Goal: Task Accomplishment & Management: Use online tool/utility

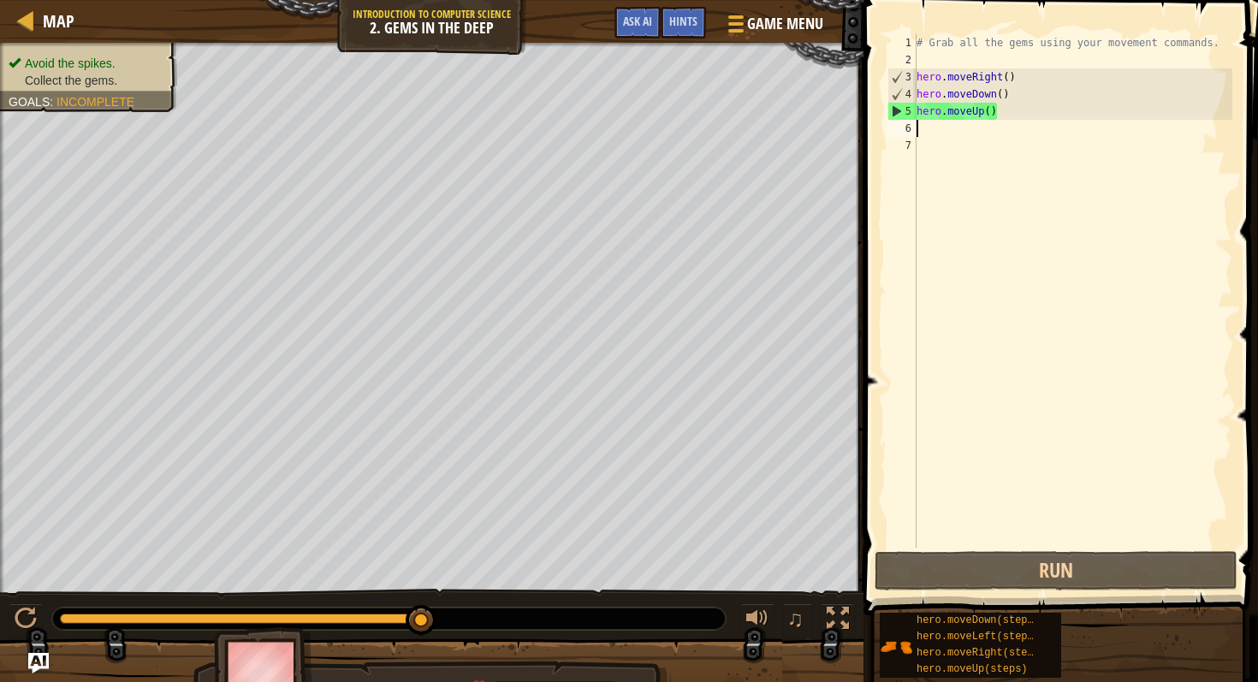
scroll to position [8, 0]
type textarea "h"
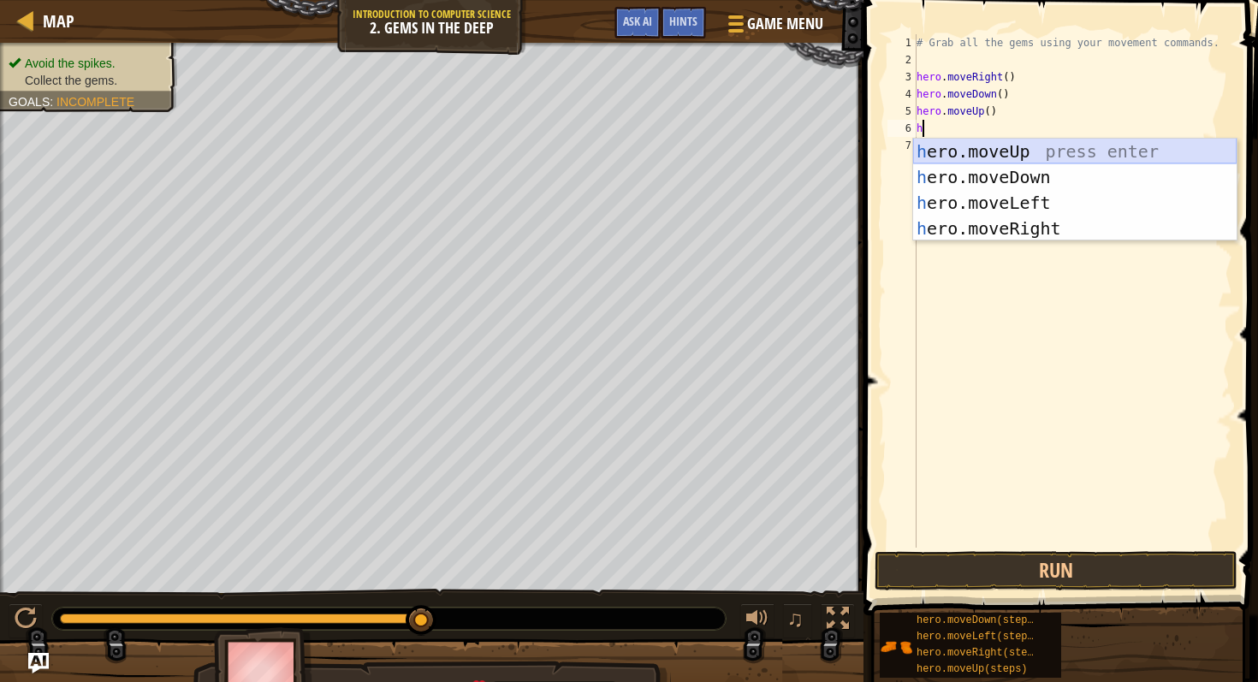
click at [969, 144] on div "h ero.moveUp press enter h ero.moveDown press enter h ero.moveLeft press enter …" at bounding box center [1075, 216] width 324 height 154
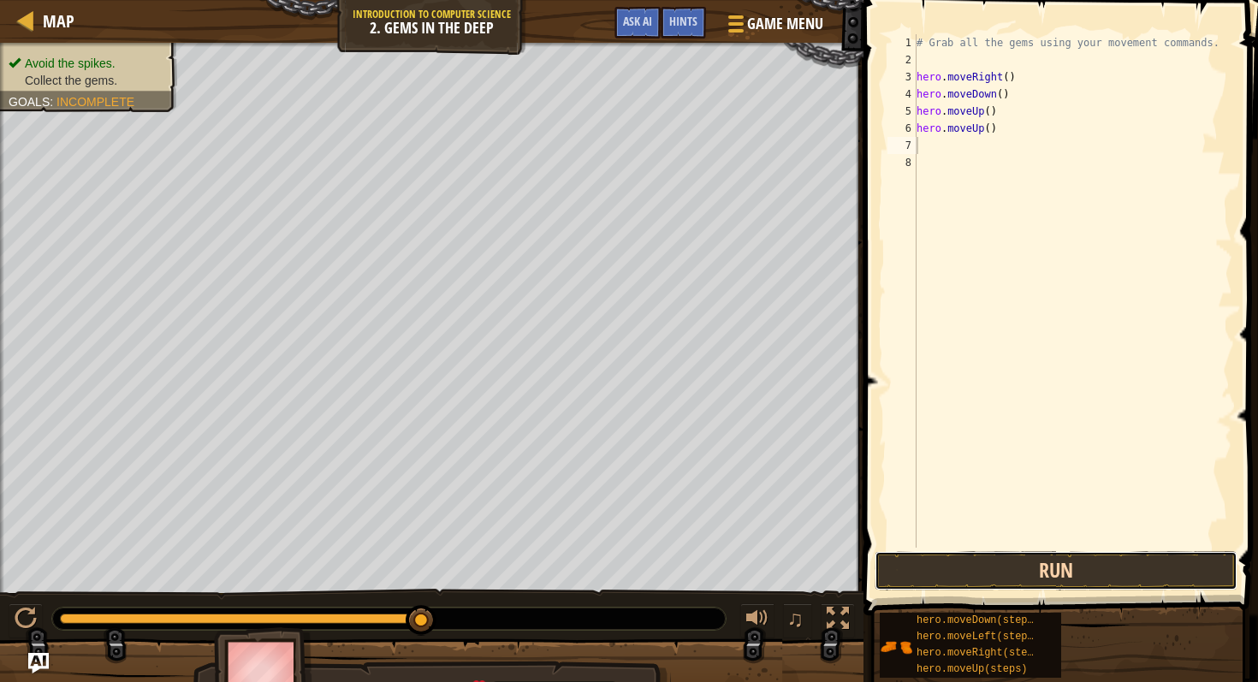
click at [1046, 567] on button "Run" at bounding box center [1056, 570] width 363 height 39
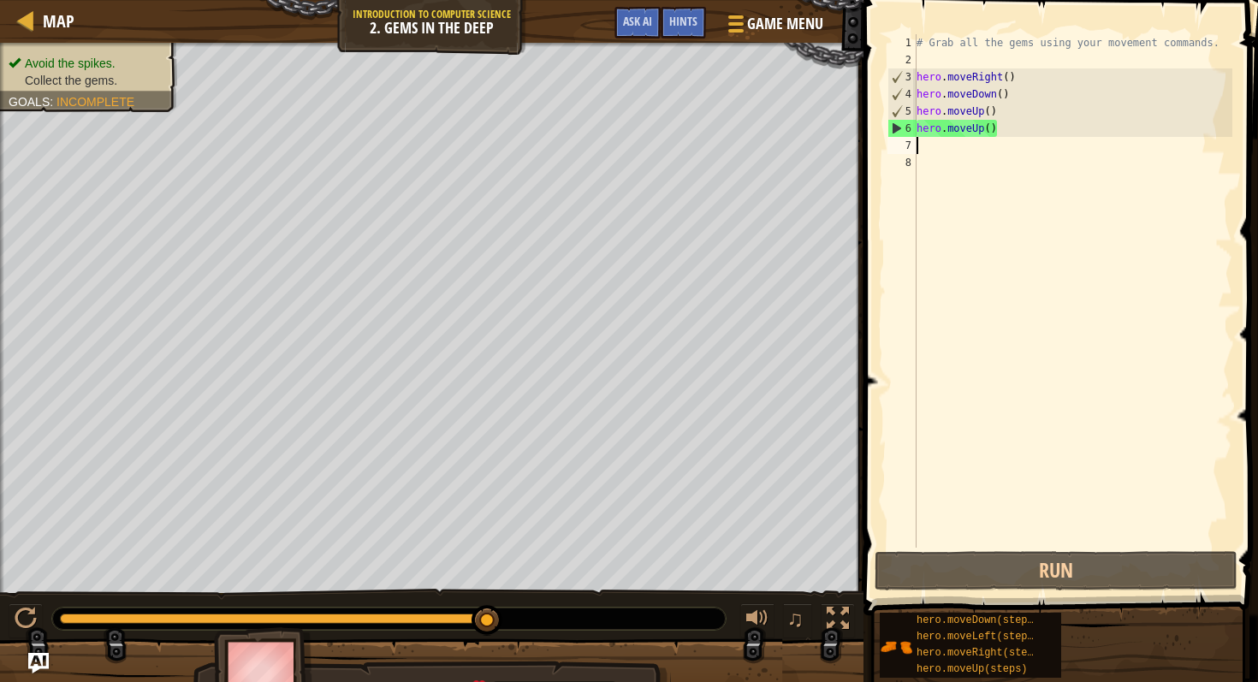
type textarea "h"
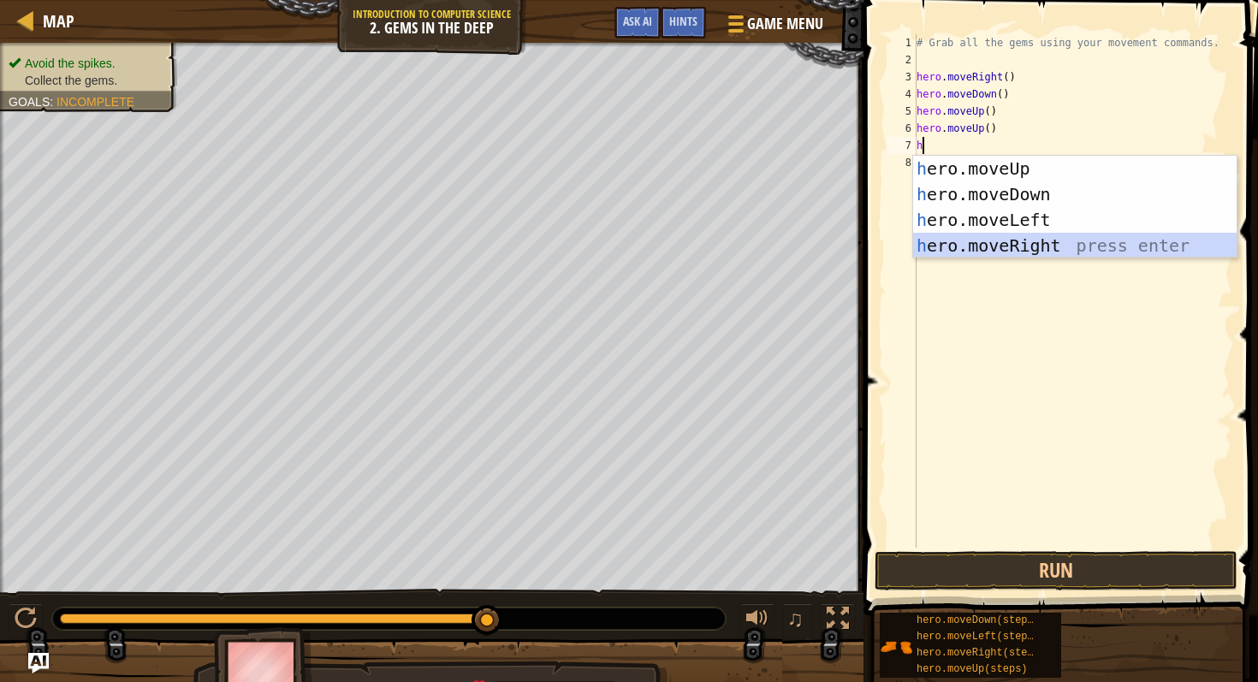
click at [999, 242] on div "h ero.moveUp press enter h ero.moveDown press enter h ero.moveLeft press enter …" at bounding box center [1075, 233] width 324 height 154
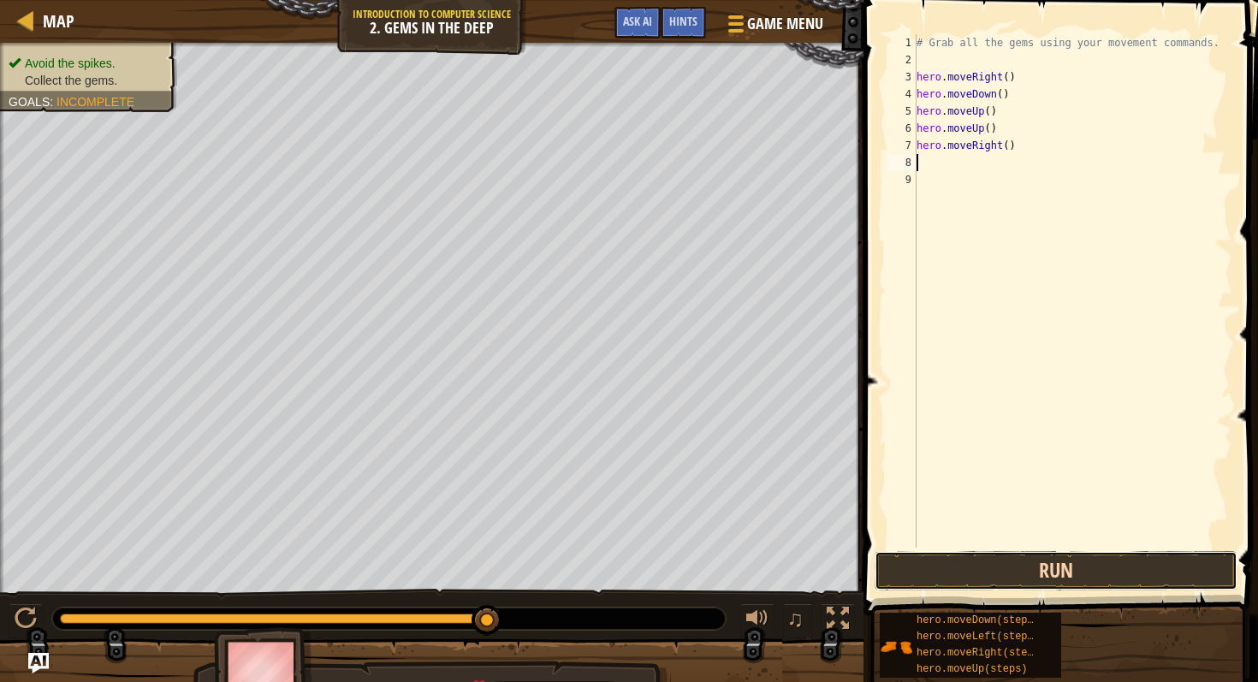
click at [1035, 568] on button "Run" at bounding box center [1056, 570] width 363 height 39
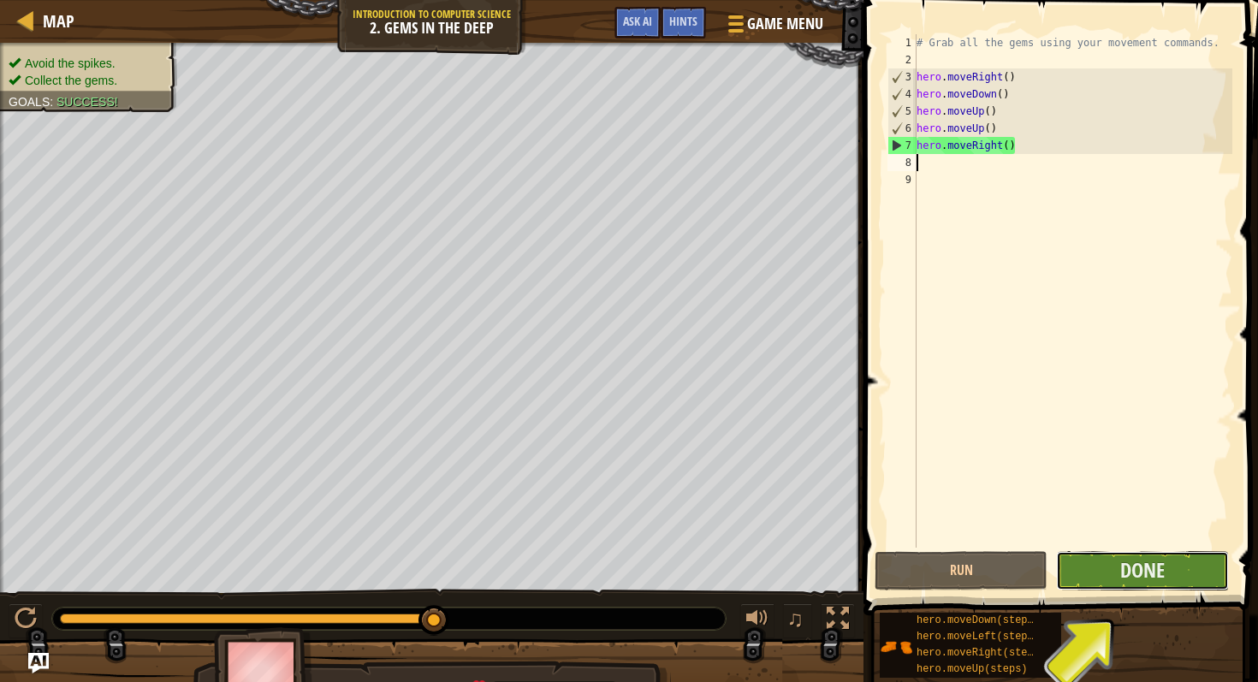
click at [1175, 568] on button "Done" at bounding box center [1142, 570] width 173 height 39
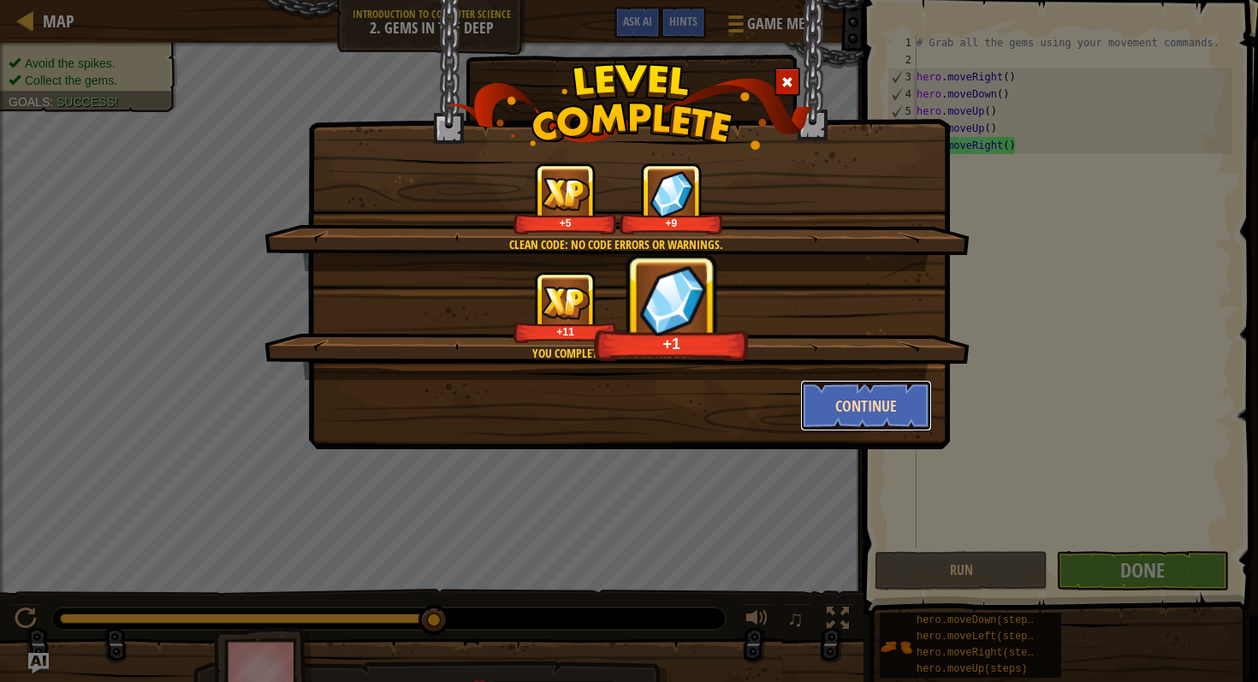
click at [870, 418] on button "Continue" at bounding box center [866, 405] width 133 height 51
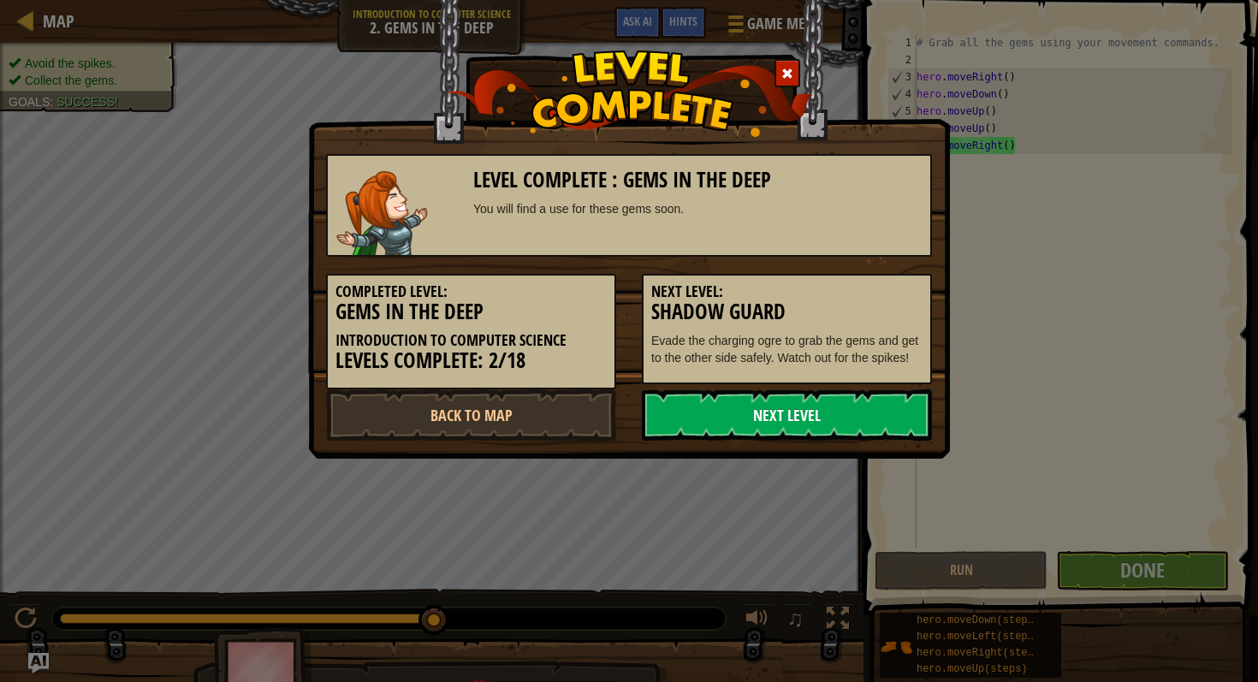
click at [866, 416] on link "Next Level" at bounding box center [787, 414] width 290 height 51
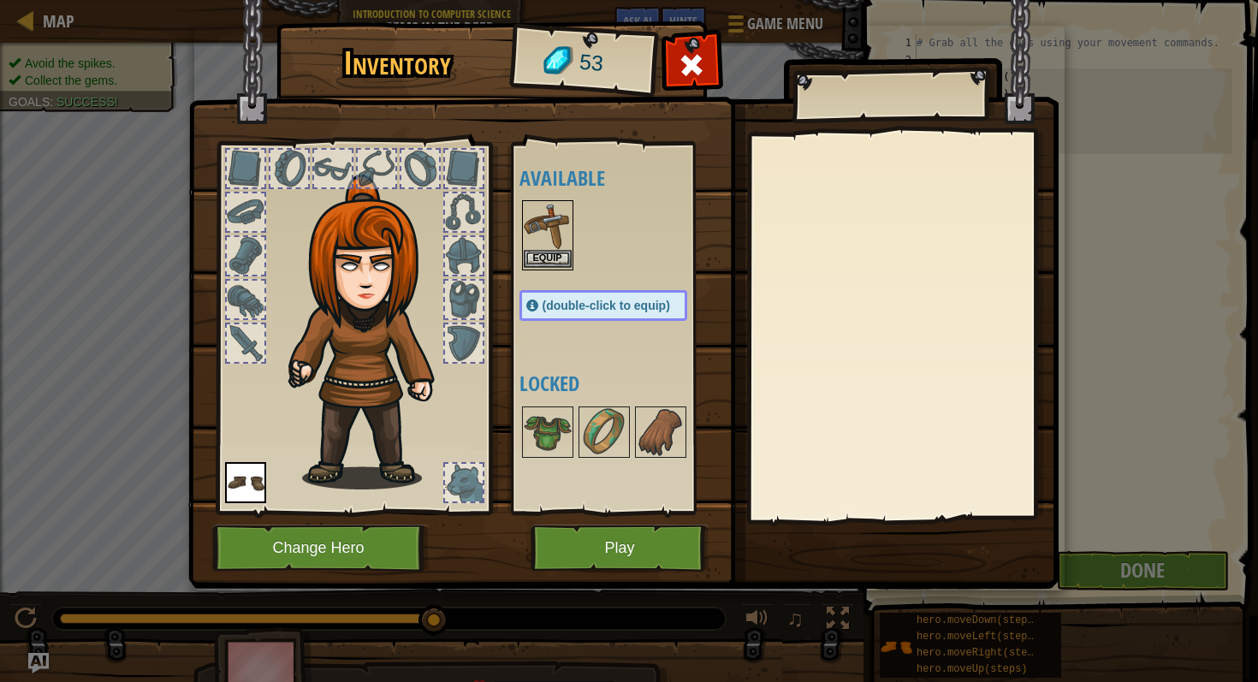
click at [537, 249] on img at bounding box center [548, 226] width 48 height 48
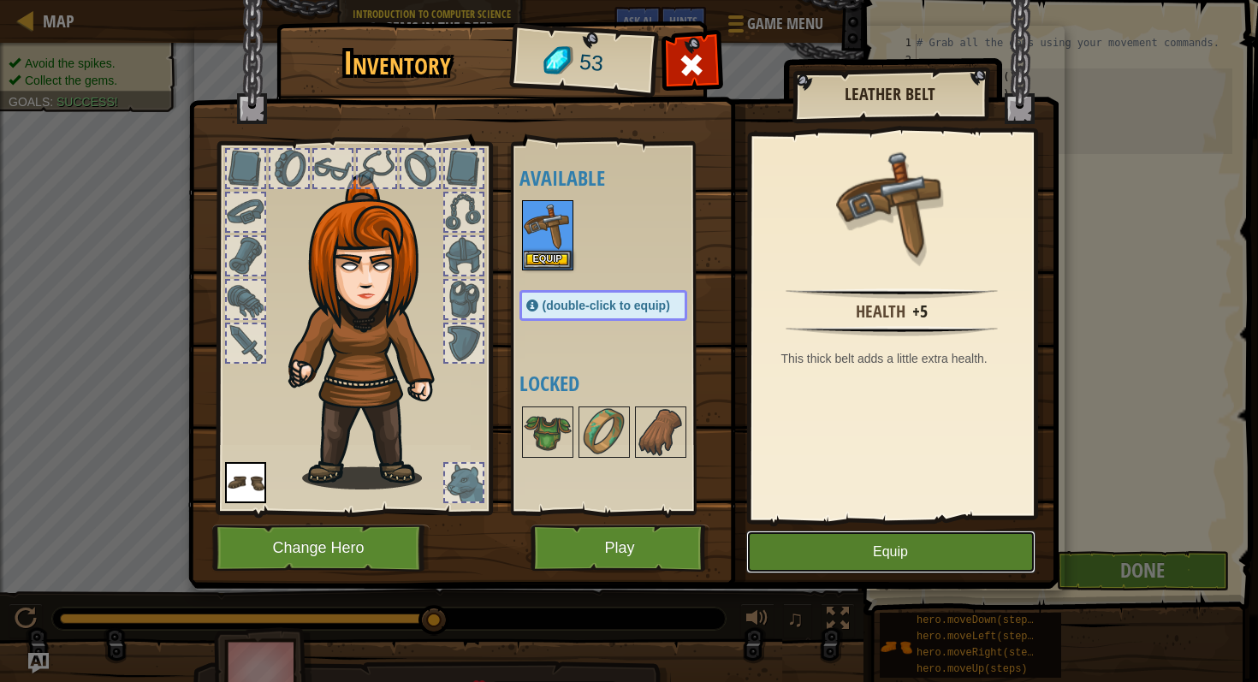
click at [810, 552] on button "Equip" at bounding box center [890, 552] width 289 height 43
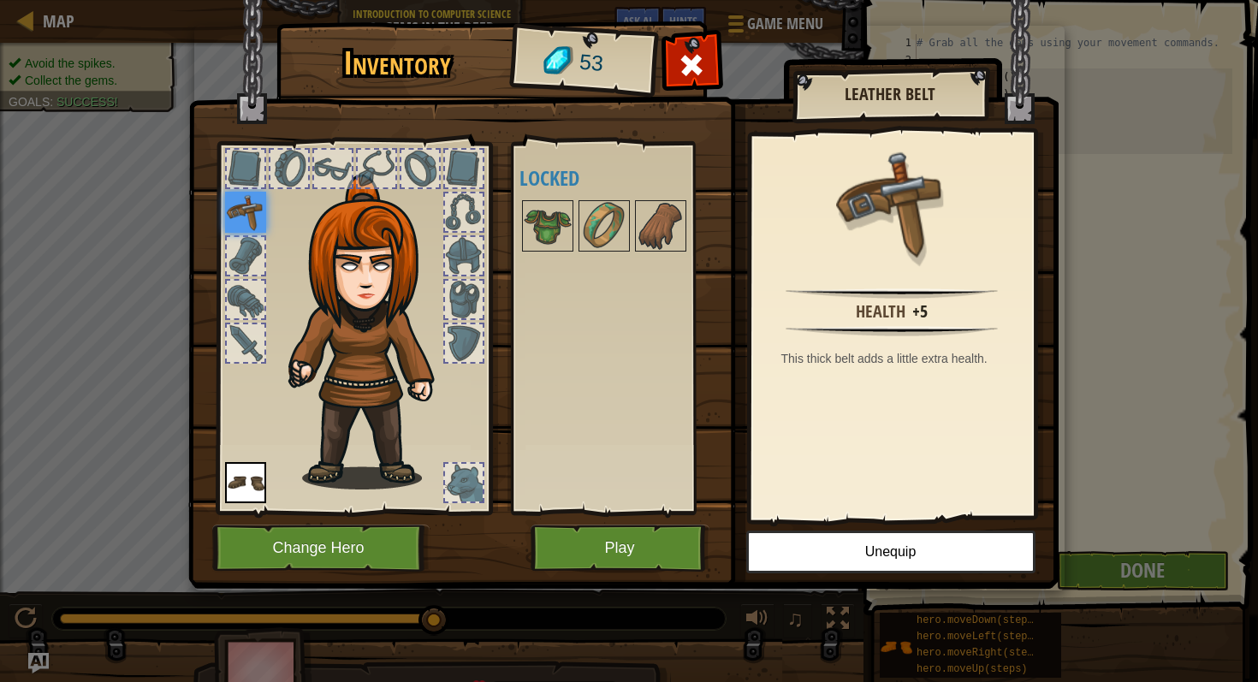
drag, startPoint x: 235, startPoint y: 205, endPoint x: 247, endPoint y: 207, distance: 12.1
click at [247, 207] on img at bounding box center [245, 212] width 41 height 41
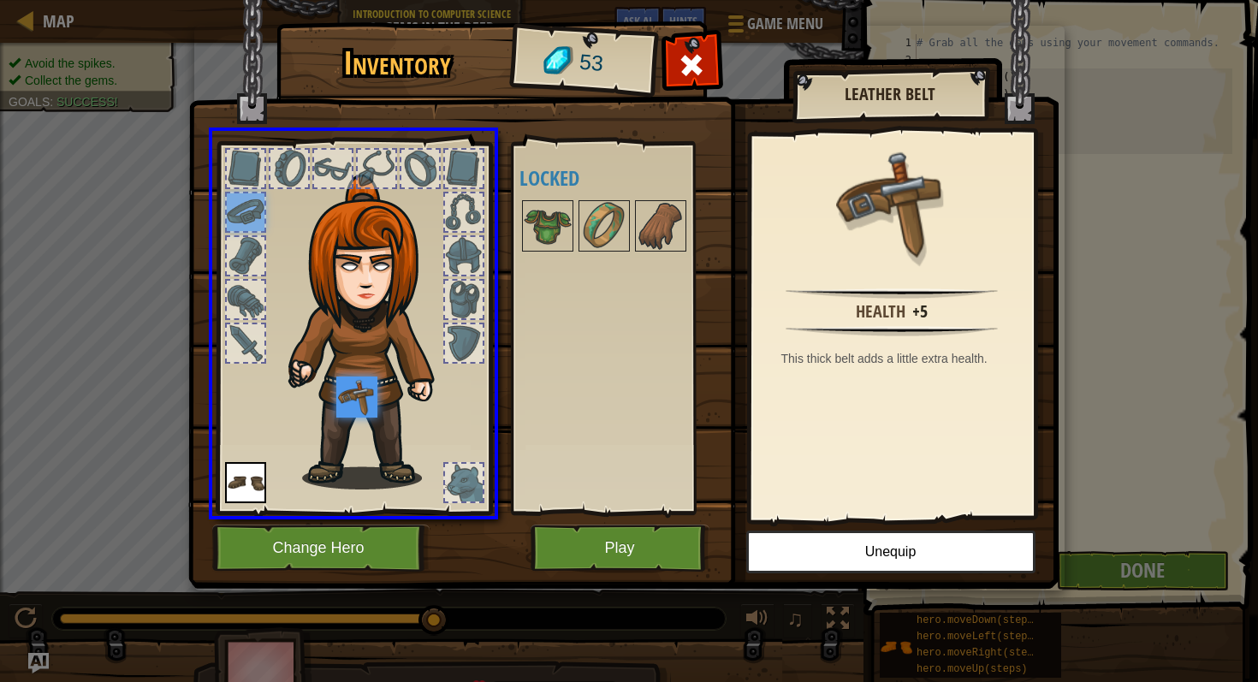
drag, startPoint x: 234, startPoint y: 204, endPoint x: 353, endPoint y: 395, distance: 225.6
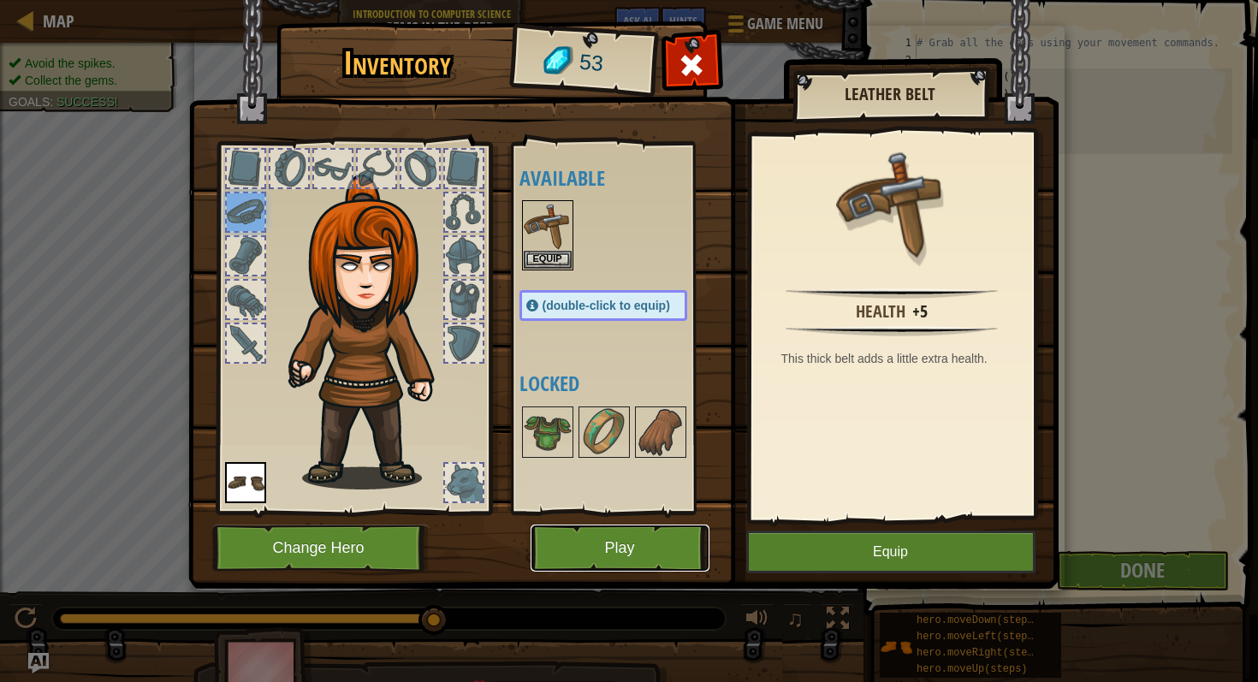
click at [626, 551] on button "Play" at bounding box center [620, 548] width 179 height 47
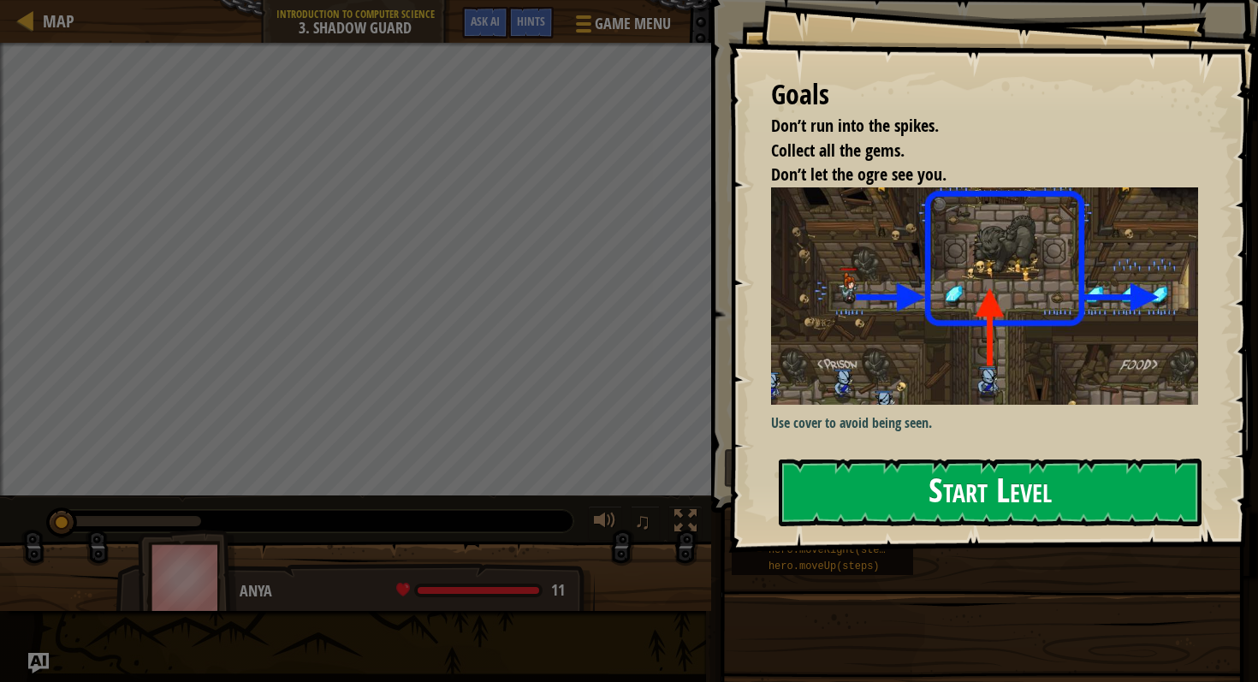
click at [907, 477] on button "Start Level" at bounding box center [990, 493] width 423 height 68
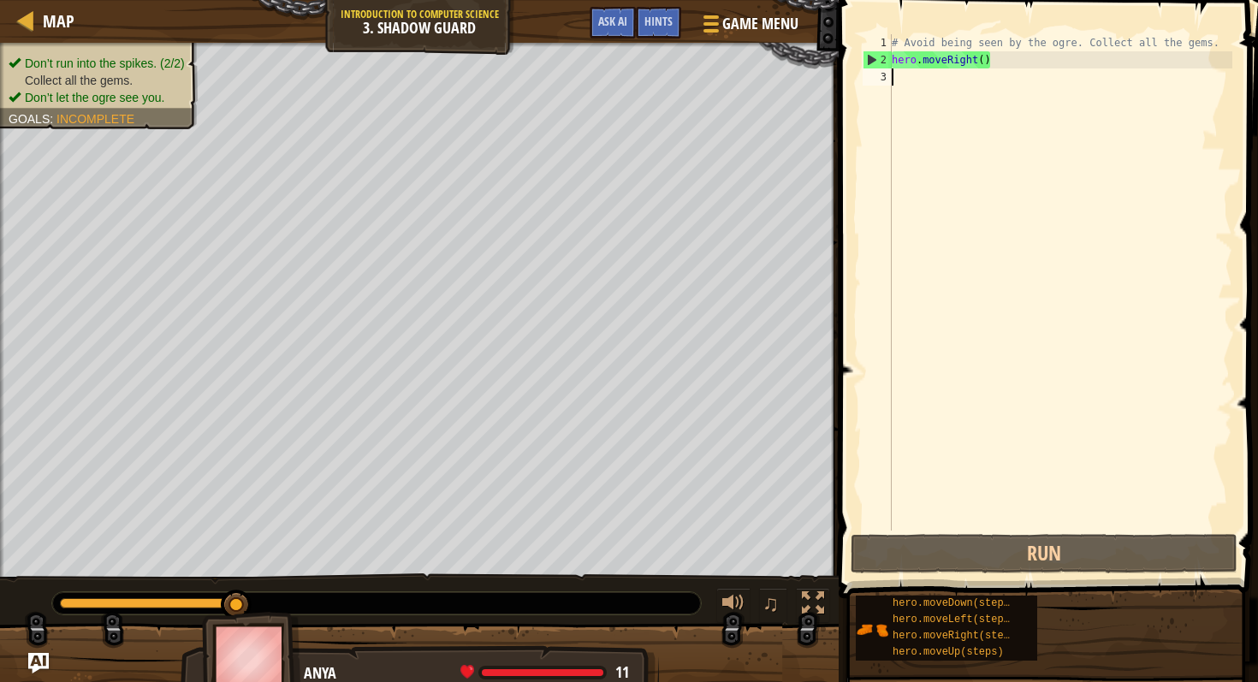
click at [892, 73] on div "# Avoid being seen by the ogre. Collect all the gems. hero . moveRight ( )" at bounding box center [1060, 299] width 344 height 531
type textarea "h"
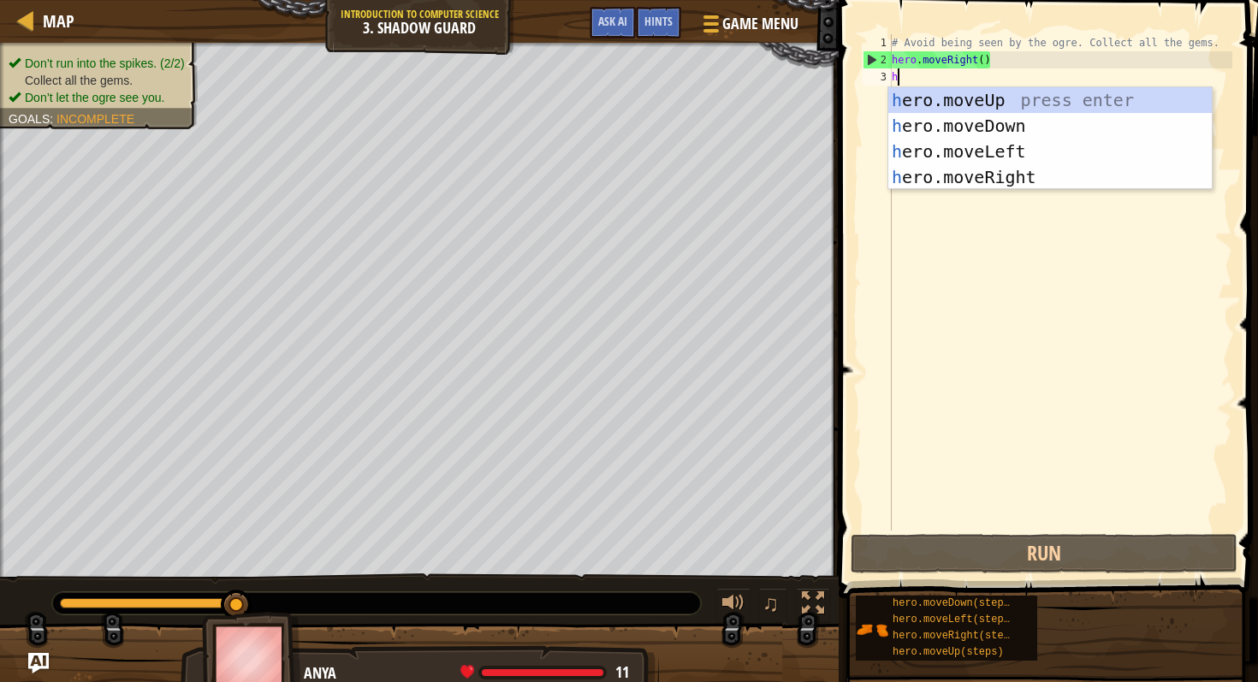
scroll to position [8, 0]
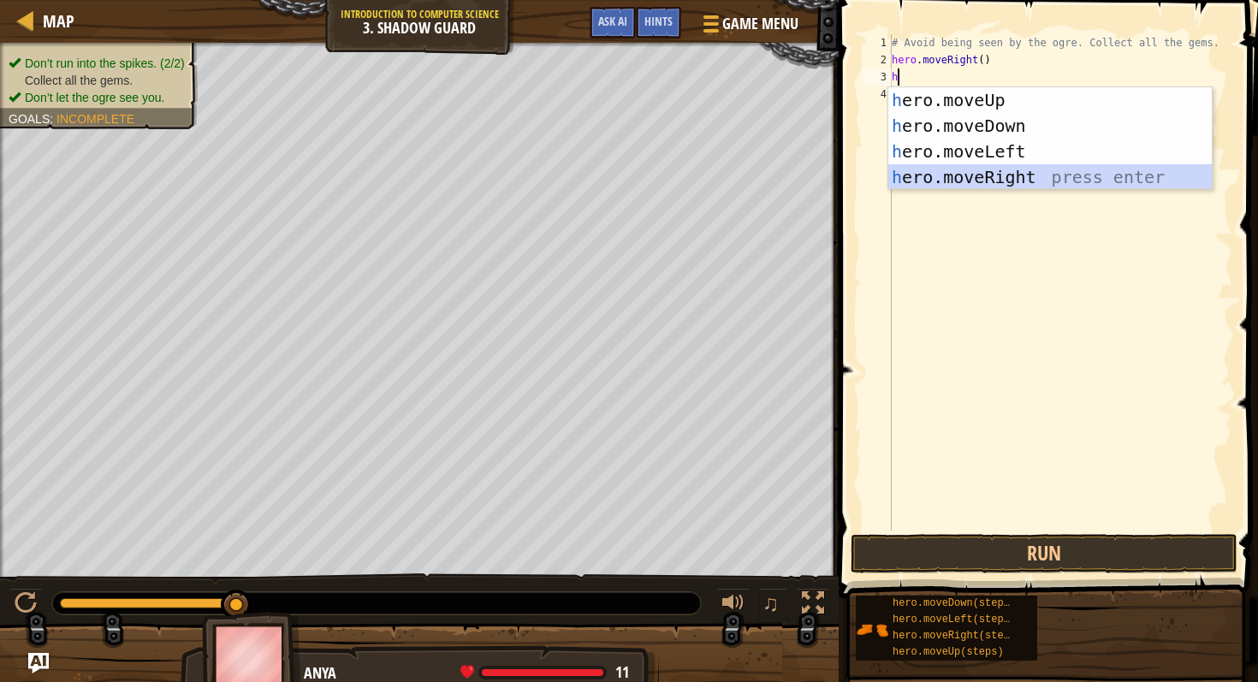
click at [969, 168] on div "h ero.moveUp press enter h ero.moveDown press enter h ero.moveLeft press enter …" at bounding box center [1050, 164] width 324 height 154
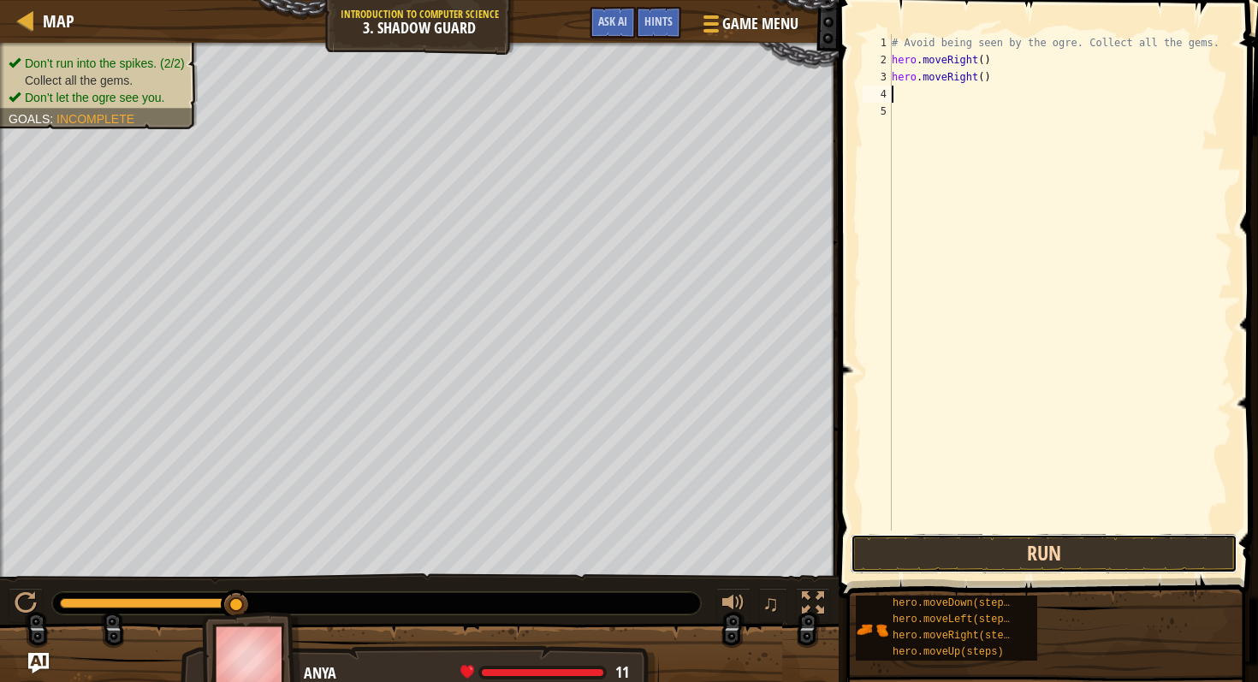
click at [1025, 553] on button "Run" at bounding box center [1044, 553] width 387 height 39
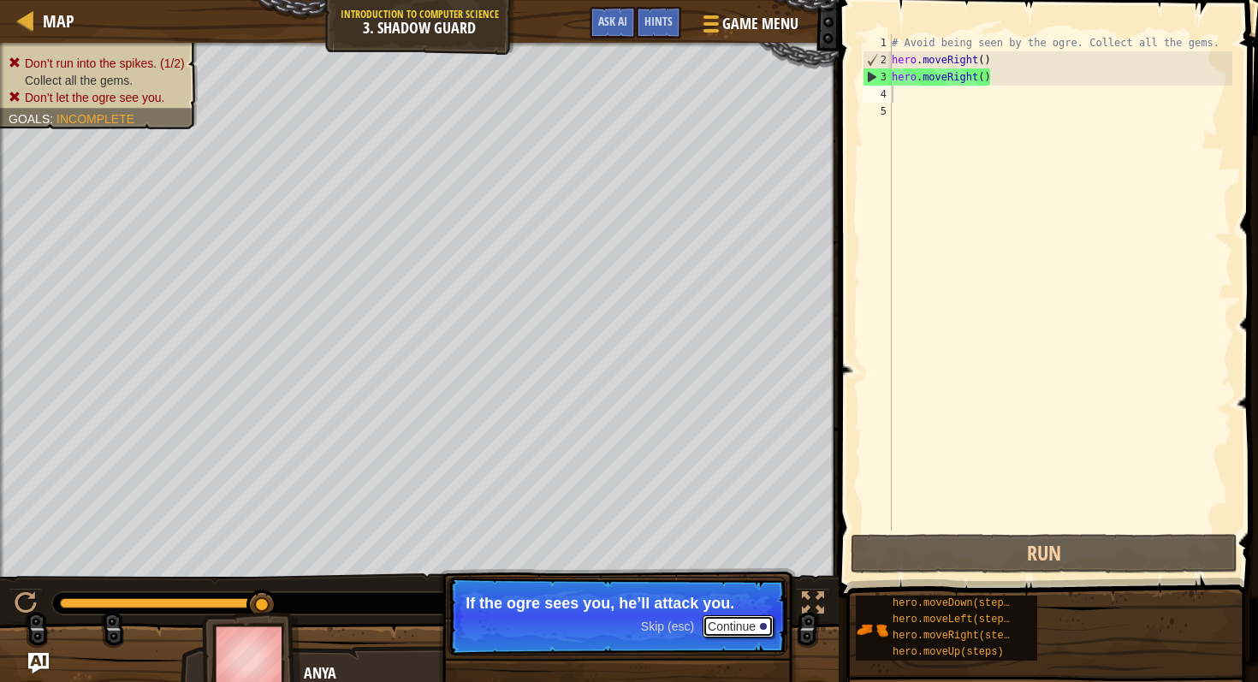
click at [743, 623] on button "Continue" at bounding box center [738, 626] width 71 height 22
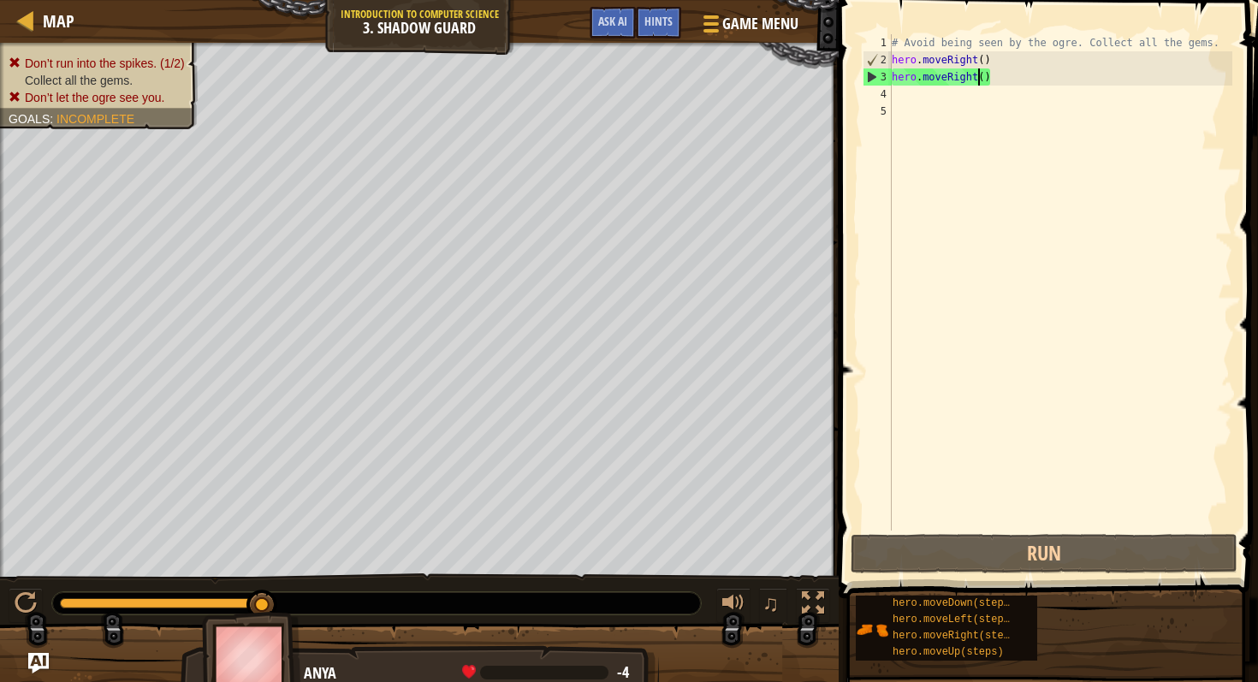
click at [977, 80] on div "# Avoid being seen by the ogre. Collect all the gems. hero . moveRight ( ) hero…" at bounding box center [1060, 299] width 344 height 531
click at [973, 78] on div "# Avoid being seen by the ogre. Collect all the gems. hero . moveRight ( ) hero…" at bounding box center [1060, 299] width 344 height 531
click at [866, 74] on div "3" at bounding box center [878, 76] width 28 height 17
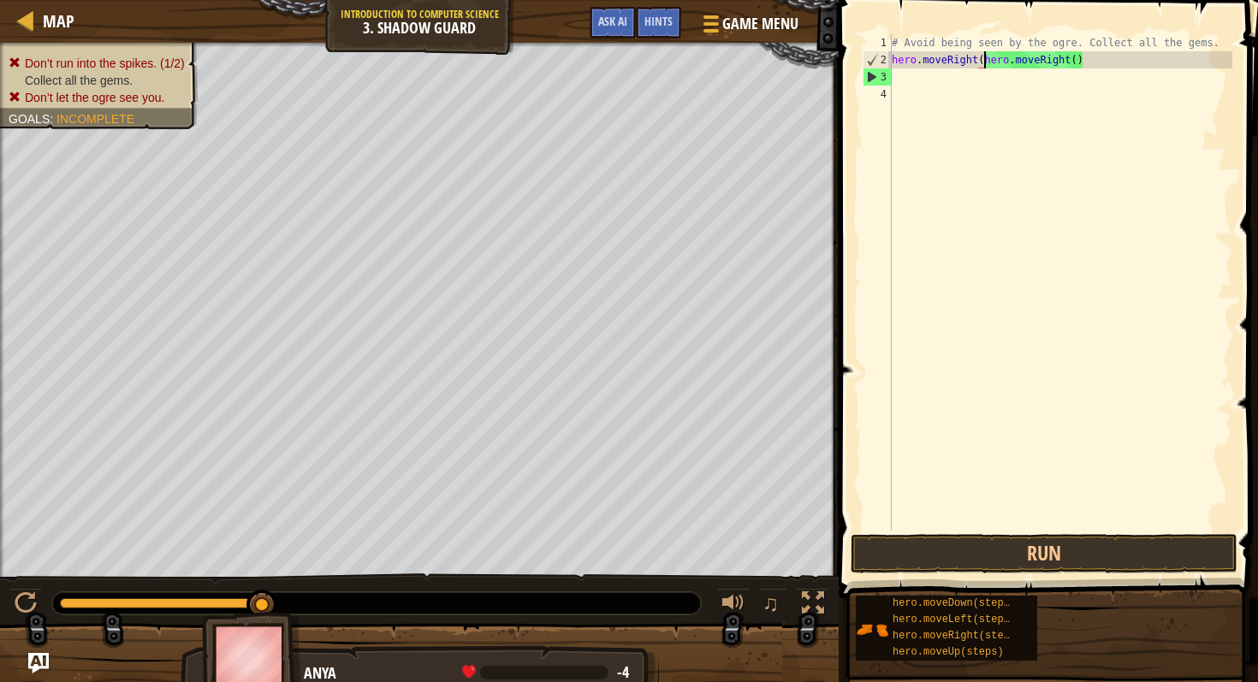
type textarea "hero.moveRighthero.moveRight()"
drag, startPoint x: 1069, startPoint y: 52, endPoint x: 1060, endPoint y: 53, distance: 8.6
click at [1067, 52] on div "# Avoid being seen by the ogre. Collect all the gems. hero . moveRighthero . mo…" at bounding box center [1060, 299] width 344 height 531
type textarea "hero.moveRight"
click at [901, 78] on div "# Avoid being seen by the ogre. Collect all the gems. hero . moveRight" at bounding box center [1060, 299] width 344 height 531
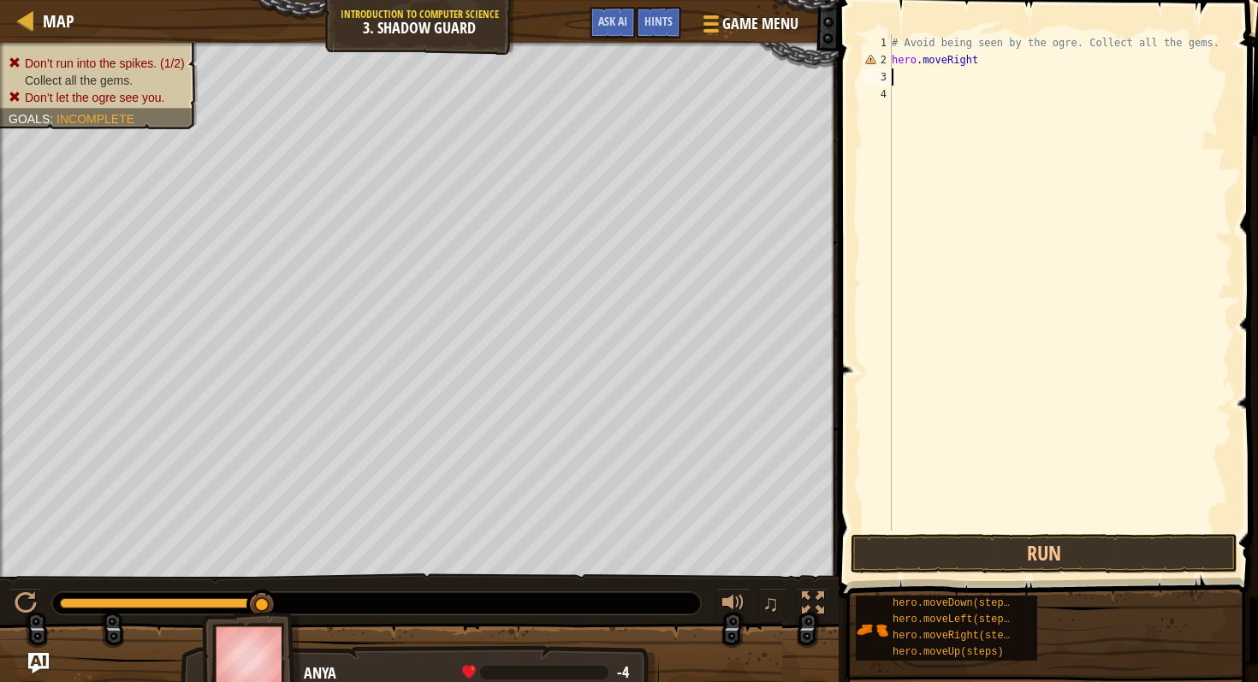
type textarea "h"
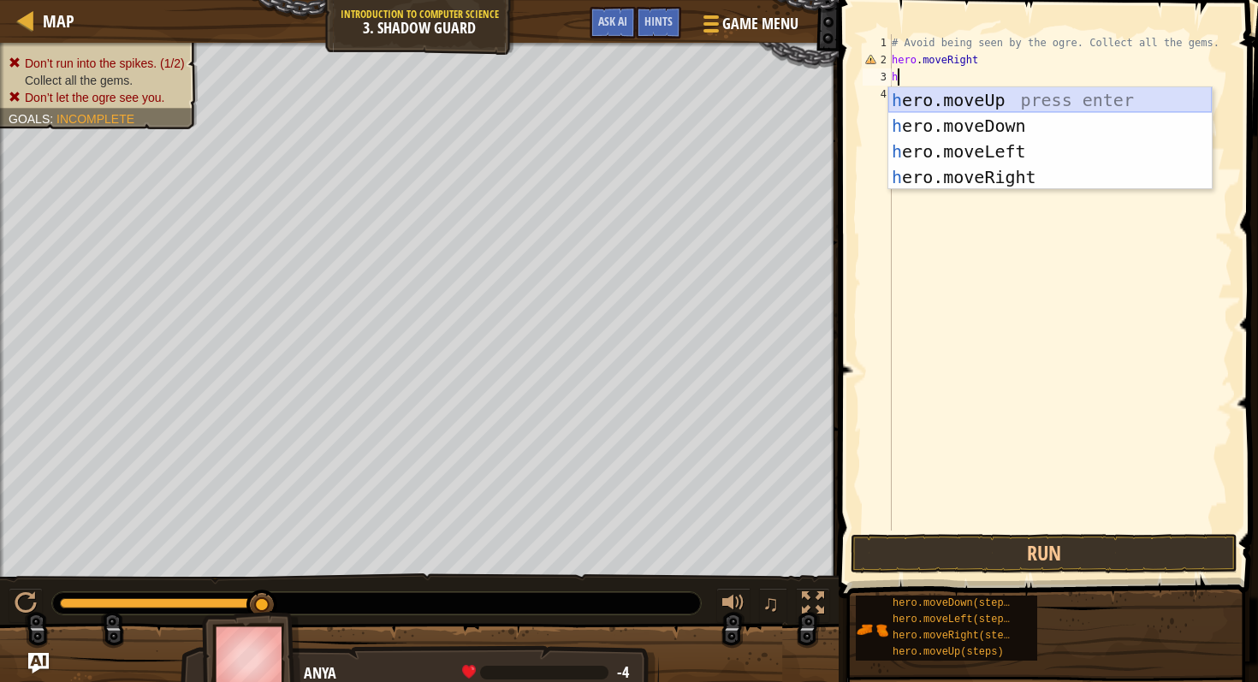
click at [967, 93] on div "h ero.moveUp press enter h ero.moveDown press enter h ero.moveLeft press enter …" at bounding box center [1050, 164] width 324 height 154
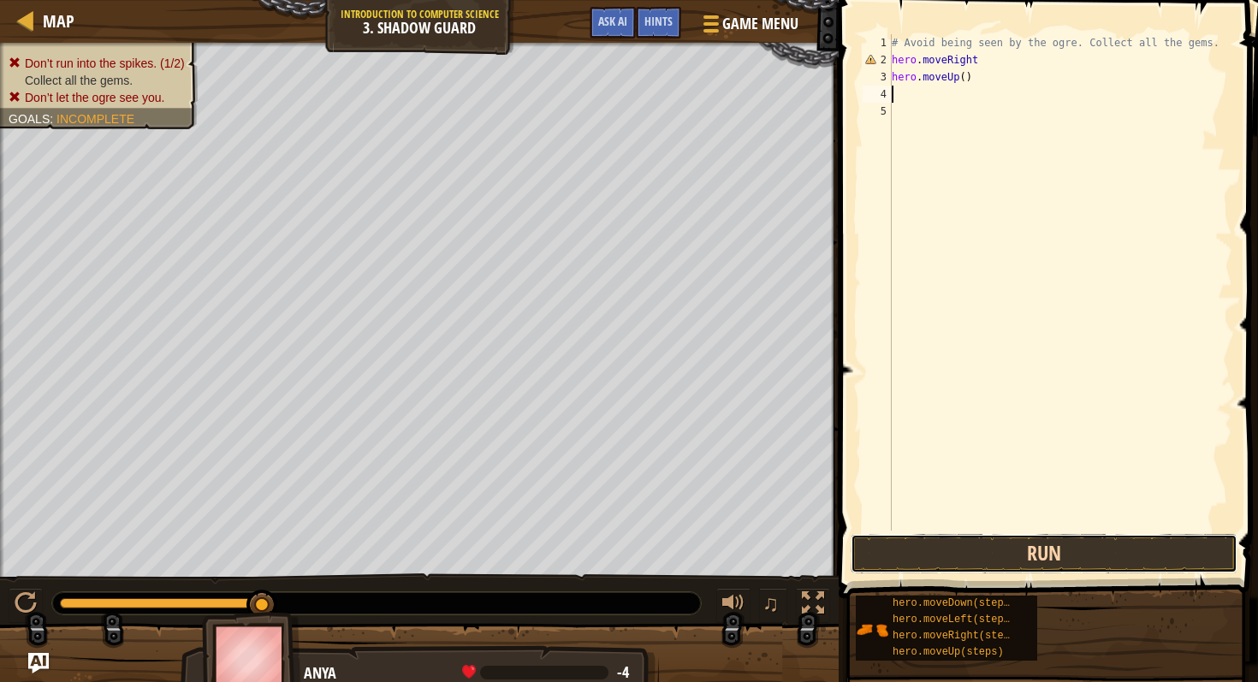
click at [989, 548] on button "Run" at bounding box center [1044, 553] width 387 height 39
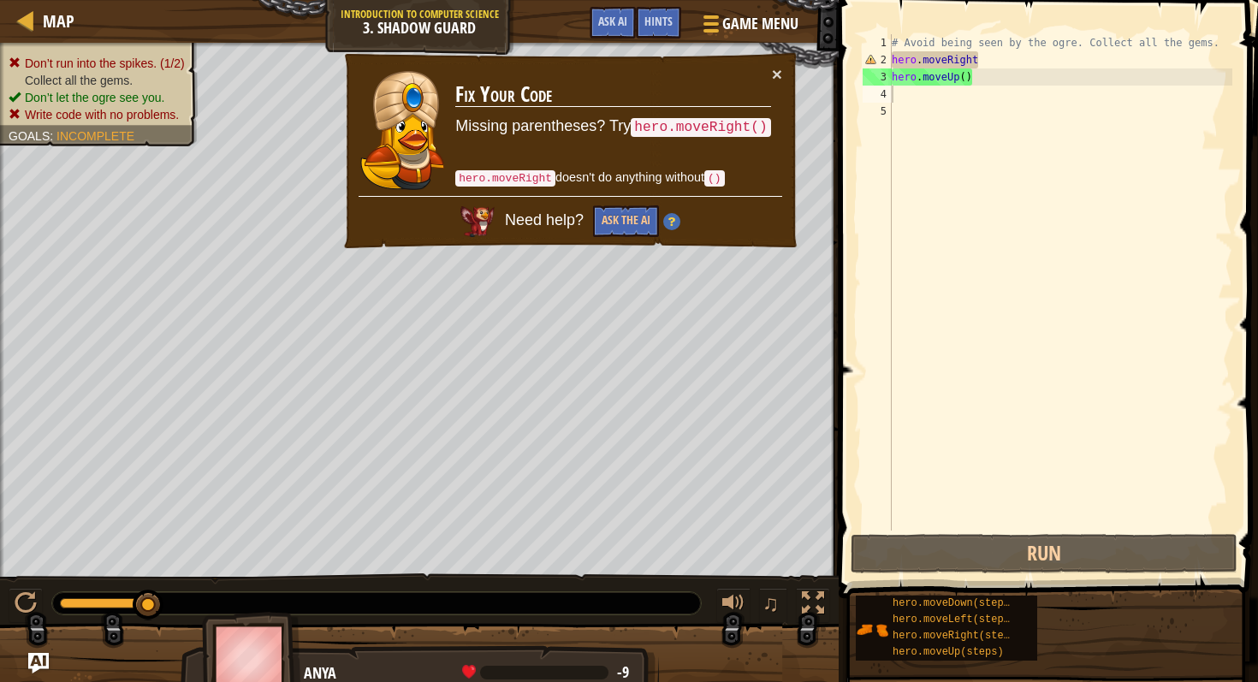
click at [695, 126] on code "hero.moveRight()" at bounding box center [701, 127] width 140 height 19
click at [630, 207] on button "Ask the AI" at bounding box center [626, 221] width 66 height 32
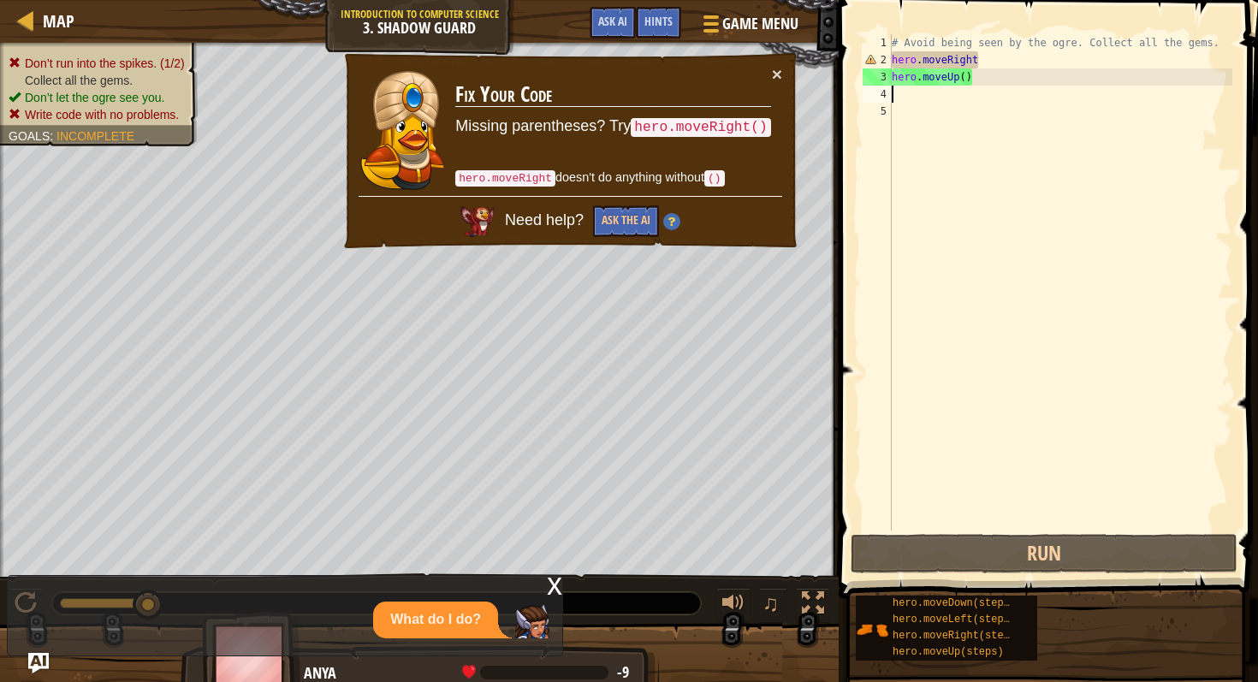
click at [518, 212] on span "Need help?" at bounding box center [546, 220] width 83 height 17
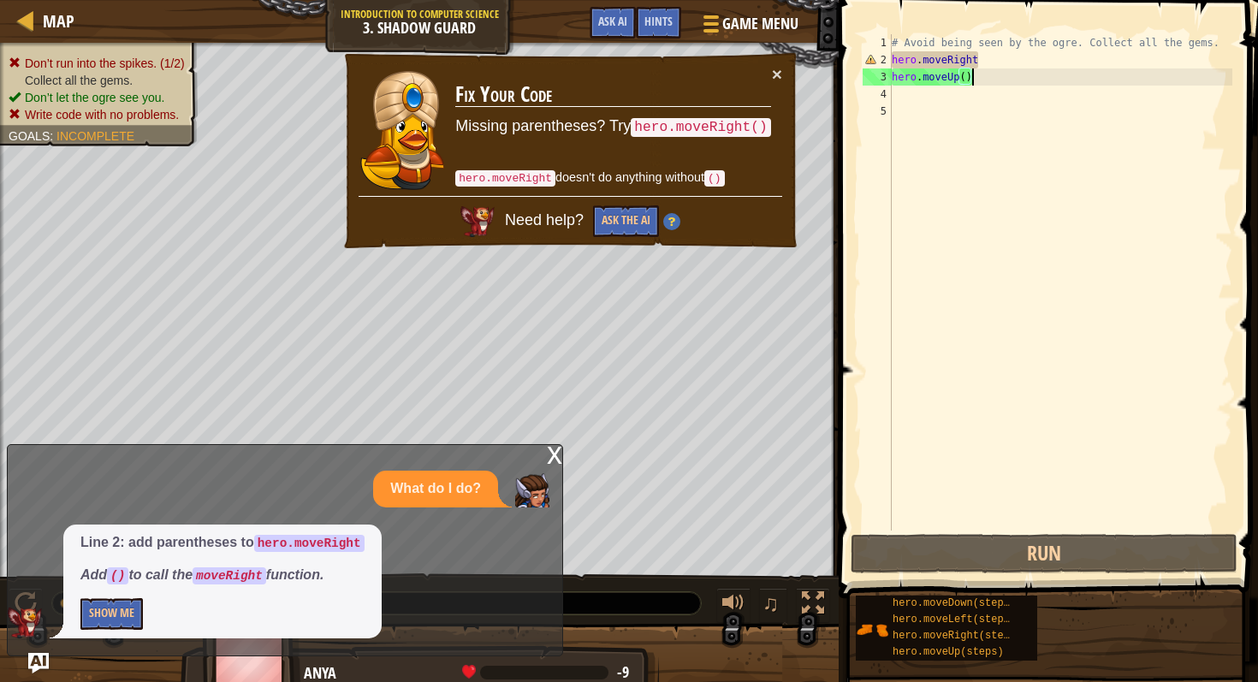
click at [994, 71] on div "# Avoid being seen by the ogre. Collect all the gems. hero . moveRight hero . m…" at bounding box center [1060, 299] width 344 height 531
click at [994, 66] on div "# Avoid being seen by the ogre. Collect all the gems. hero . moveRight hero . m…" at bounding box center [1060, 299] width 344 height 531
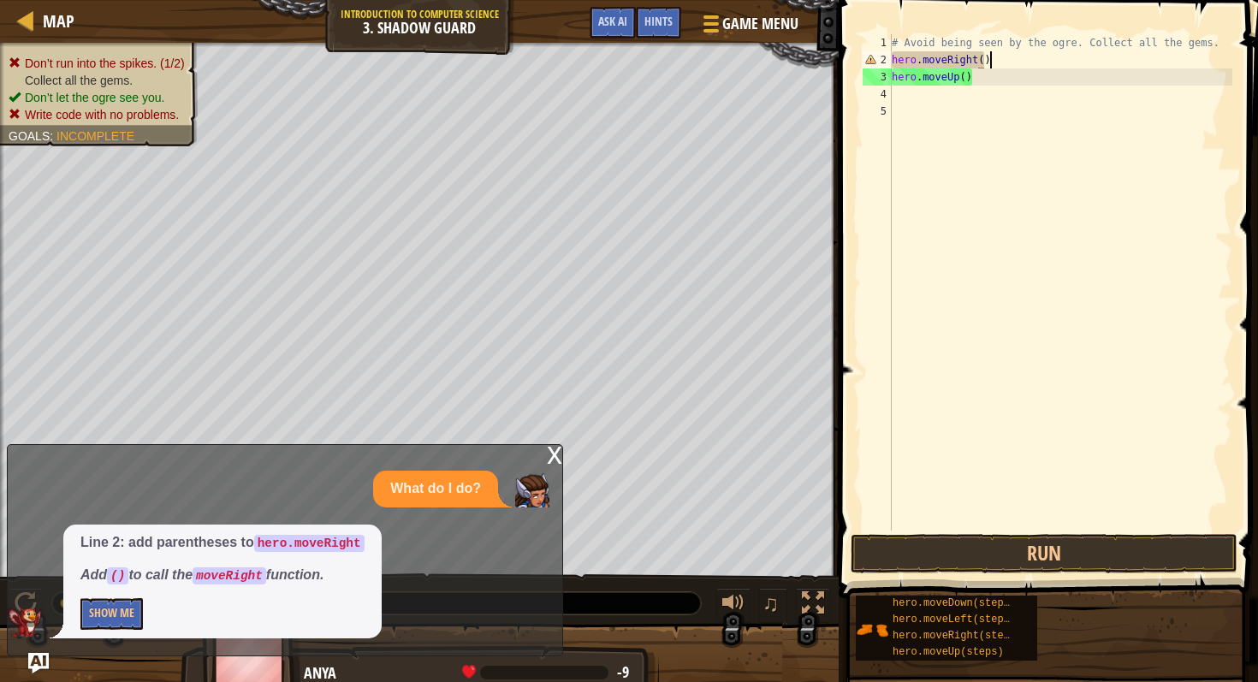
scroll to position [8, 7]
type textarea "hero.moveRight()"
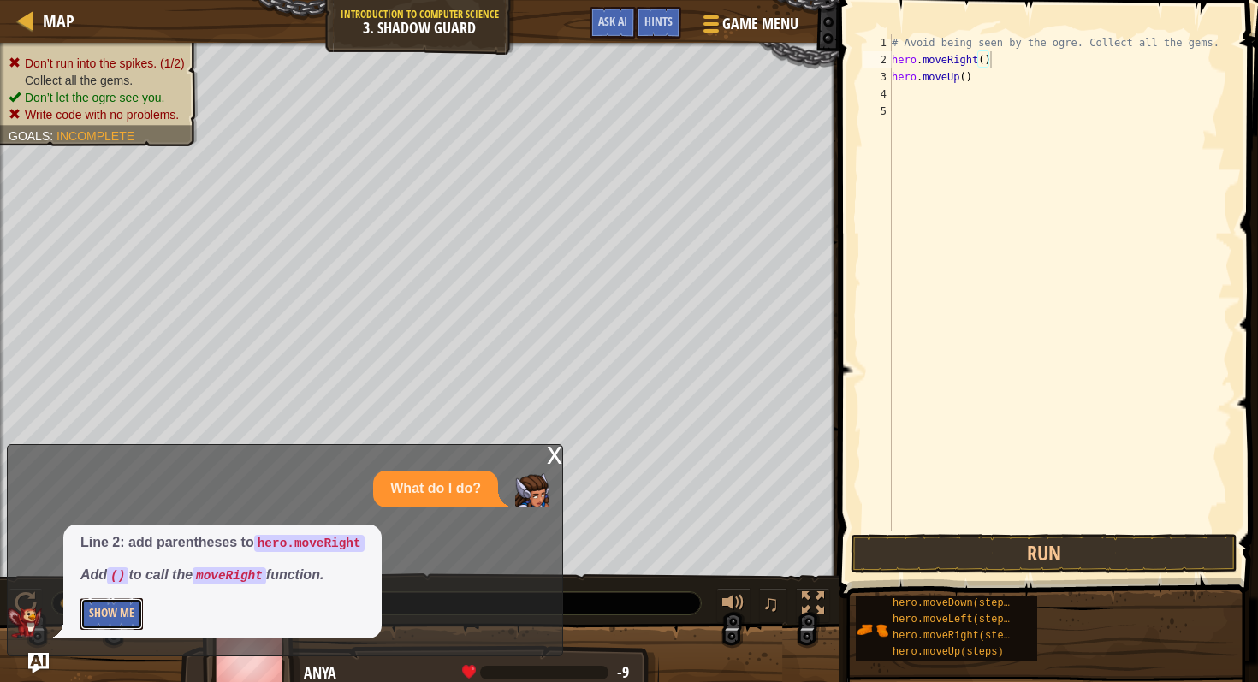
click at [98, 614] on button "Show Me" at bounding box center [111, 614] width 62 height 32
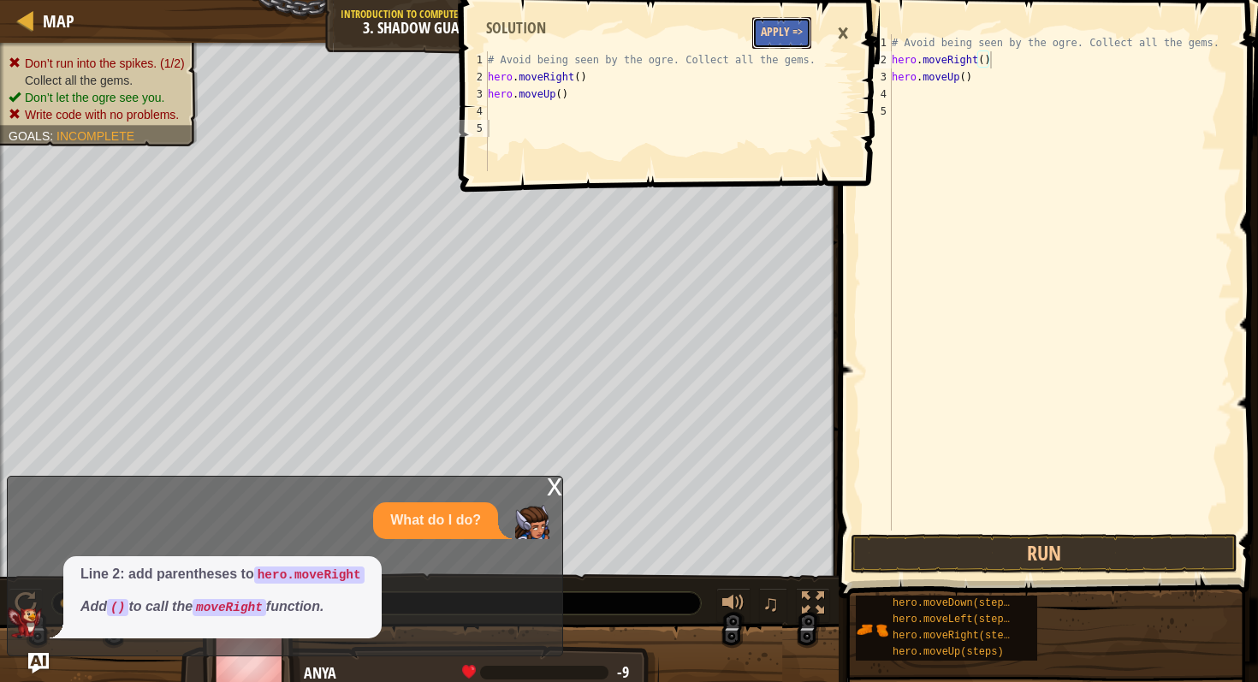
click at [789, 24] on button "Apply =>" at bounding box center [781, 33] width 59 height 32
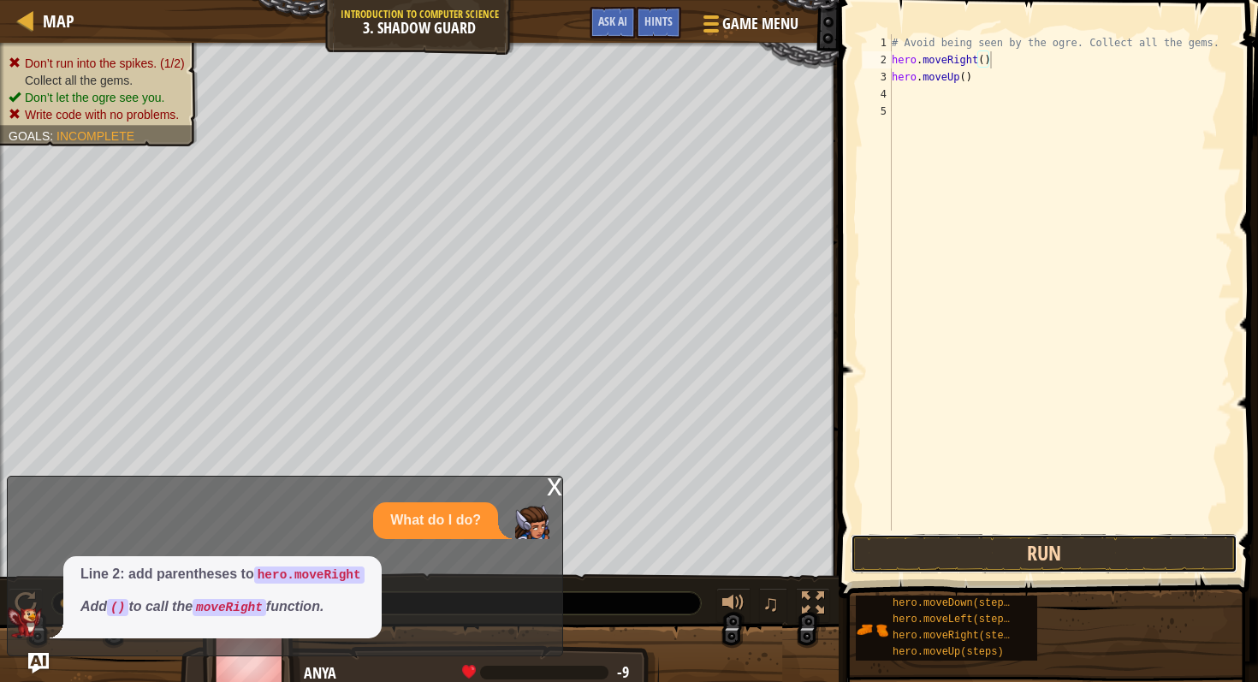
click at [998, 548] on button "Run" at bounding box center [1044, 553] width 387 height 39
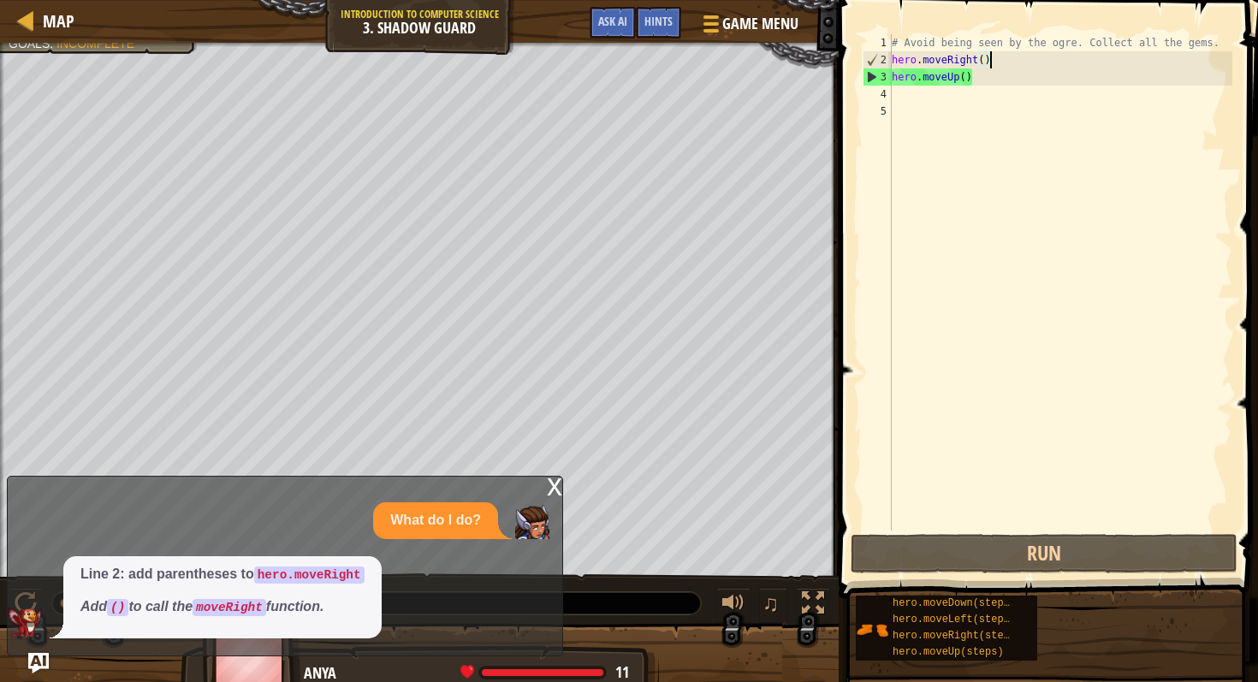
click at [923, 97] on div "# Avoid being seen by the ogre. Collect all the gems. hero . moveRight ( ) hero…" at bounding box center [1060, 299] width 344 height 531
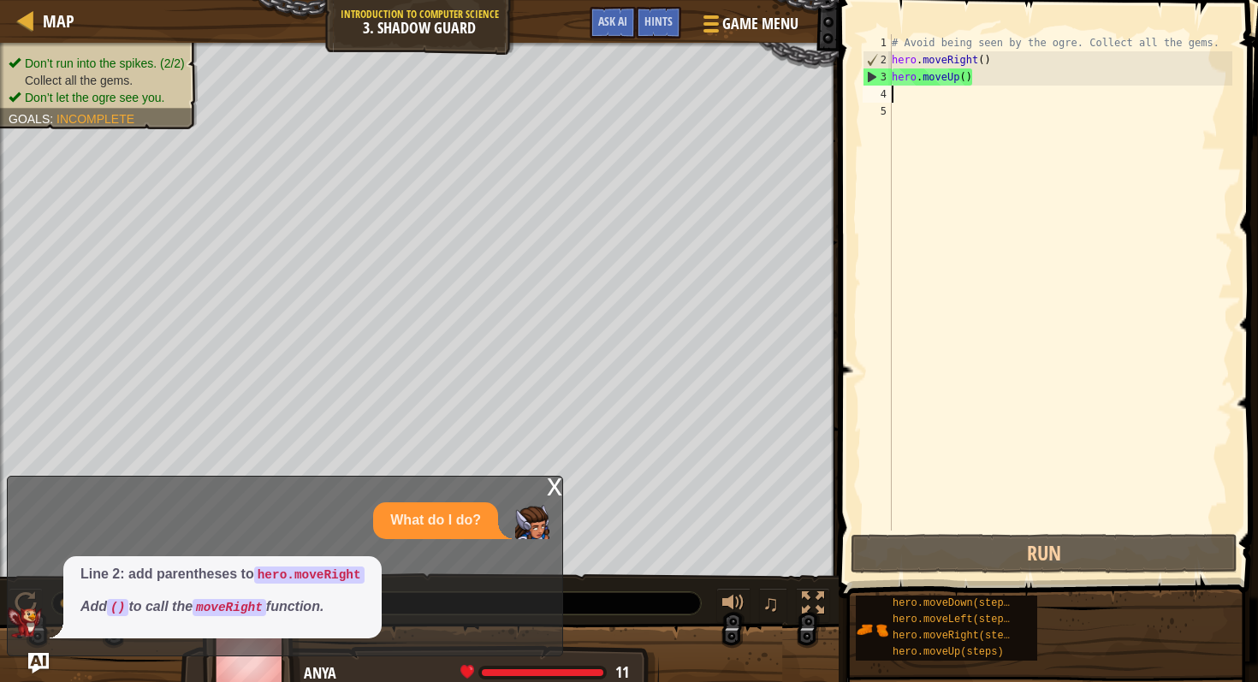
scroll to position [8, 0]
type textarea "h"
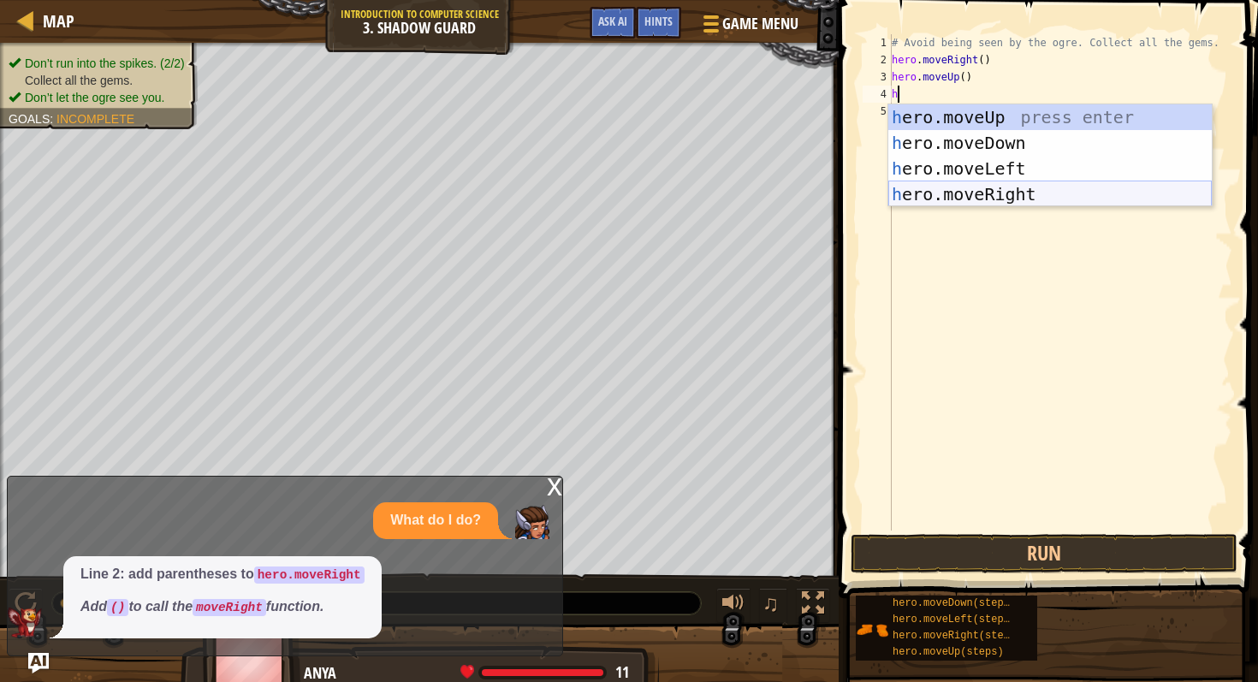
click at [974, 188] on div "h ero.moveUp press enter h ero.moveDown press enter h ero.moveLeft press enter …" at bounding box center [1050, 181] width 324 height 154
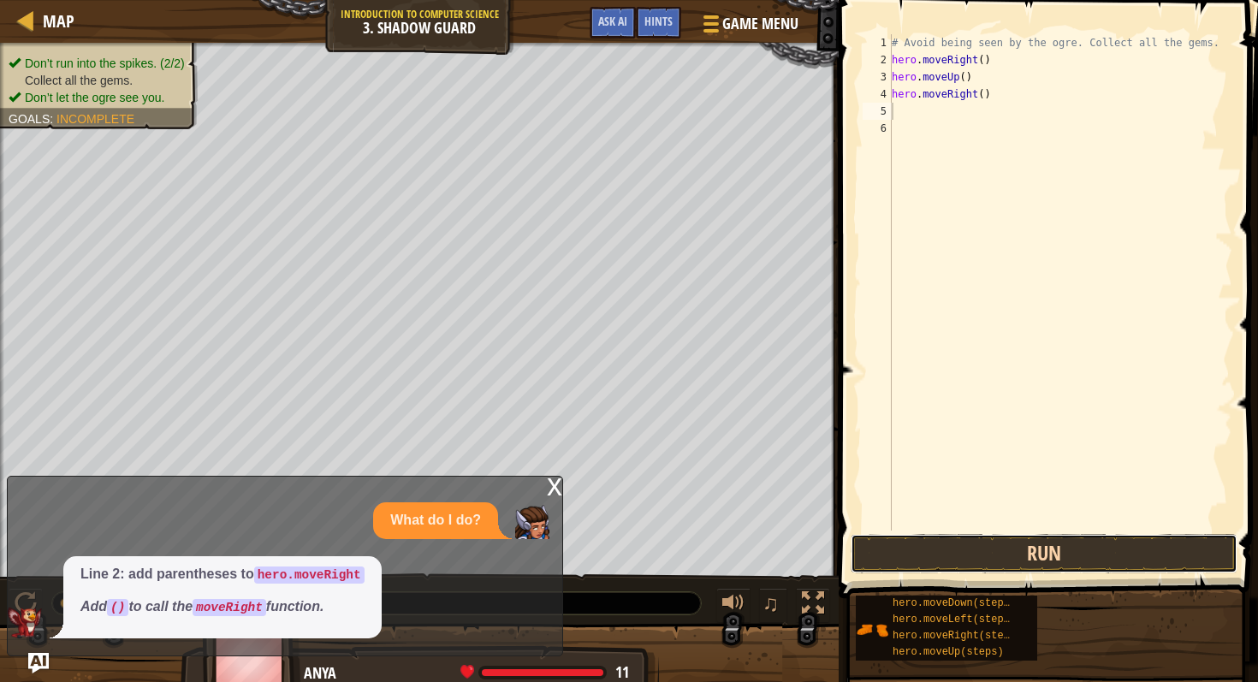
click at [1045, 552] on button "Run" at bounding box center [1044, 553] width 387 height 39
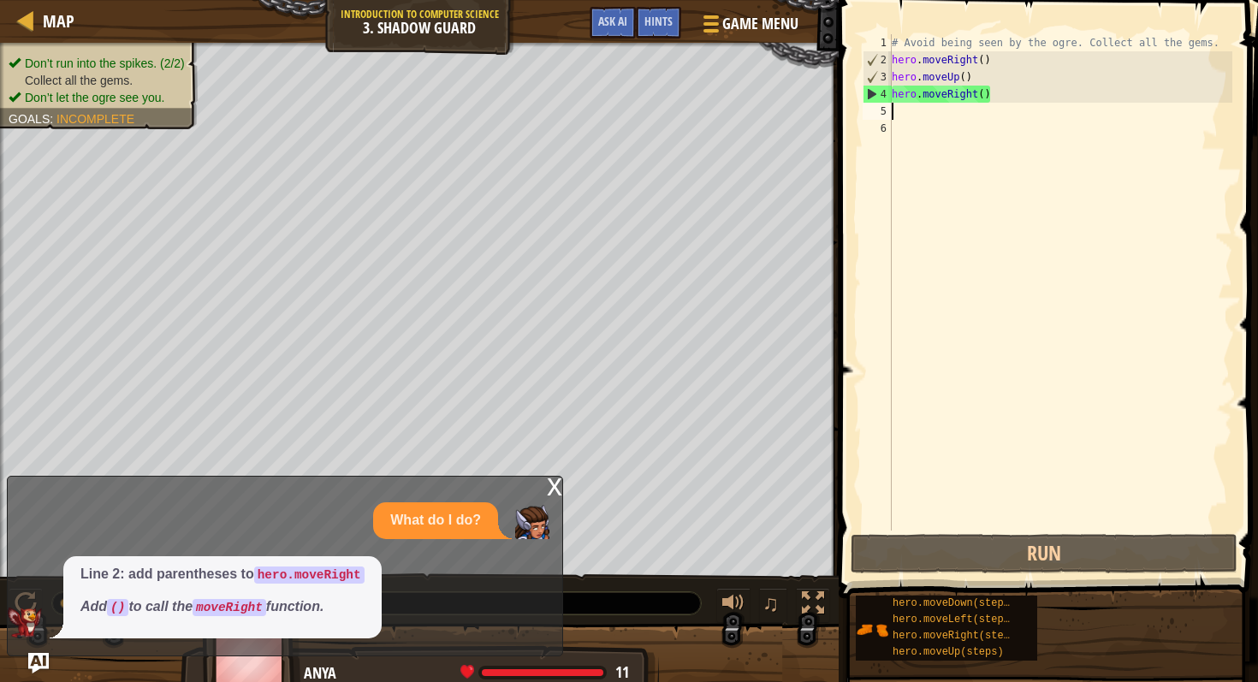
type textarea "h"
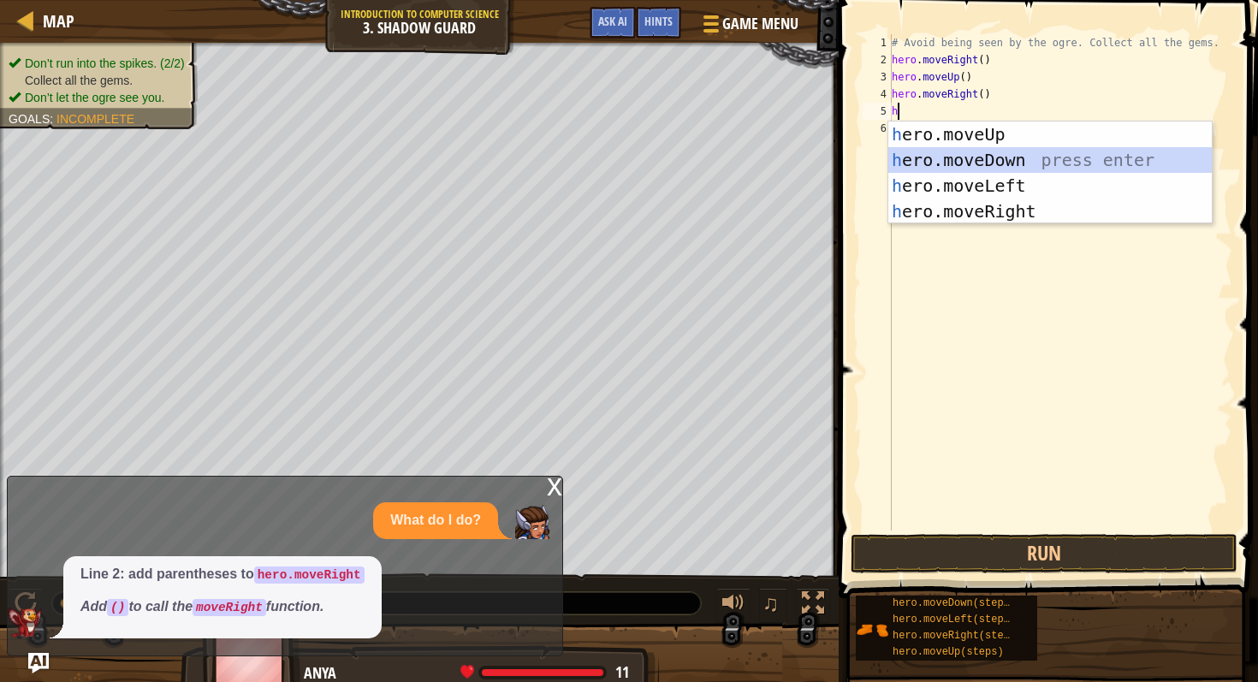
click at [989, 151] on div "h ero.moveUp press enter h ero.moveDown press enter h ero.moveLeft press enter …" at bounding box center [1050, 199] width 324 height 154
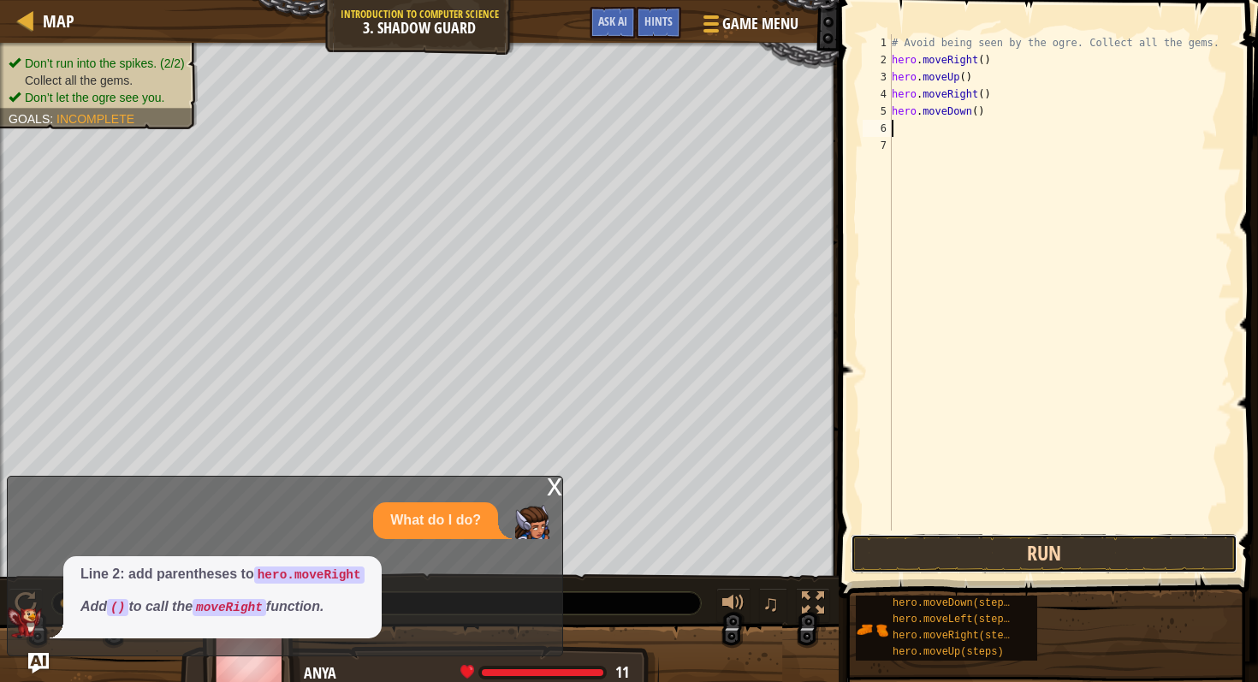
click at [967, 548] on button "Run" at bounding box center [1044, 553] width 387 height 39
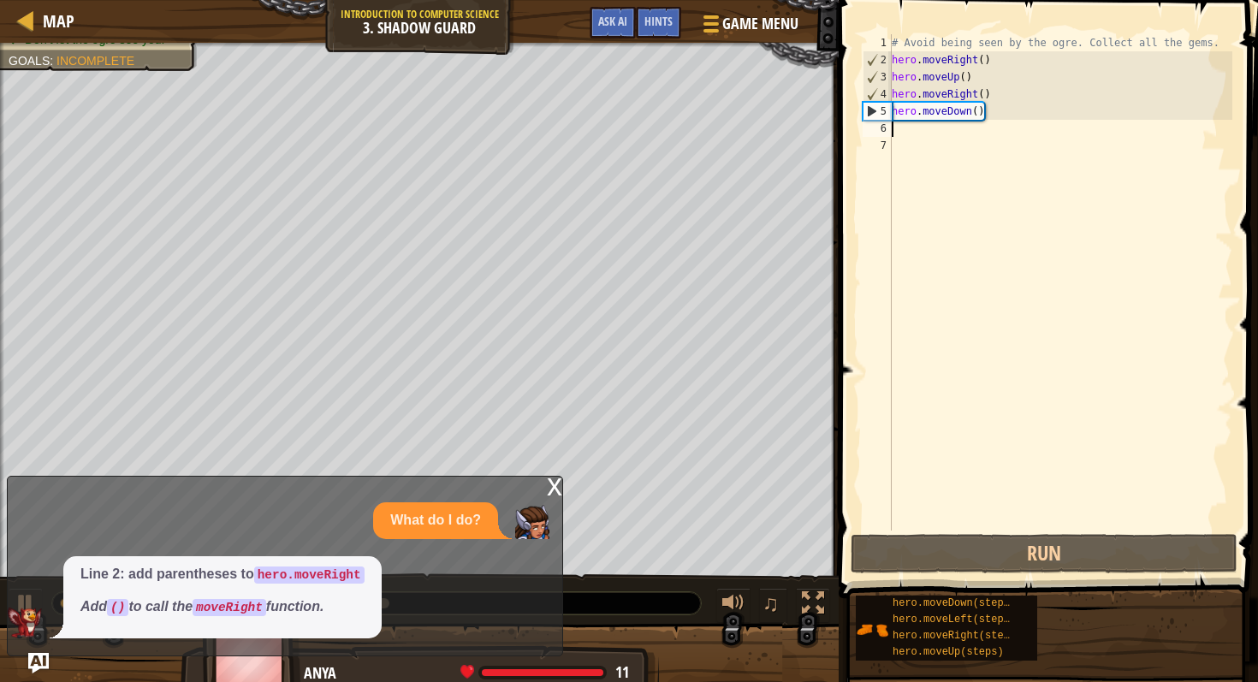
type textarea "h"
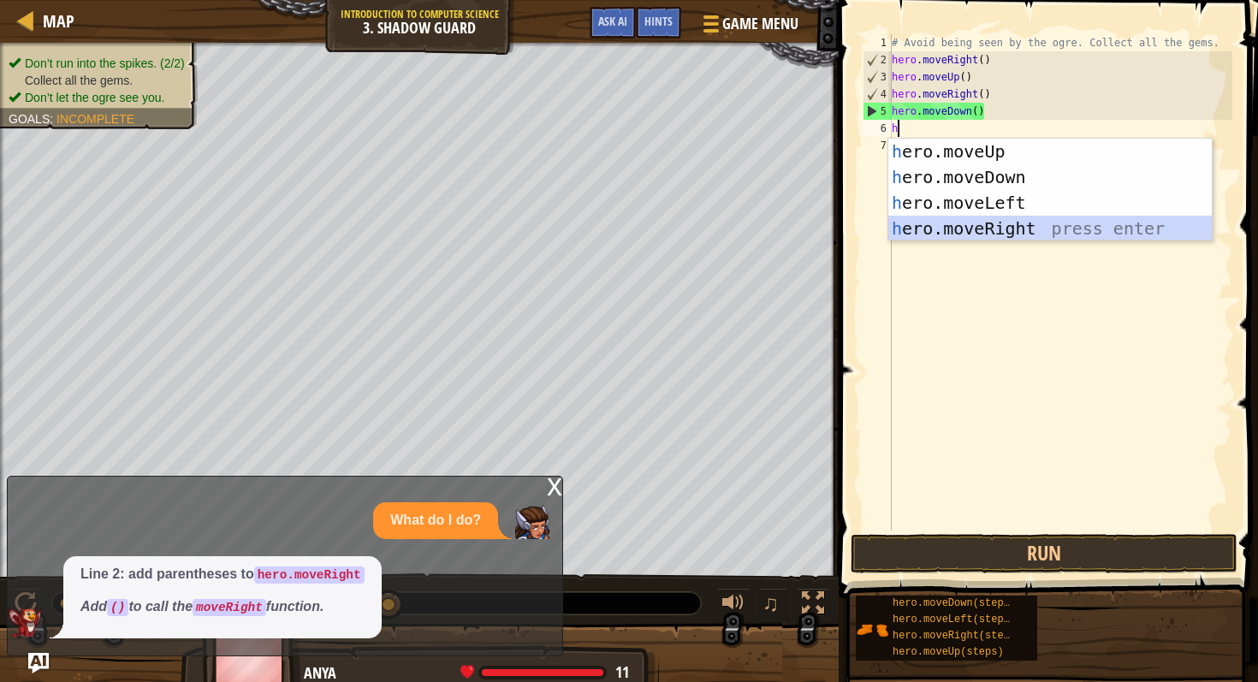
click at [962, 219] on div "h ero.moveUp press enter h ero.moveDown press enter h ero.moveLeft press enter …" at bounding box center [1050, 216] width 324 height 154
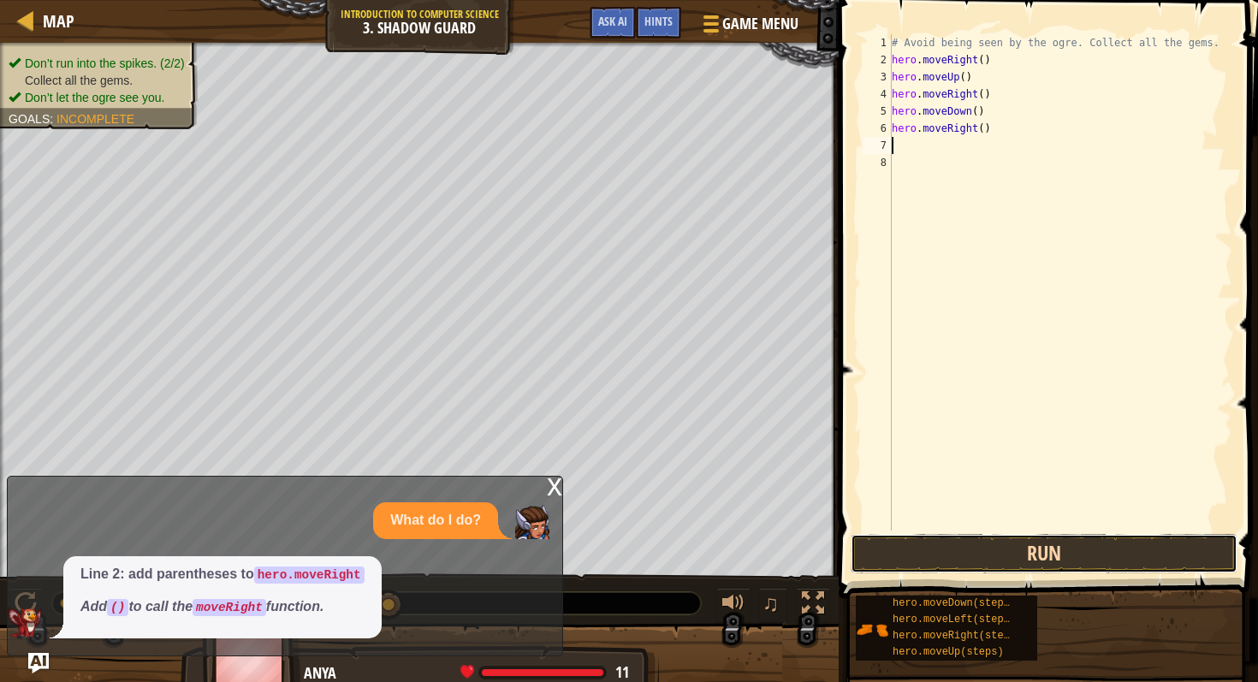
click at [1022, 542] on button "Run" at bounding box center [1044, 553] width 387 height 39
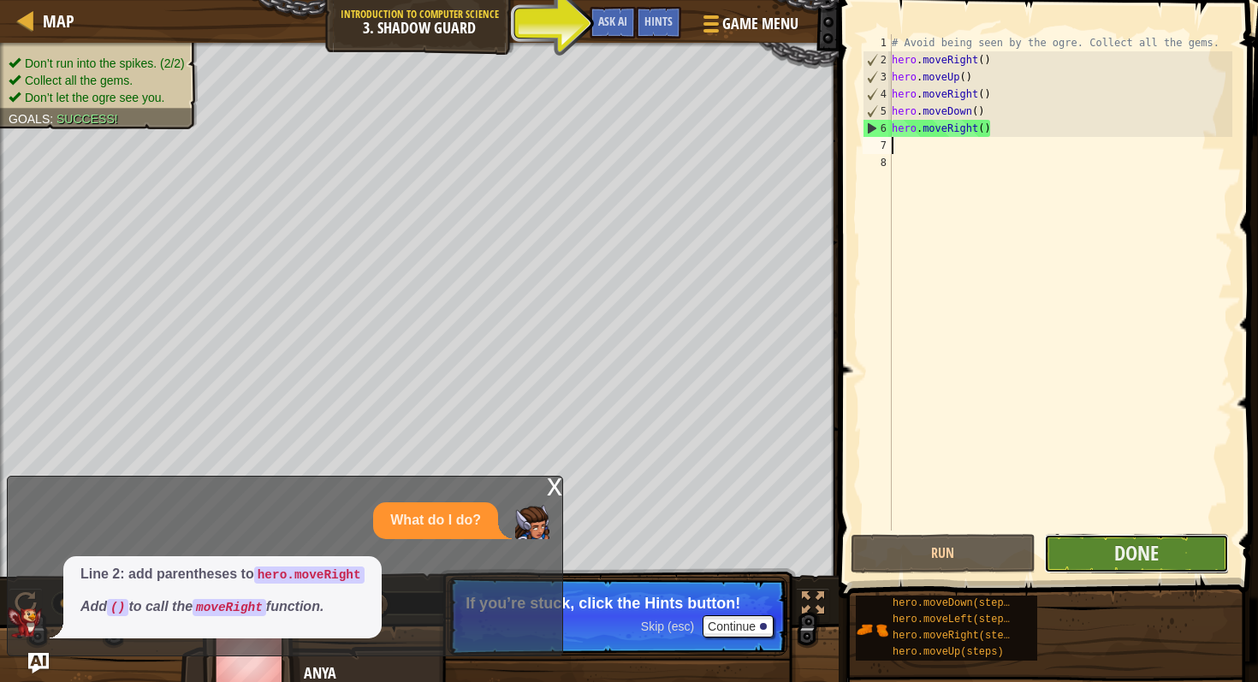
click at [1066, 545] on button "Done" at bounding box center [1136, 553] width 185 height 39
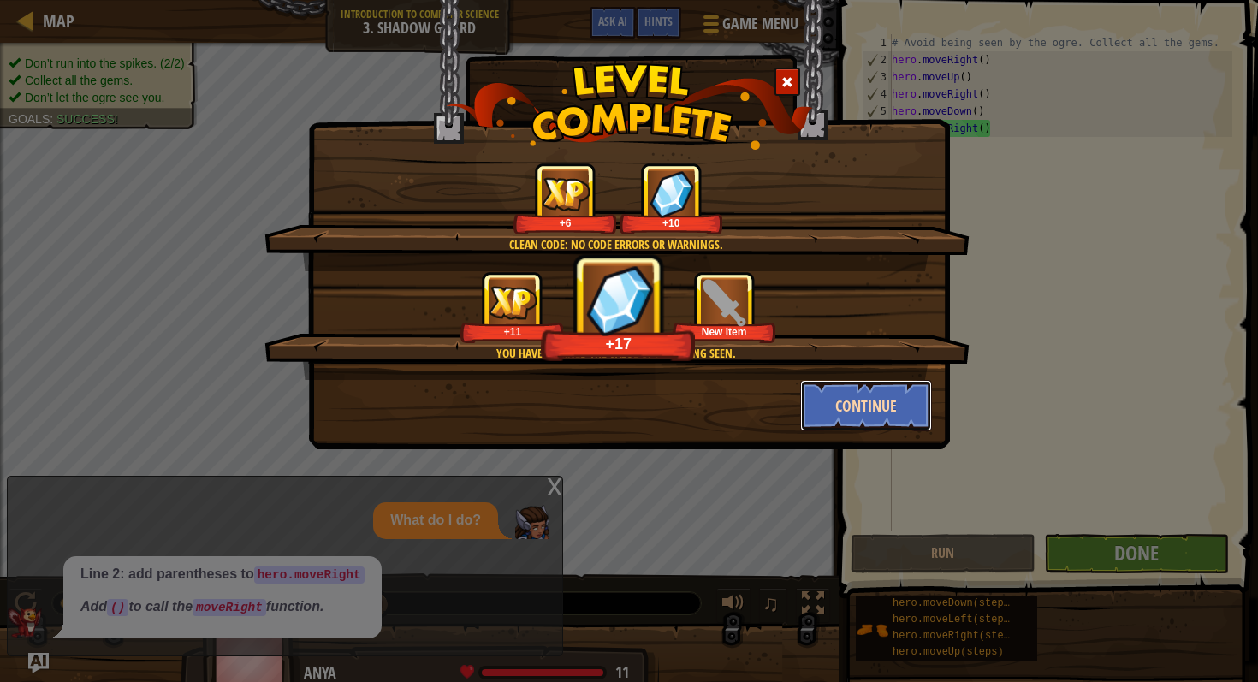
click at [902, 394] on button "Continue" at bounding box center [866, 405] width 133 height 51
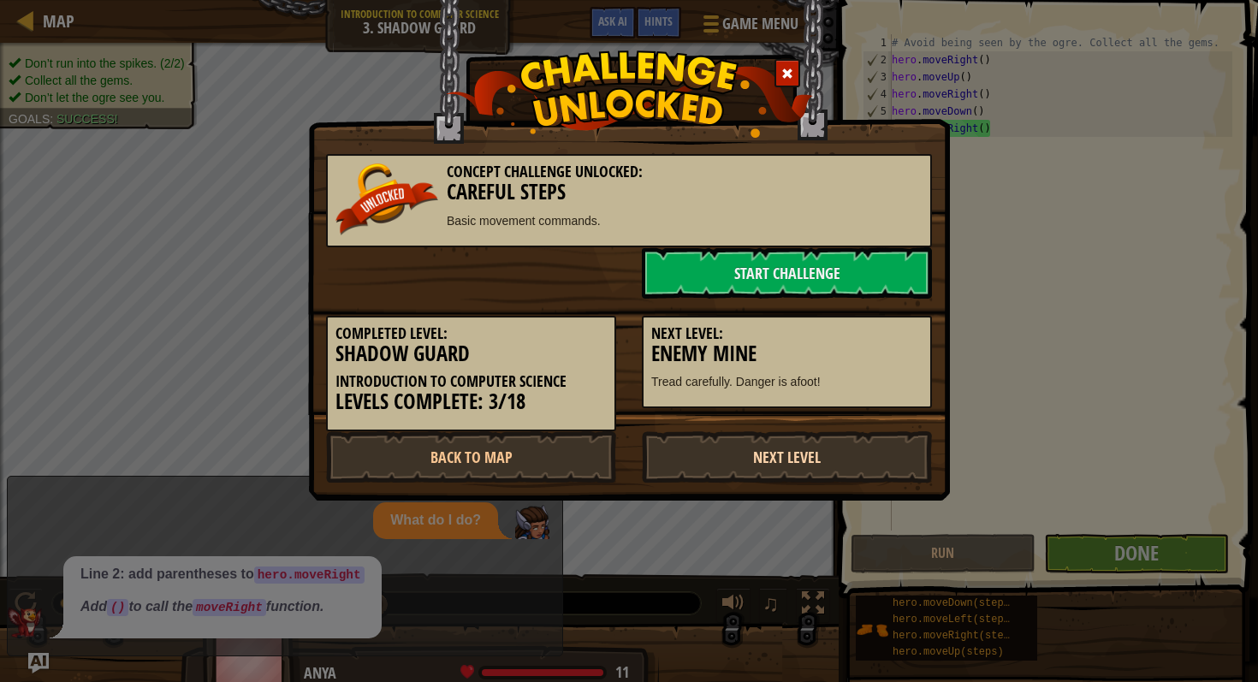
click at [790, 447] on link "Next Level" at bounding box center [787, 456] width 290 height 51
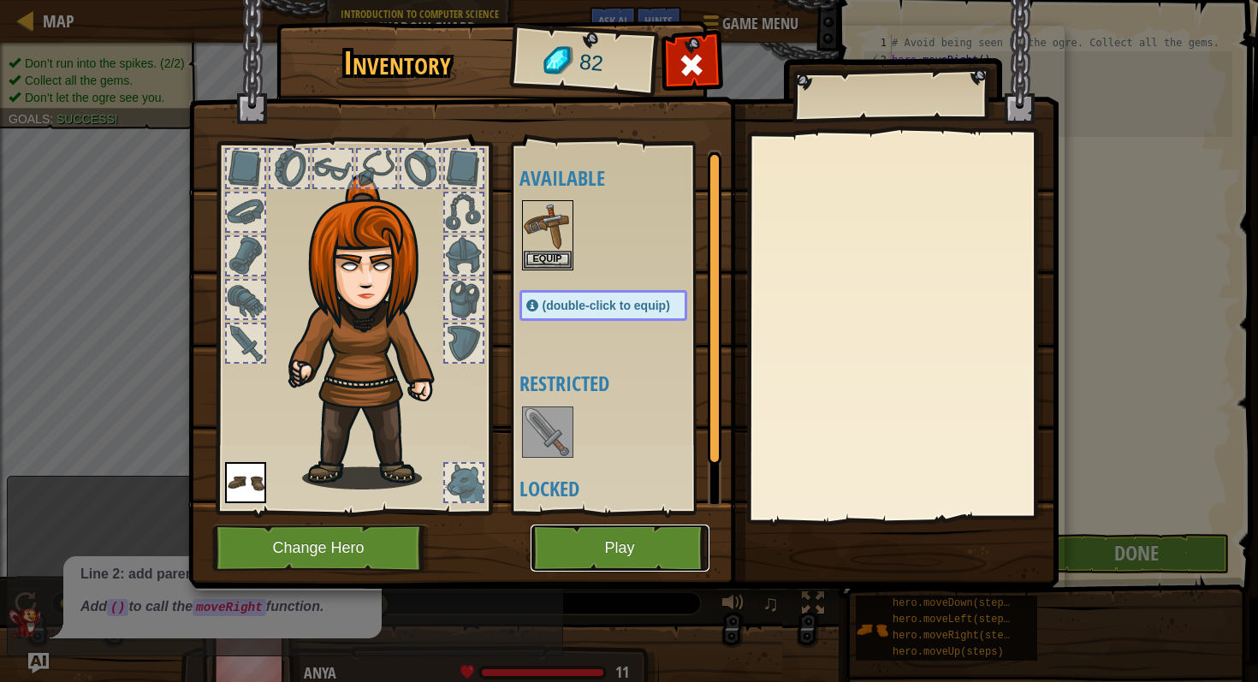
click at [591, 528] on button "Play" at bounding box center [620, 548] width 179 height 47
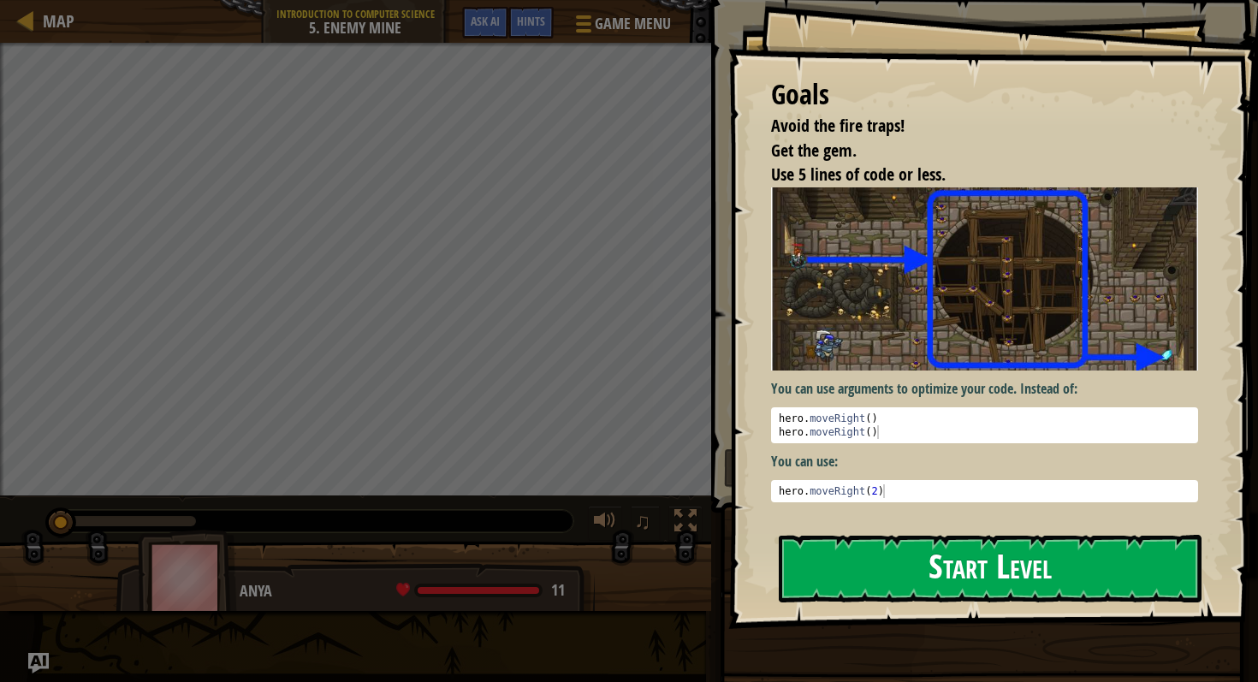
click at [841, 559] on button "Start Level" at bounding box center [990, 569] width 423 height 68
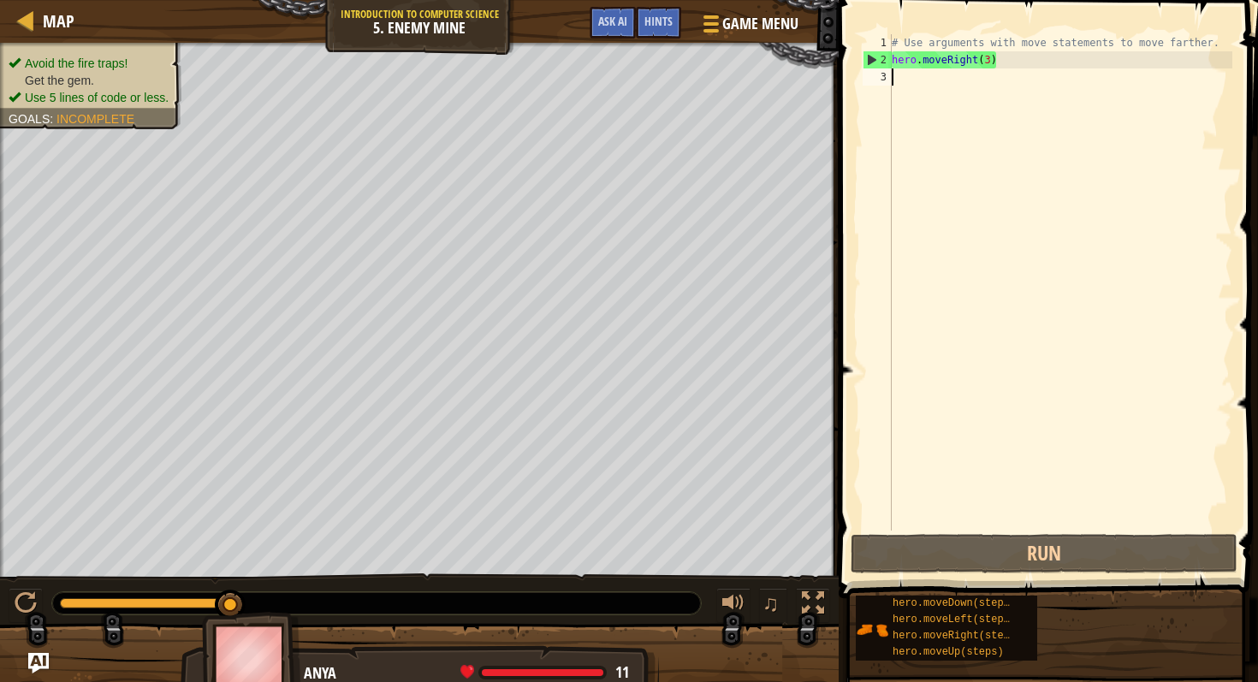
type textarea "h"
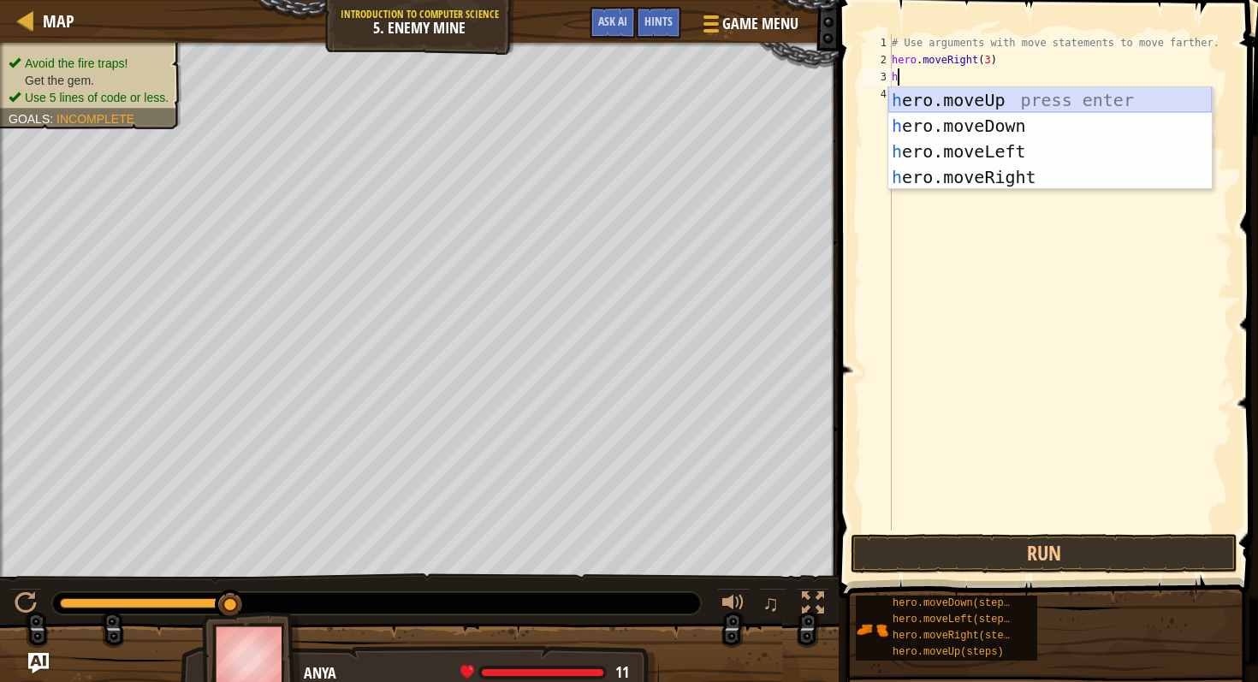
click at [989, 94] on div "h ero.moveUp press enter h ero.moveDown press enter h ero.moveLeft press enter …" at bounding box center [1050, 164] width 324 height 154
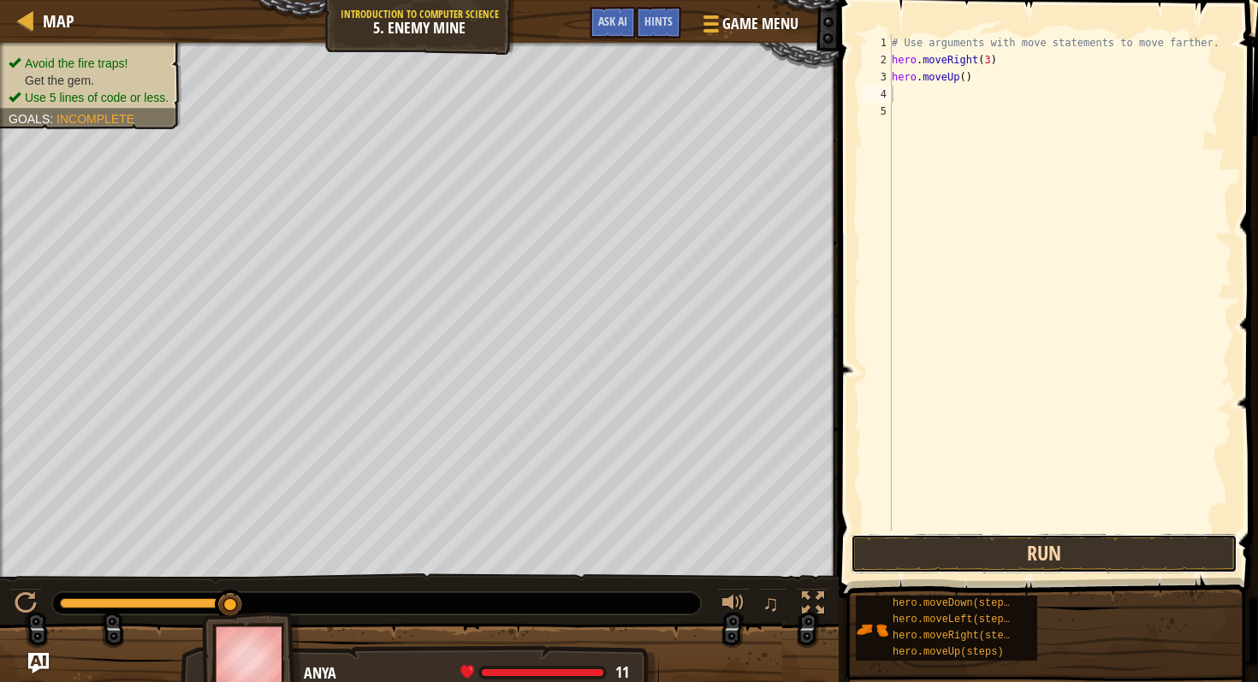
click at [962, 549] on button "Run" at bounding box center [1044, 553] width 387 height 39
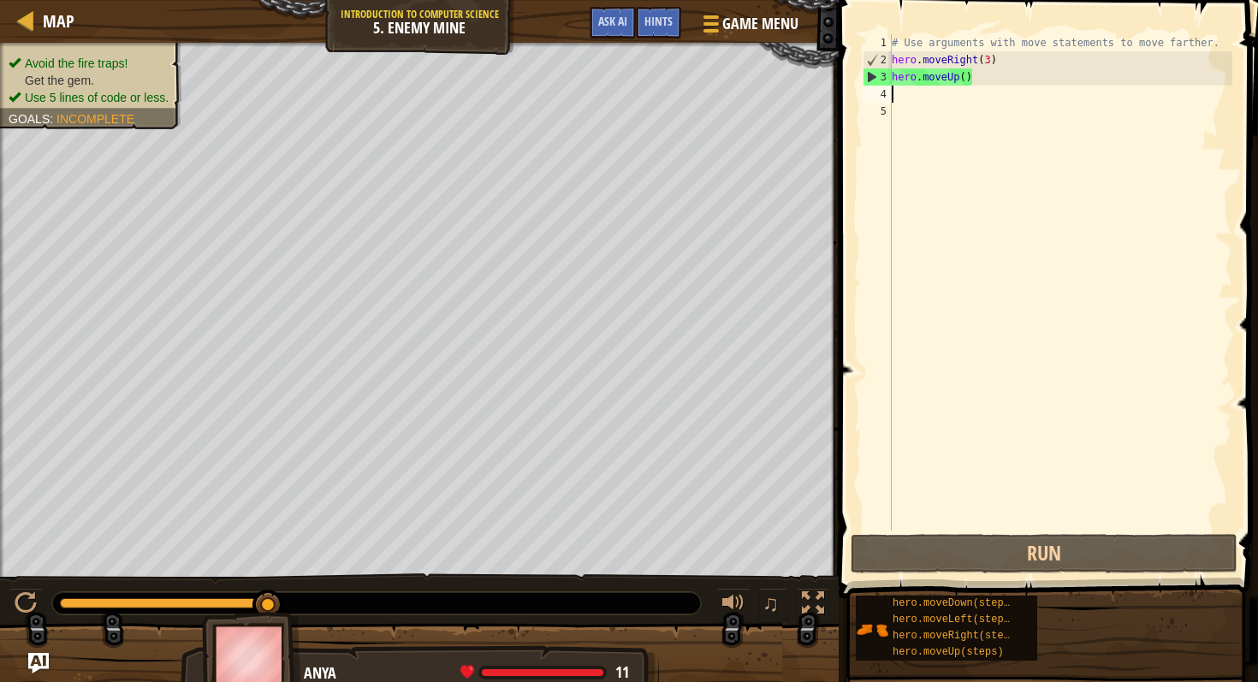
type textarea "h"
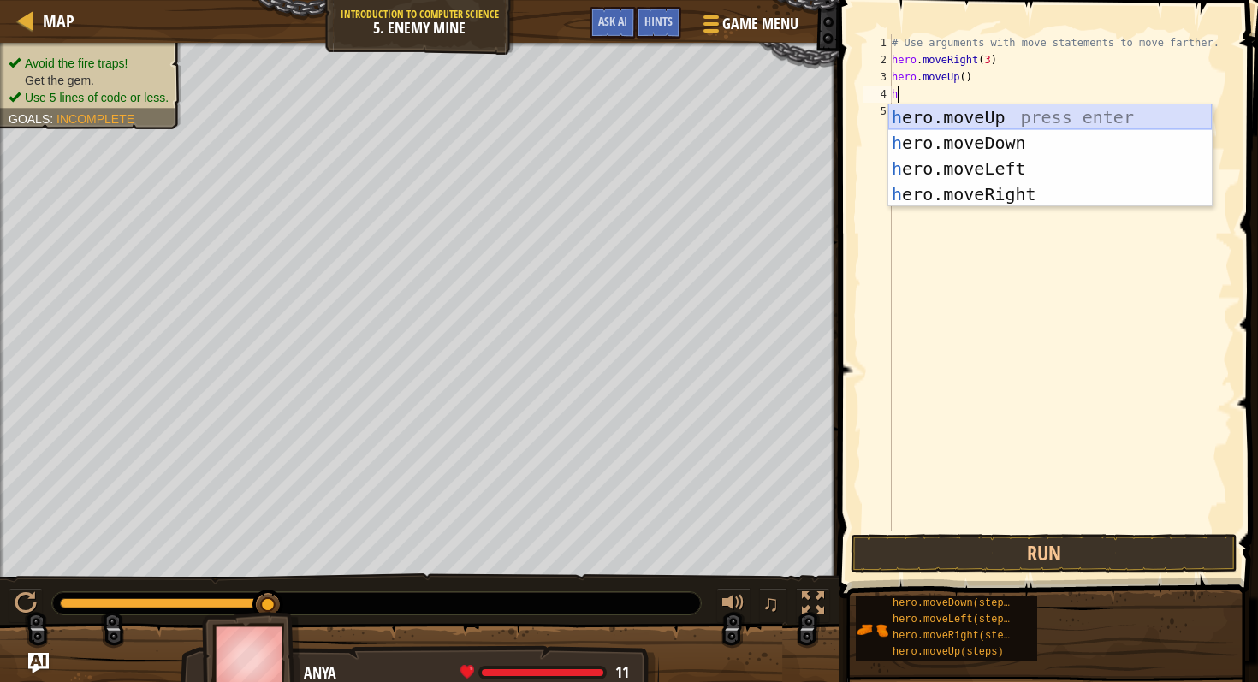
click at [1014, 114] on div "h ero.moveUp press enter h ero.moveDown press enter h ero.moveLeft press enter …" at bounding box center [1050, 181] width 324 height 154
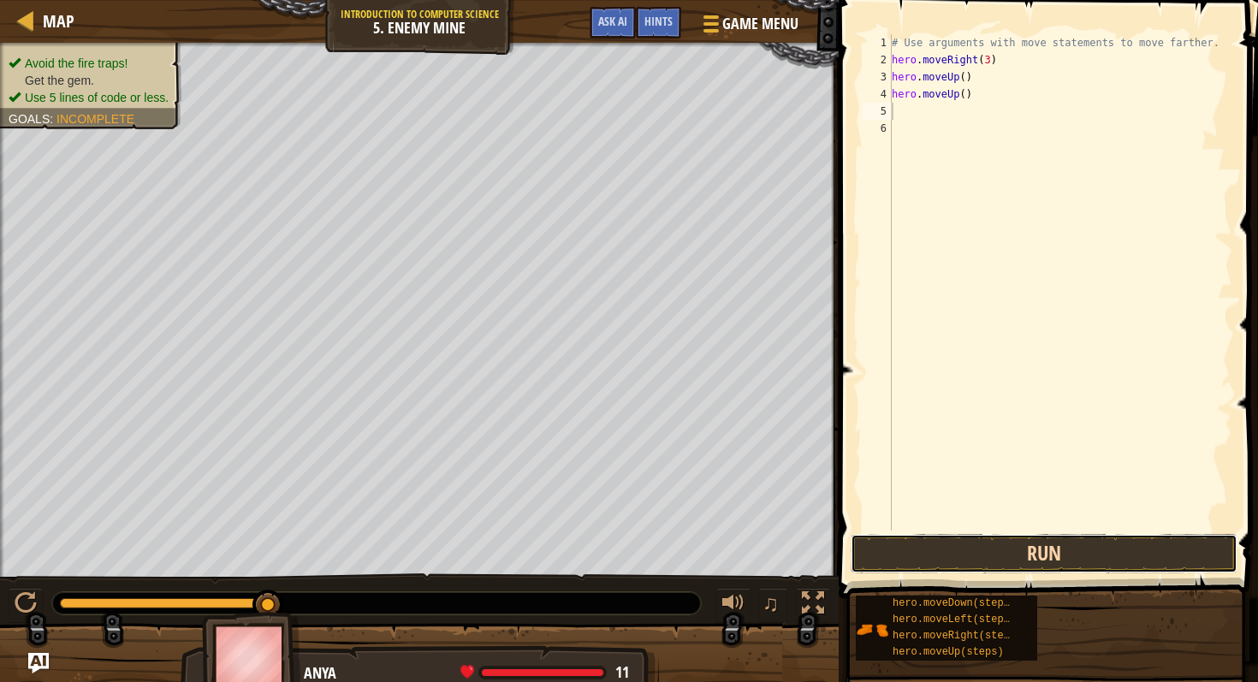
click at [1022, 547] on button "Run" at bounding box center [1044, 553] width 387 height 39
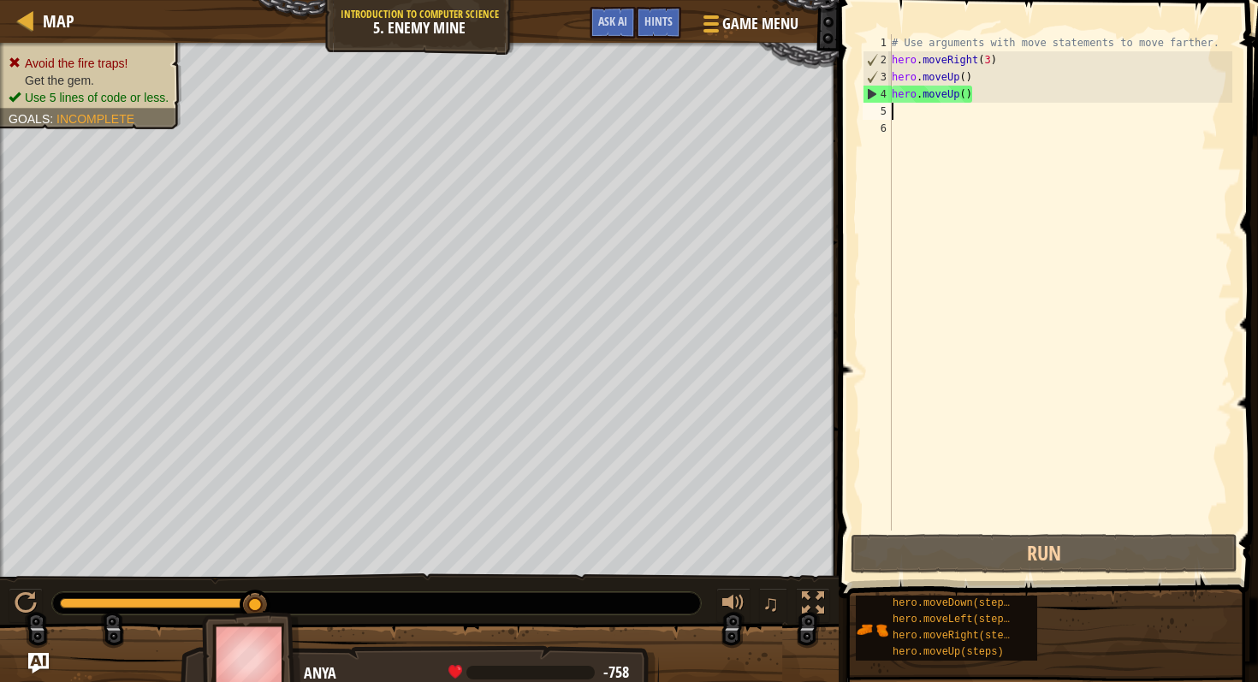
click at [981, 94] on div "# Use arguments with move statements to move farther. hero . moveRight ( 3 ) he…" at bounding box center [1060, 299] width 344 height 531
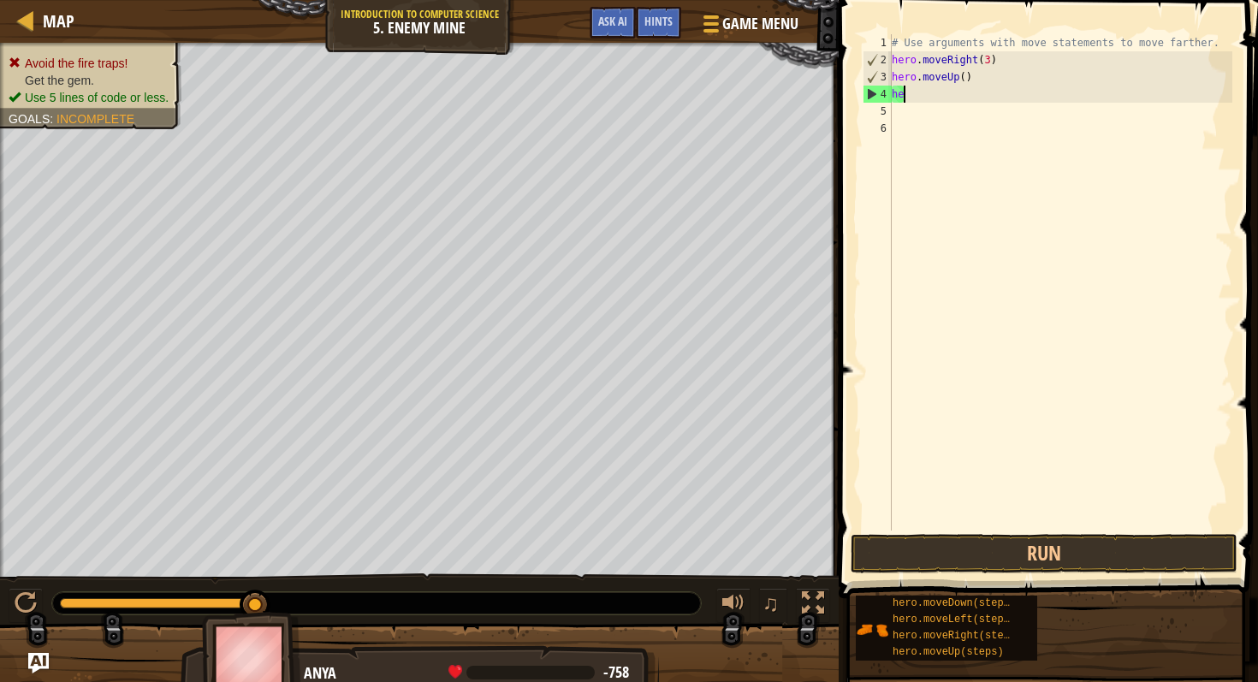
type textarea "h"
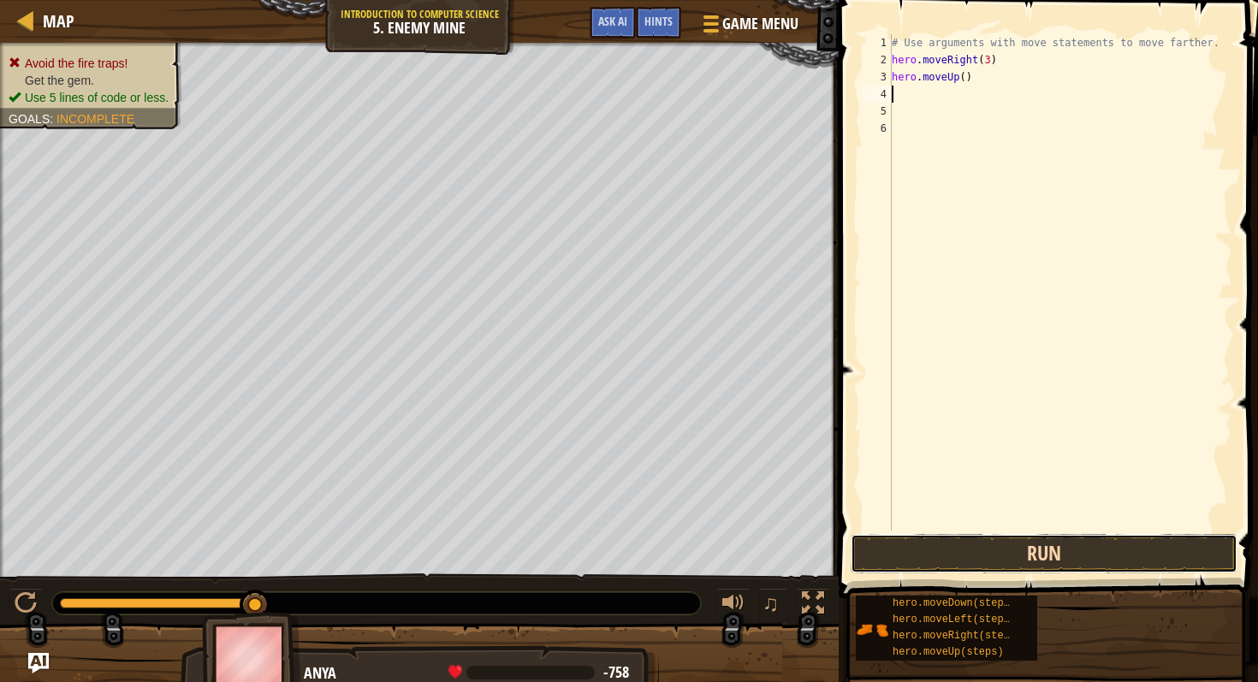
click at [996, 552] on button "Run" at bounding box center [1044, 553] width 387 height 39
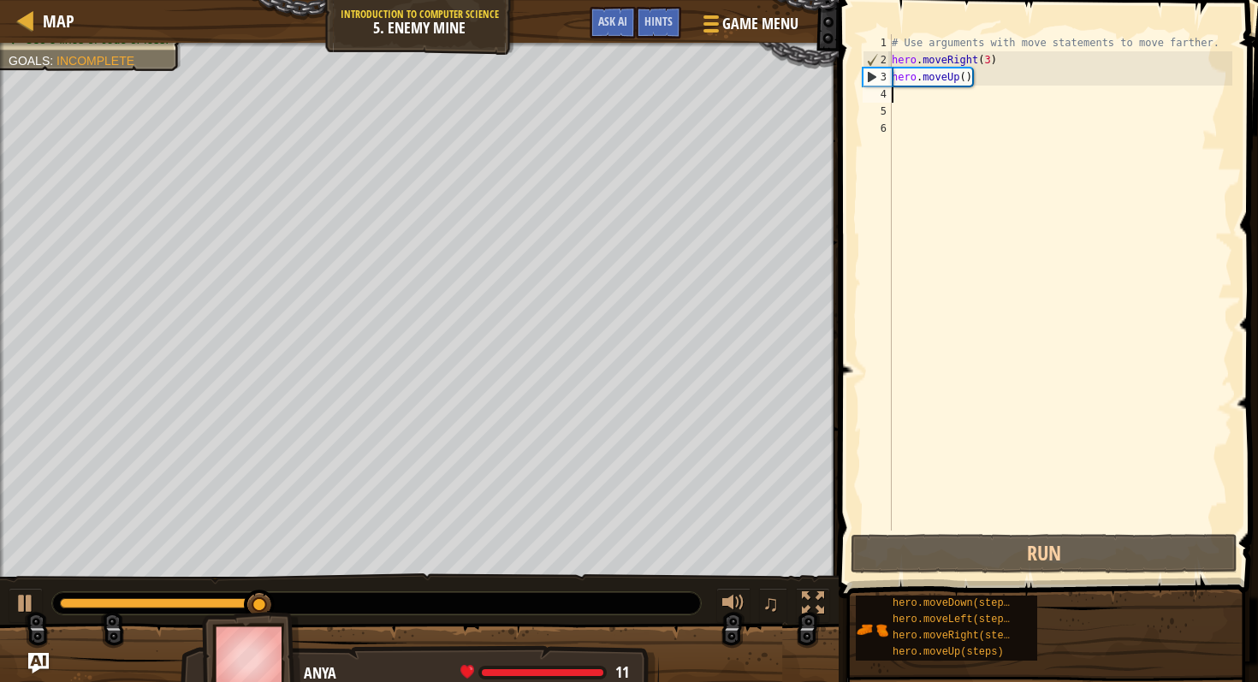
type textarea "h"
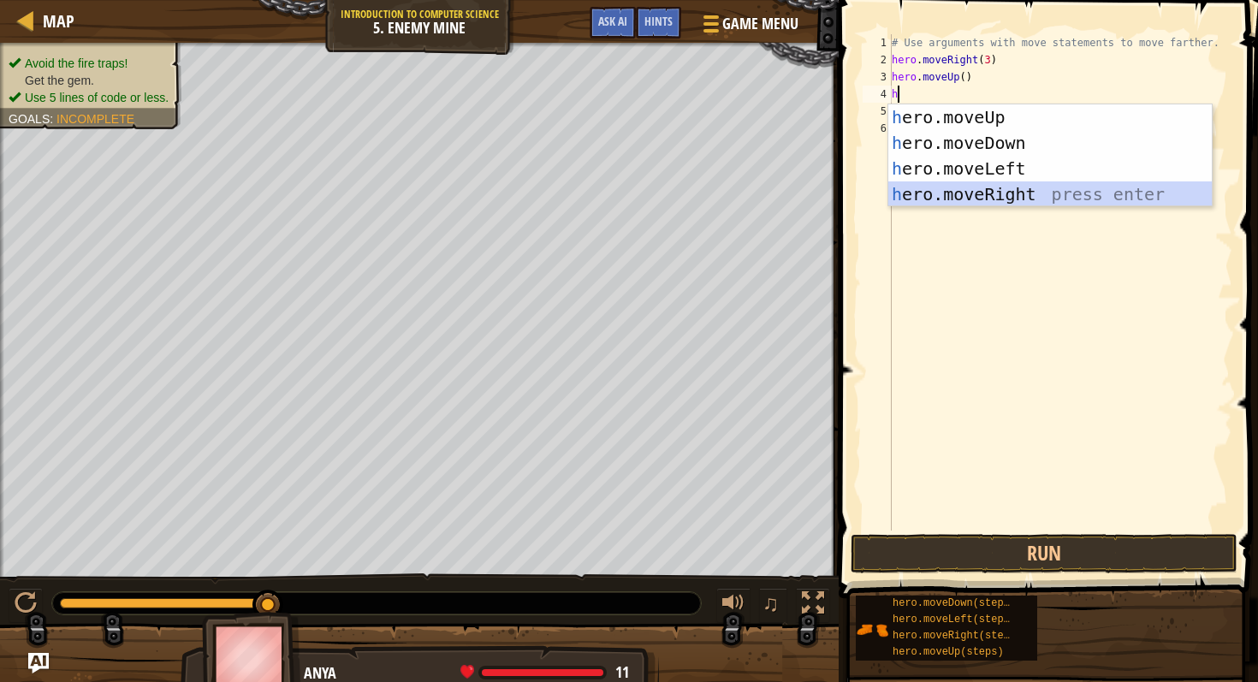
click at [959, 190] on div "h ero.moveUp press enter h ero.moveDown press enter h ero.moveLeft press enter …" at bounding box center [1050, 181] width 324 height 154
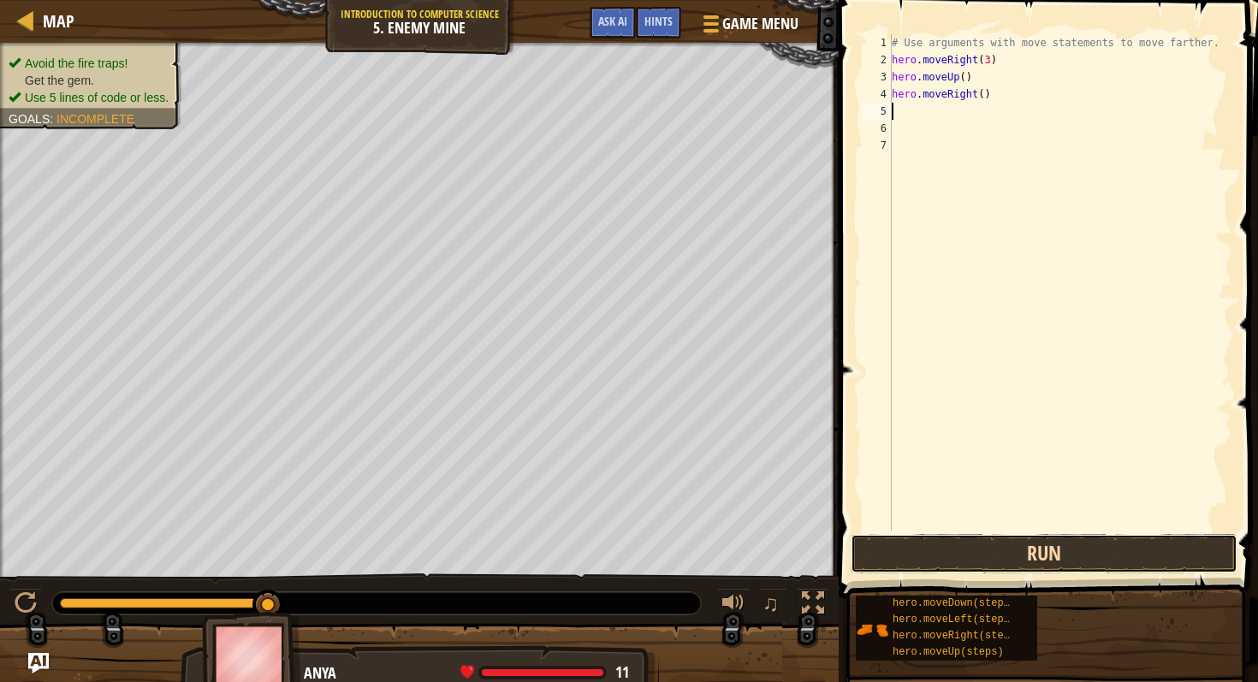
click at [985, 552] on button "Run" at bounding box center [1044, 553] width 387 height 39
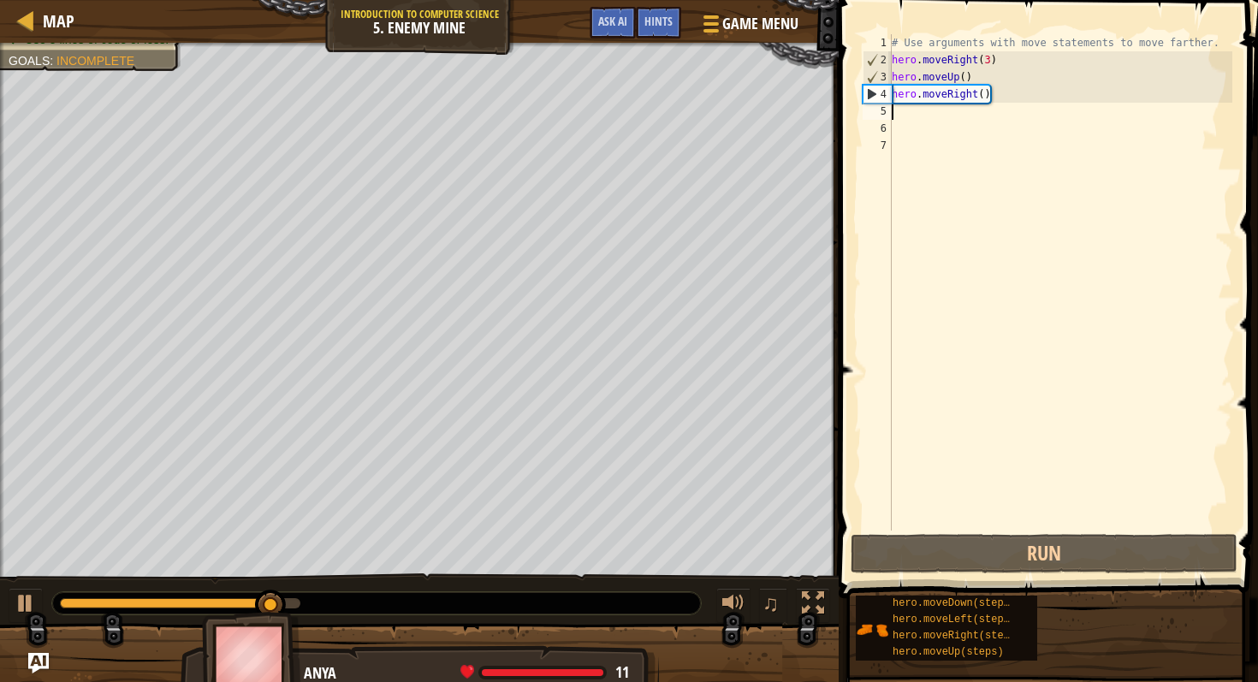
type textarea "h"
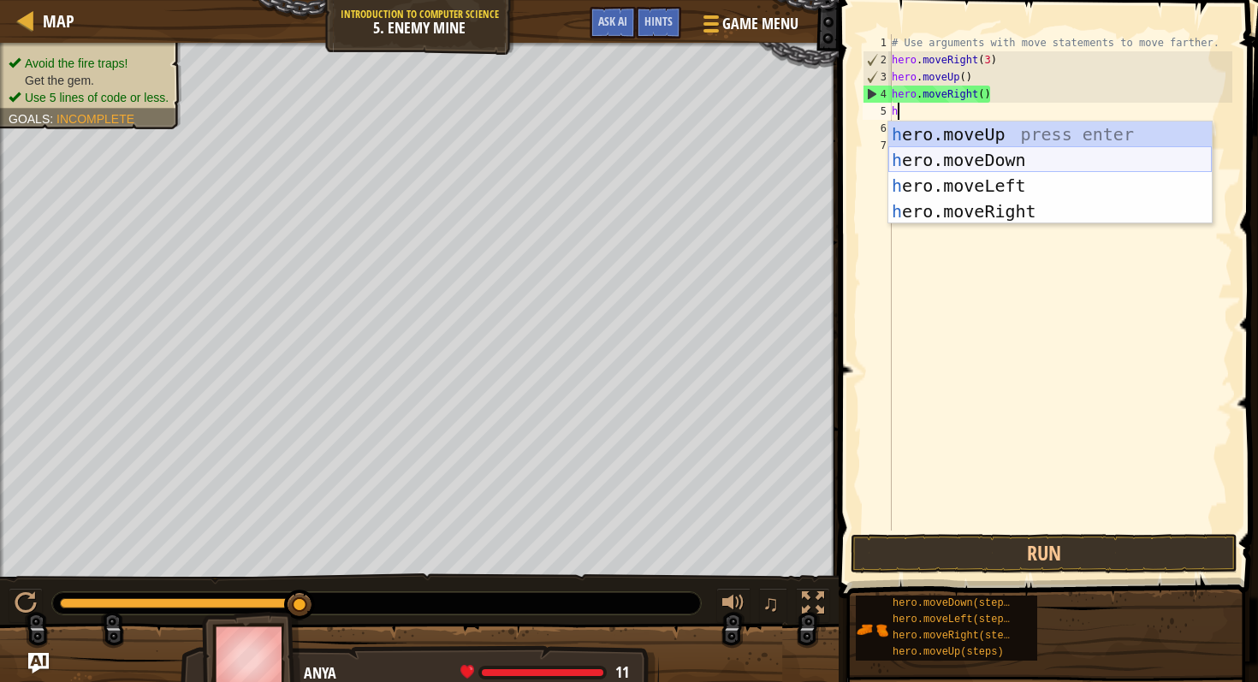
click at [984, 157] on div "h ero.moveUp press enter h ero.moveDown press enter h ero.moveLeft press enter …" at bounding box center [1050, 199] width 324 height 154
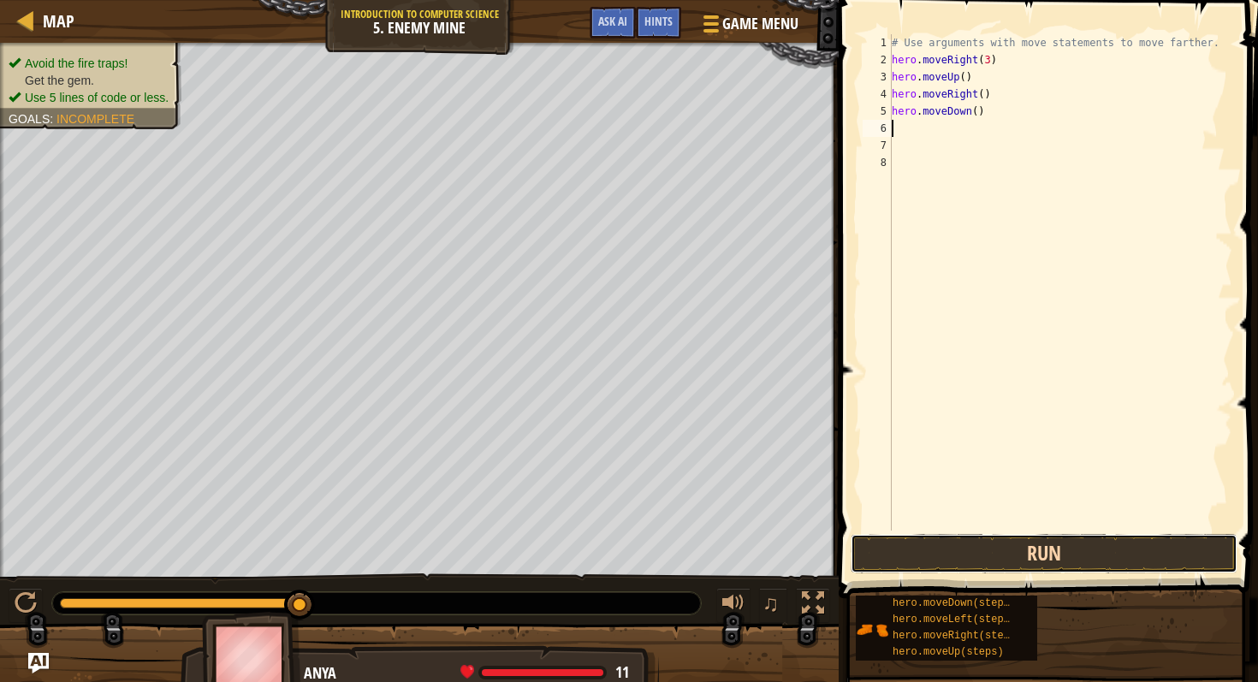
click at [1023, 552] on button "Run" at bounding box center [1044, 553] width 387 height 39
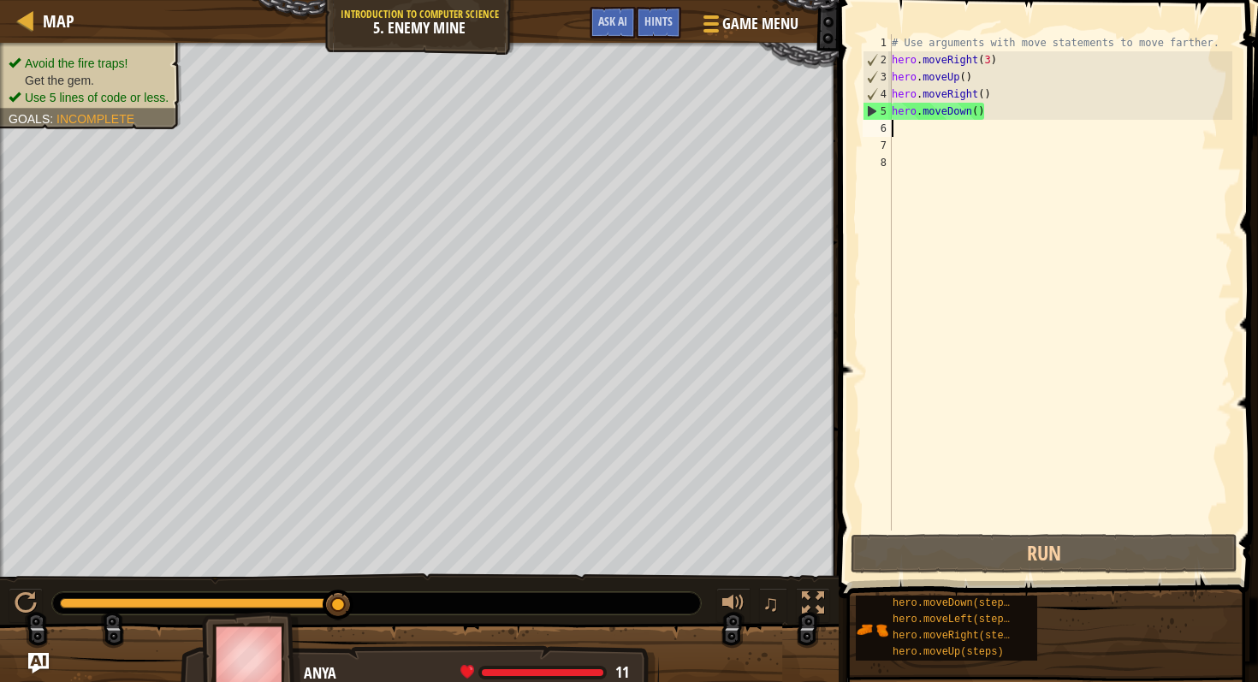
type textarea "h"
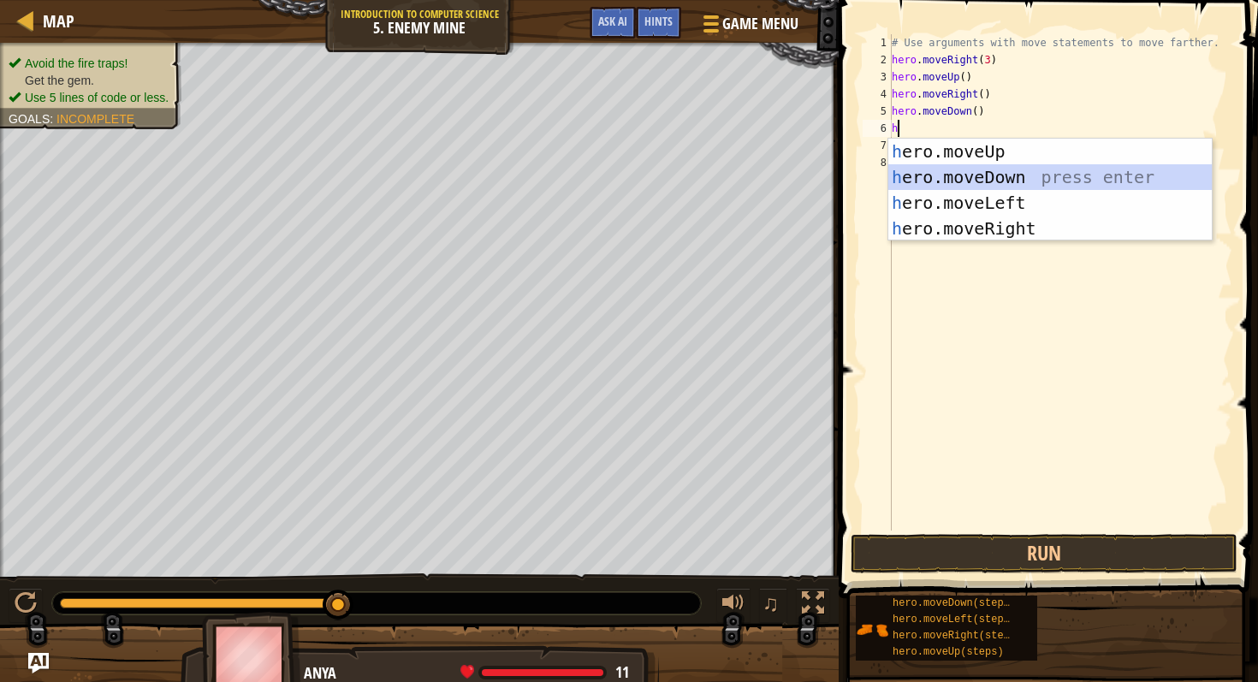
click at [983, 167] on div "h ero.moveUp press enter h ero.moveDown press enter h ero.moveLeft press enter …" at bounding box center [1050, 216] width 324 height 154
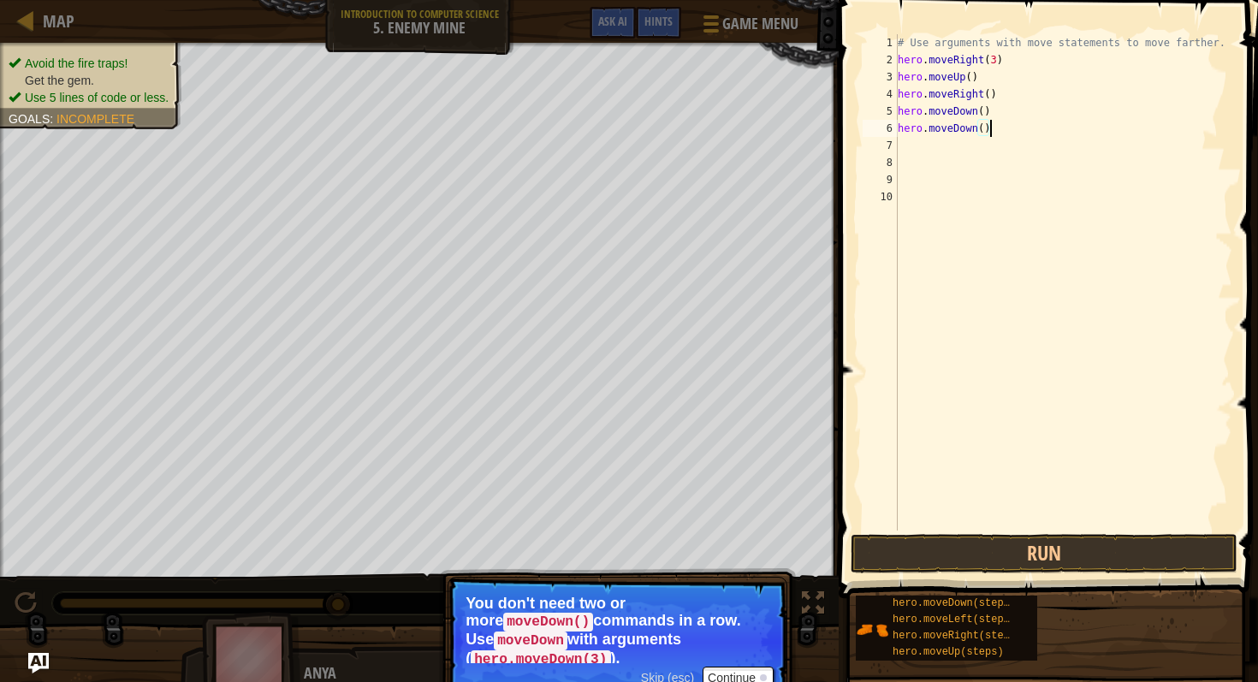
click at [998, 124] on div "# Use arguments with move statements to move farther. hero . moveRight ( 3 ) he…" at bounding box center [1063, 299] width 339 height 531
click at [991, 552] on button "Run" at bounding box center [1044, 553] width 387 height 39
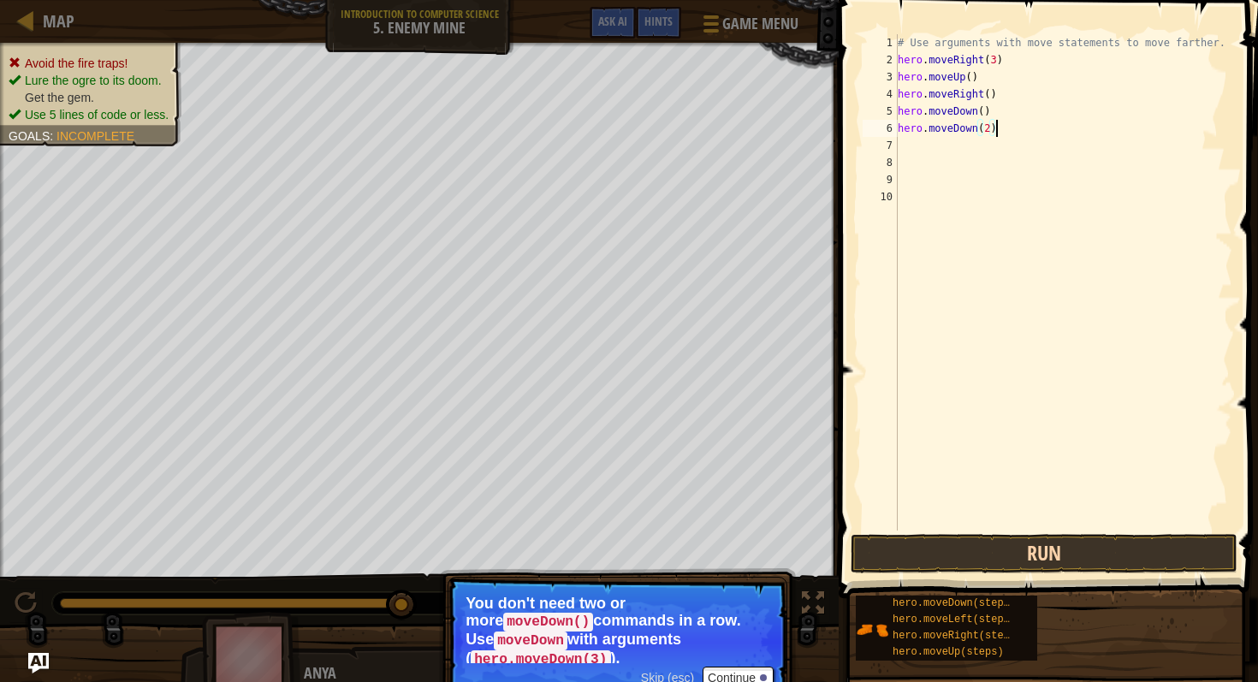
type textarea "hero.moveDown(2)"
click at [918, 549] on button "Run" at bounding box center [1044, 553] width 387 height 39
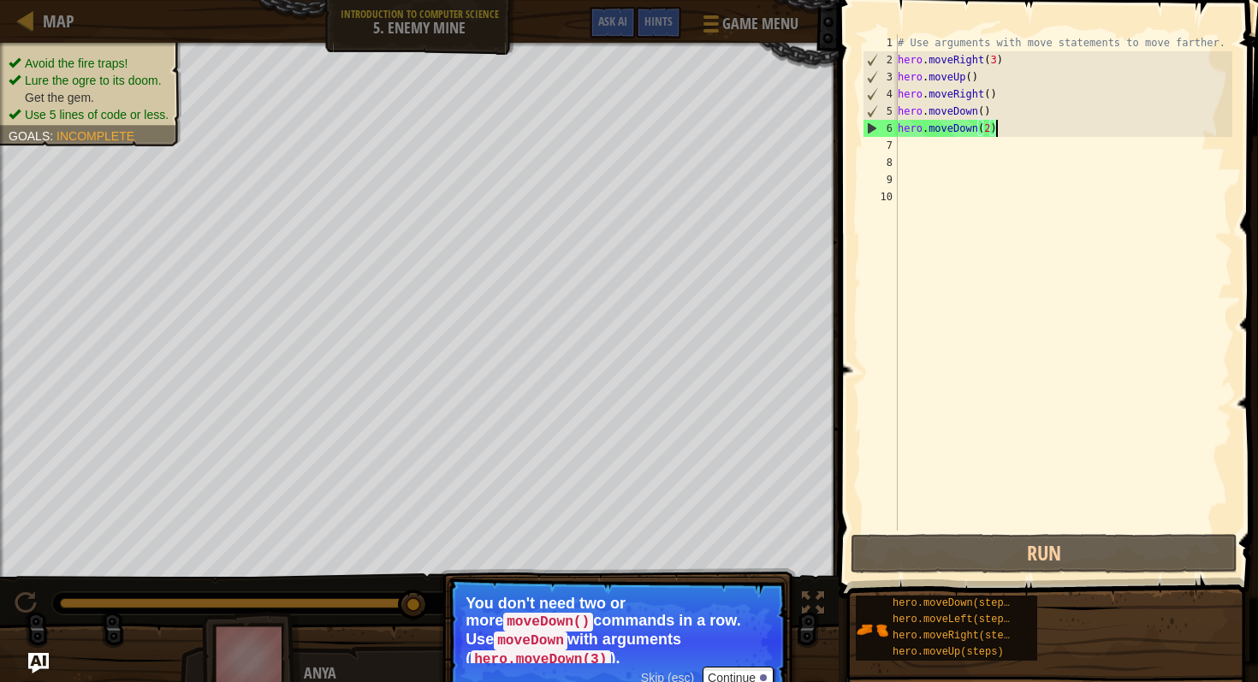
click at [914, 151] on div "# Use arguments with move statements to move farther. hero . moveRight ( 3 ) he…" at bounding box center [1063, 299] width 339 height 531
type textarea "h"
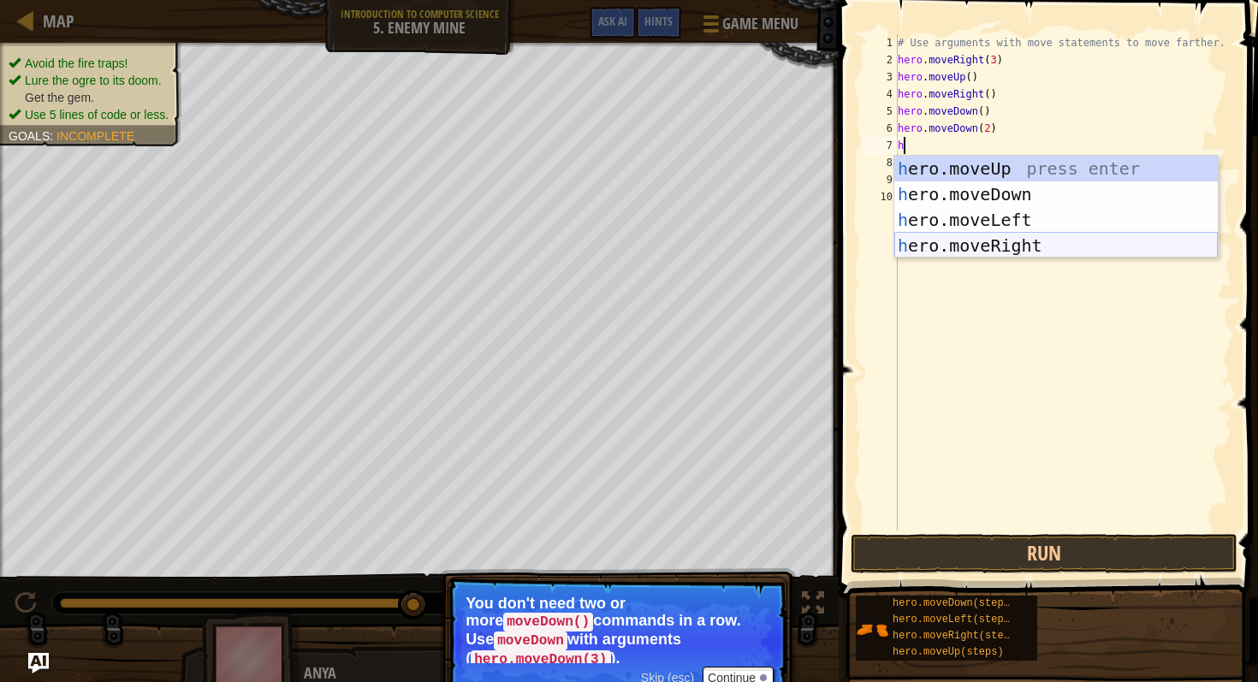
click at [1002, 241] on div "h ero.moveUp press enter h ero.moveDown press enter h ero.moveLeft press enter …" at bounding box center [1056, 233] width 324 height 154
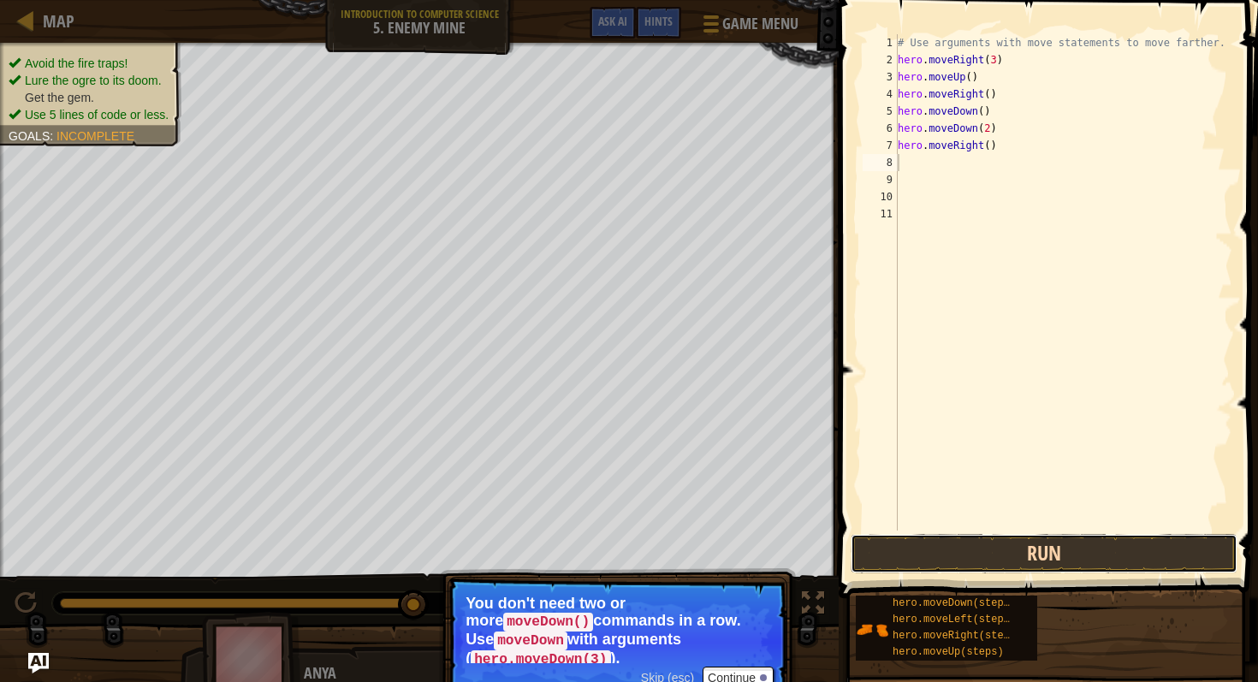
click at [1041, 549] on button "Run" at bounding box center [1044, 553] width 387 height 39
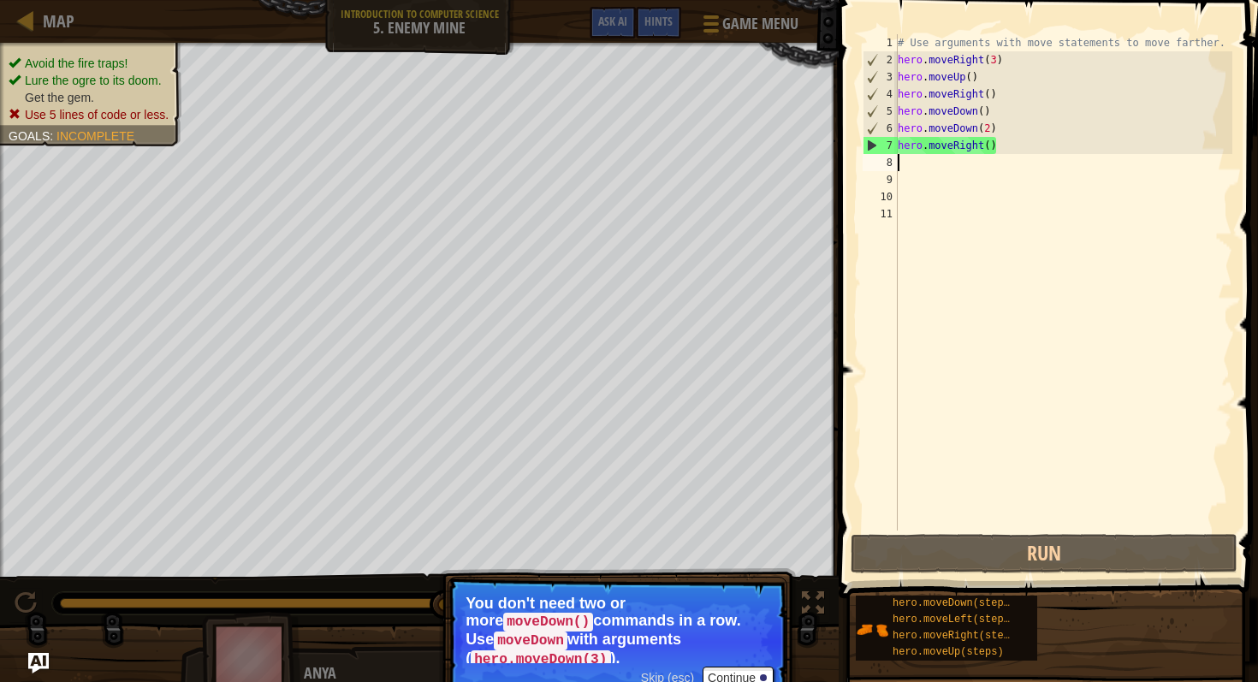
type textarea "h"
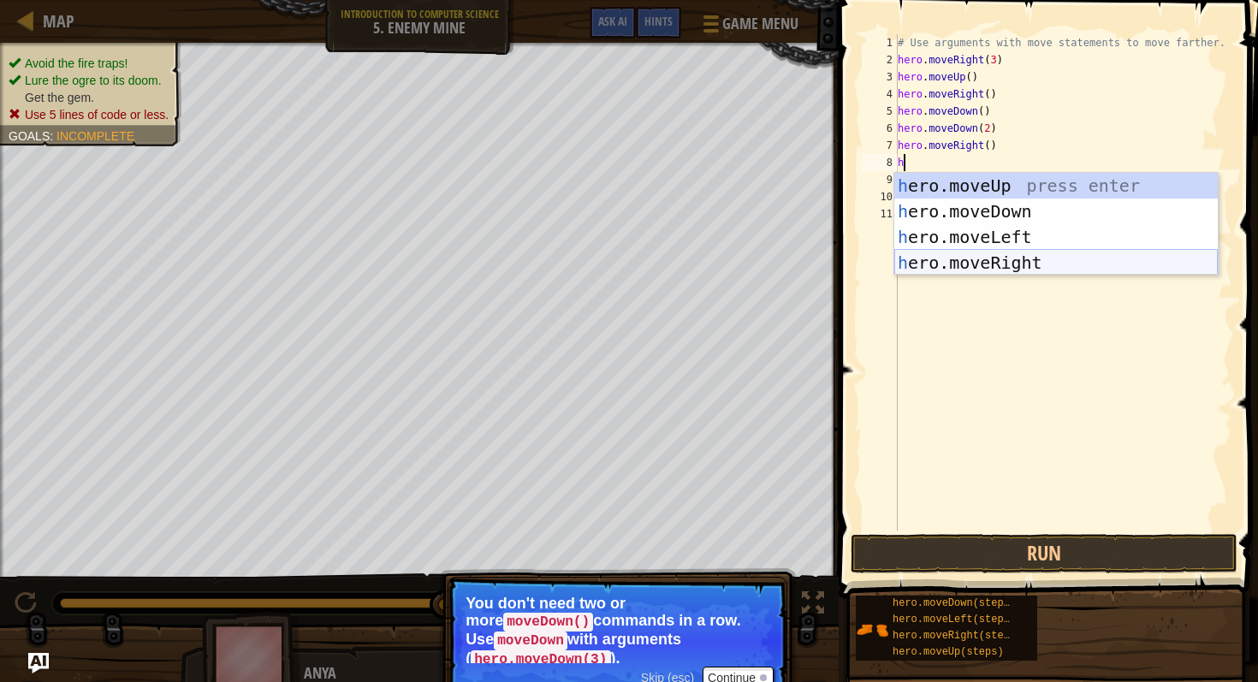
click at [953, 253] on div "h ero.moveUp press enter h ero.moveDown press enter h ero.moveLeft press enter …" at bounding box center [1056, 250] width 324 height 154
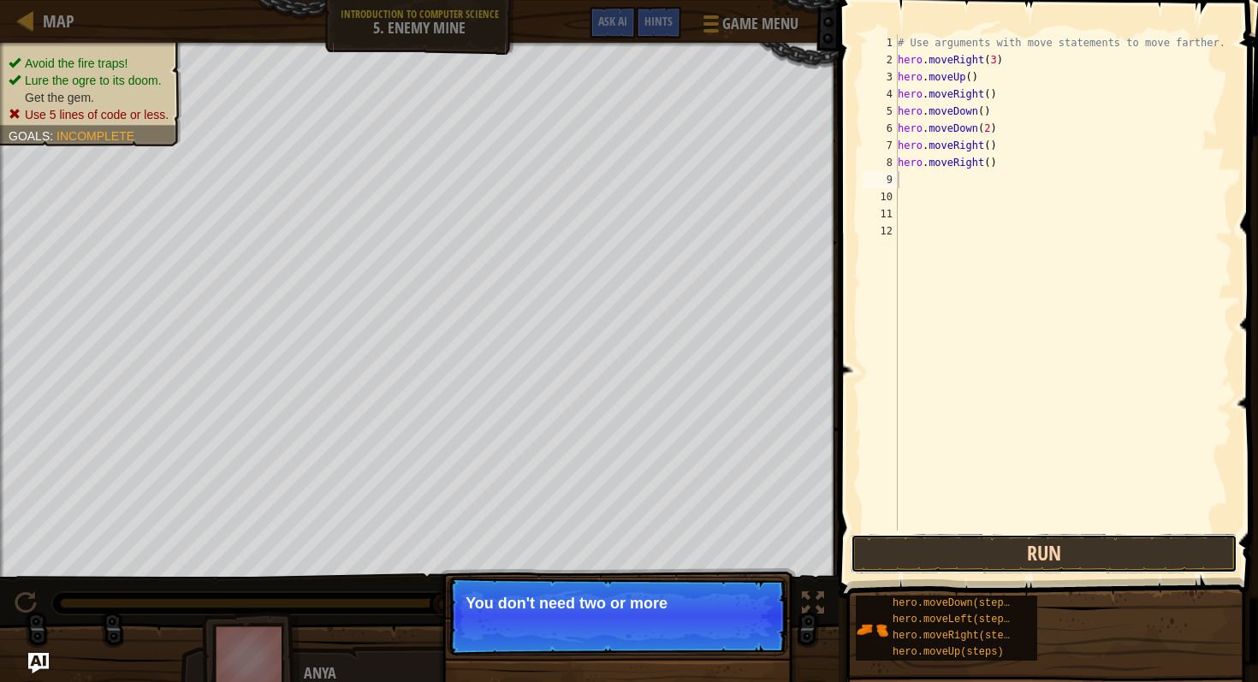
click at [968, 546] on button "Run" at bounding box center [1044, 553] width 387 height 39
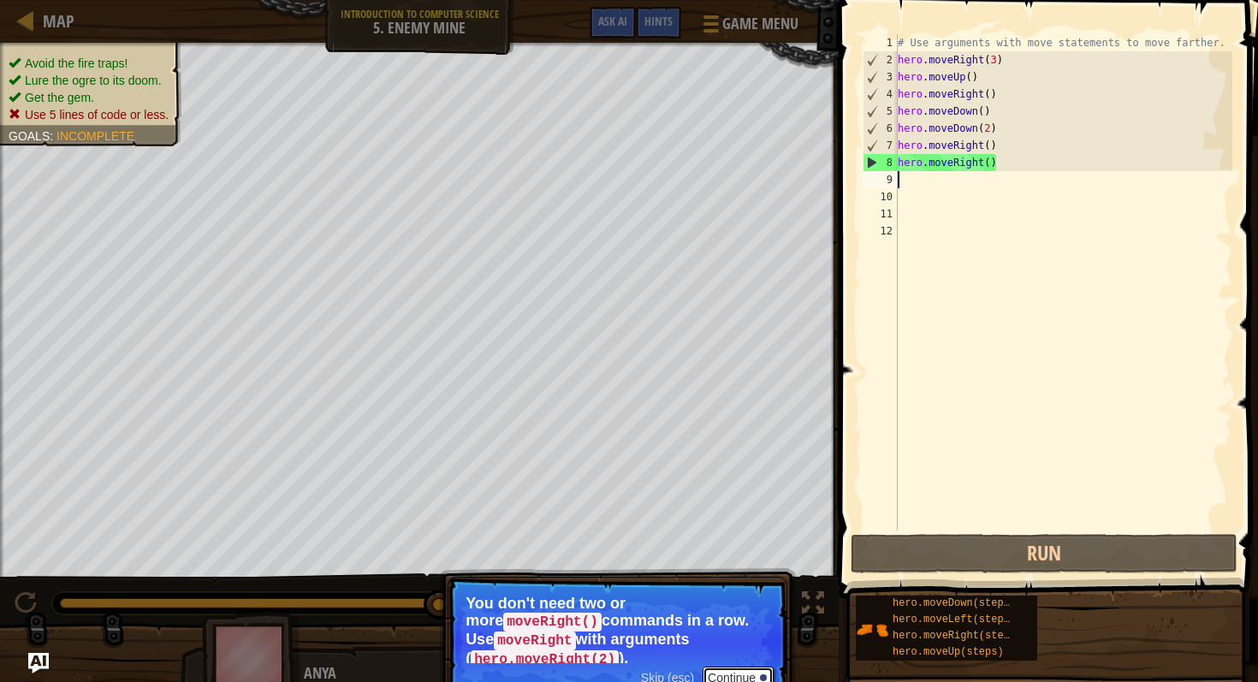
click at [739, 668] on button "Continue" at bounding box center [738, 678] width 71 height 22
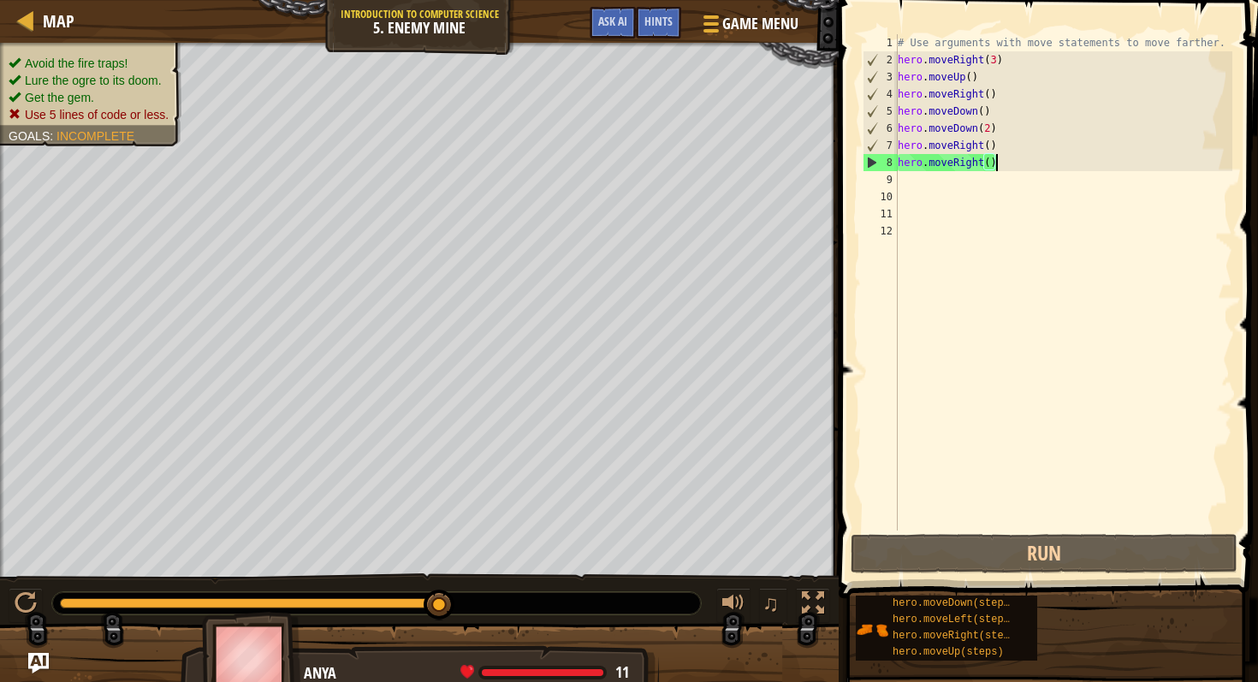
click at [1001, 164] on div "# Use arguments with move statements to move farther. hero . moveRight ( 3 ) he…" at bounding box center [1063, 299] width 339 height 531
click at [991, 168] on div "# Use arguments with move statements to move farther. hero . moveRight ( 3 ) he…" at bounding box center [1063, 299] width 339 height 531
click at [990, 147] on div "# Use arguments with move statements to move farther. hero . moveRight ( 3 ) he…" at bounding box center [1063, 299] width 339 height 531
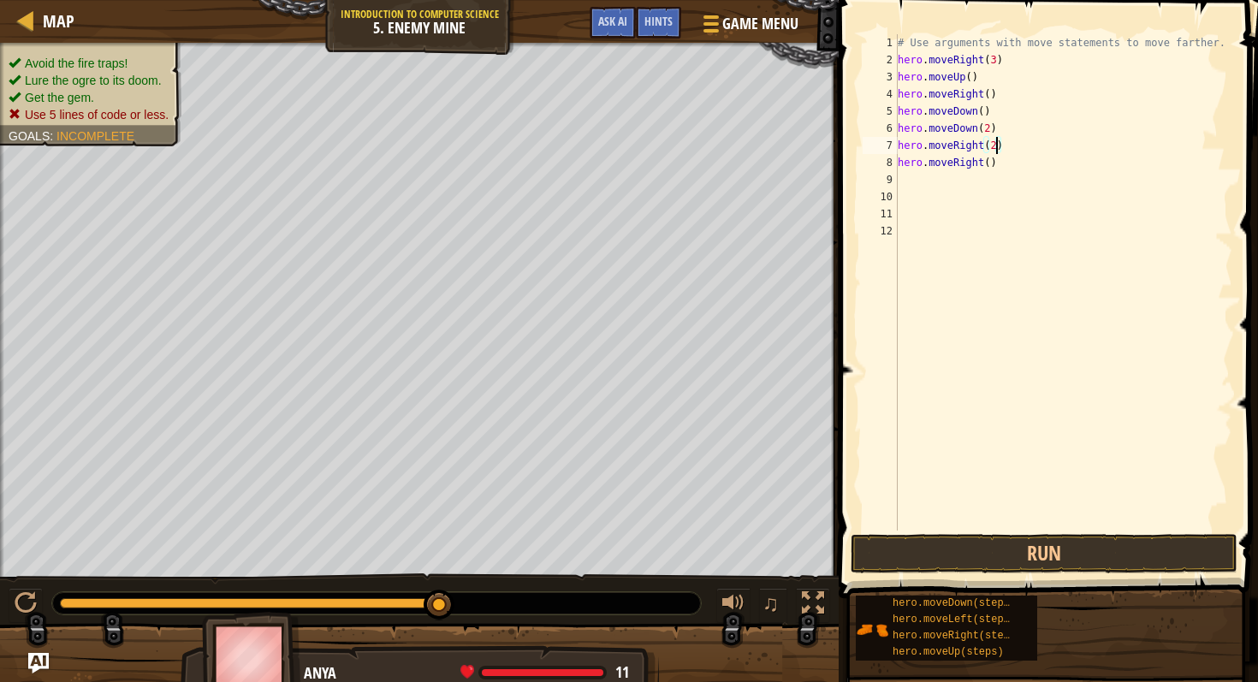
click at [997, 164] on div "# Use arguments with move statements to move farther. hero . moveRight ( 3 ) he…" at bounding box center [1063, 299] width 339 height 531
type textarea "h"
click at [984, 110] on div "# Use arguments with move statements to move farther. hero . moveRight ( 3 ) he…" at bounding box center [1063, 299] width 339 height 531
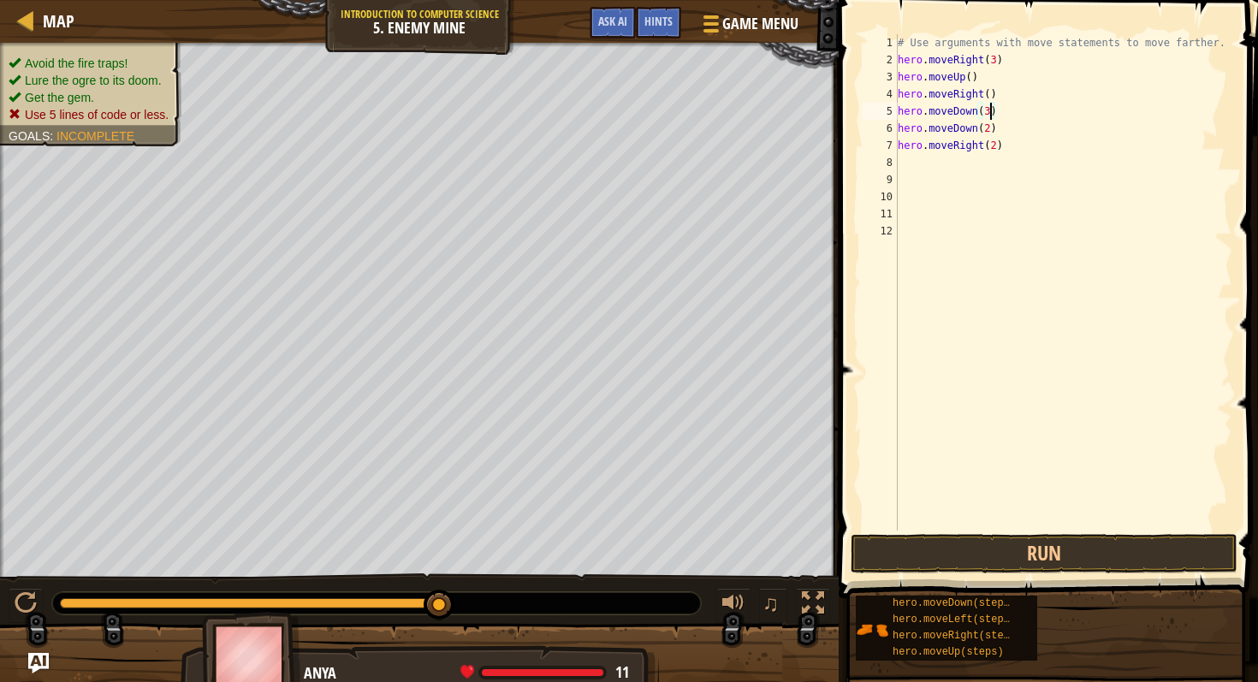
click at [1001, 129] on div "# Use arguments with move statements to move farther. hero . moveRight ( 3 ) he…" at bounding box center [1063, 299] width 339 height 531
type textarea "h"
drag, startPoint x: 936, startPoint y: 148, endPoint x: 1003, endPoint y: 128, distance: 69.8
click at [1003, 128] on div "# Use arguments with move statements to move farther. hero . moveRight ( 3 ) he…" at bounding box center [1063, 299] width 339 height 531
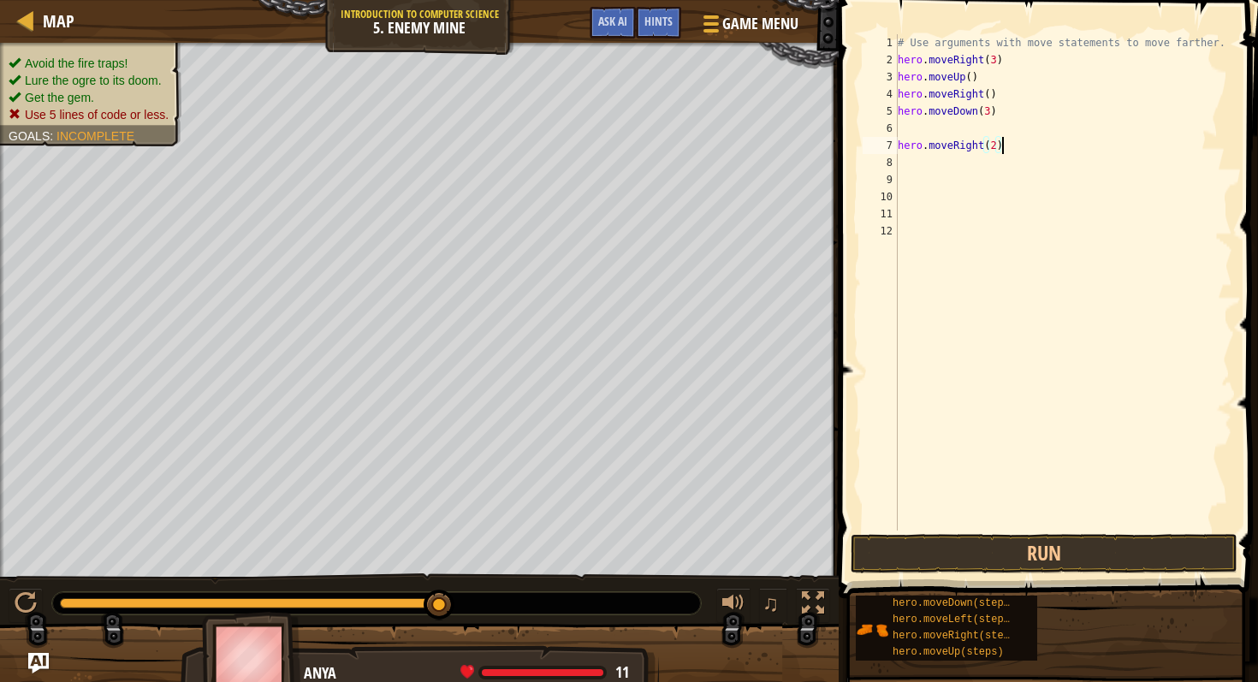
click at [1006, 151] on div "# Use arguments with move statements to move farther. hero . moveRight ( 3 ) he…" at bounding box center [1063, 299] width 339 height 531
type textarea "h"
click at [918, 125] on div "# Use arguments with move statements to move farther. hero . moveRight ( 3 ) he…" at bounding box center [1063, 299] width 339 height 531
type textarea "h"
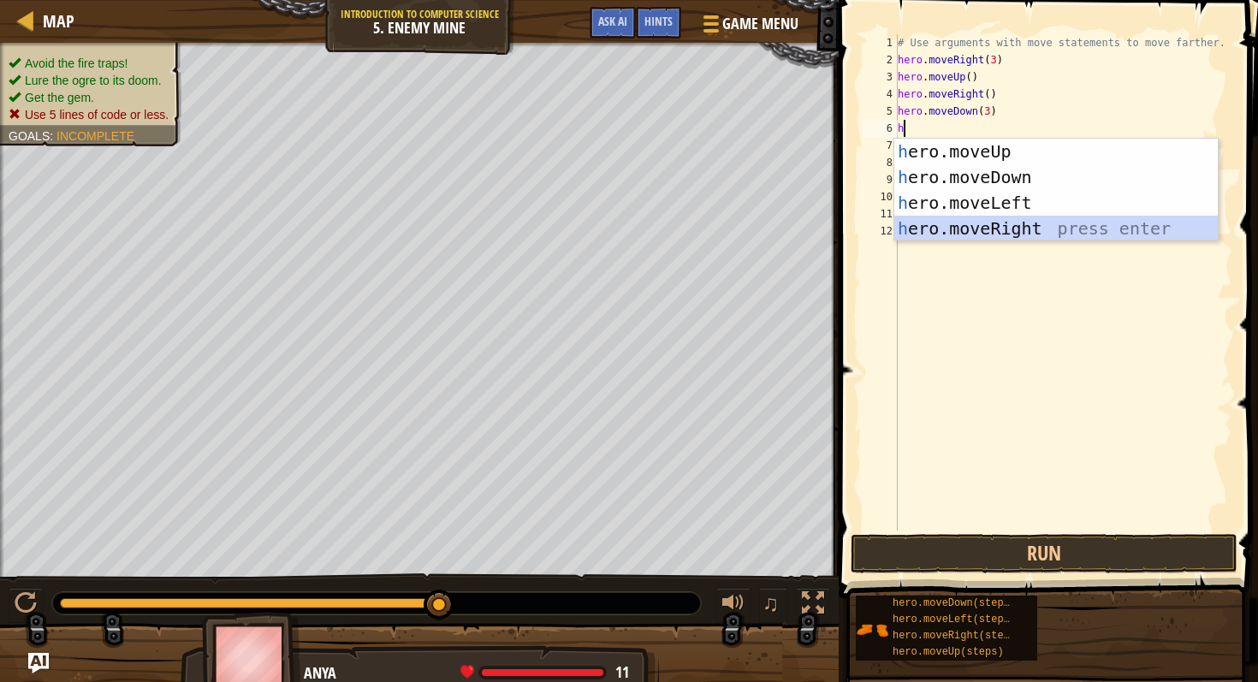
click at [984, 218] on div "h ero.moveUp press enter h ero.moveDown press enter h ero.moveLeft press enter …" at bounding box center [1056, 216] width 324 height 154
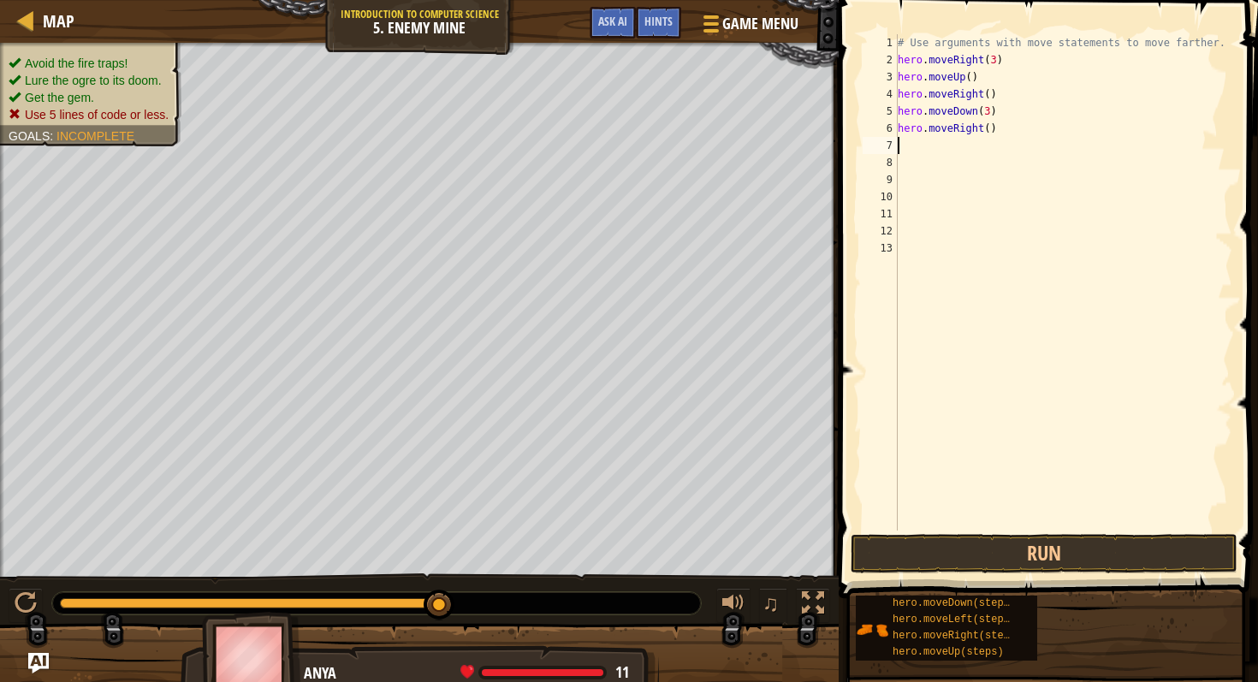
click at [990, 131] on div "# Use arguments with move statements to move farther. hero . moveRight ( 3 ) he…" at bounding box center [1063, 299] width 339 height 531
type textarea "hero.moveRight(2)"
click at [1034, 543] on button "Run" at bounding box center [1044, 553] width 387 height 39
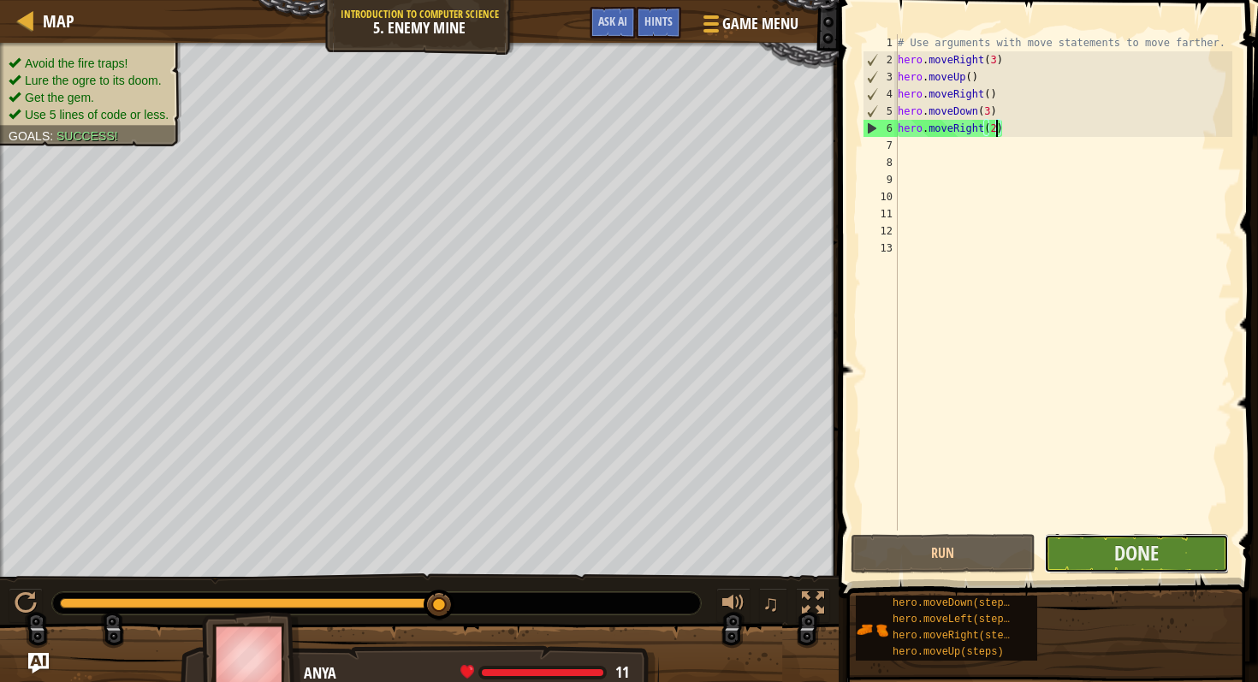
click at [1137, 538] on button "Done" at bounding box center [1136, 553] width 185 height 39
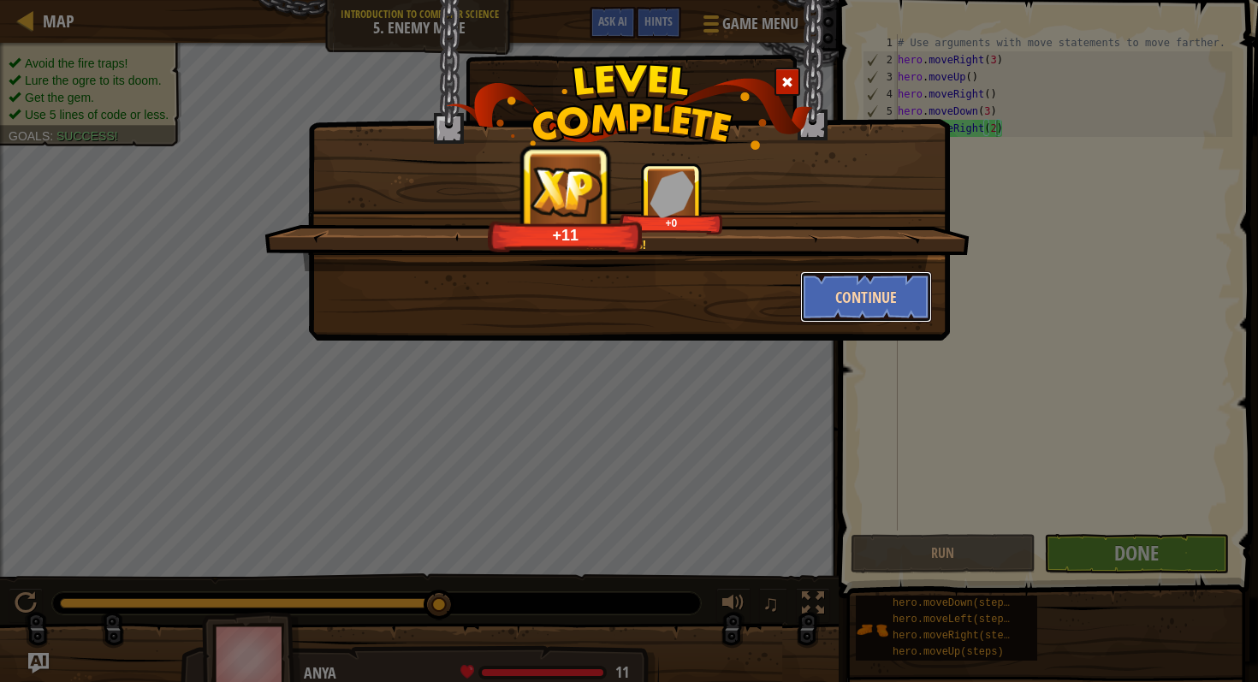
click at [880, 283] on button "Continue" at bounding box center [866, 296] width 133 height 51
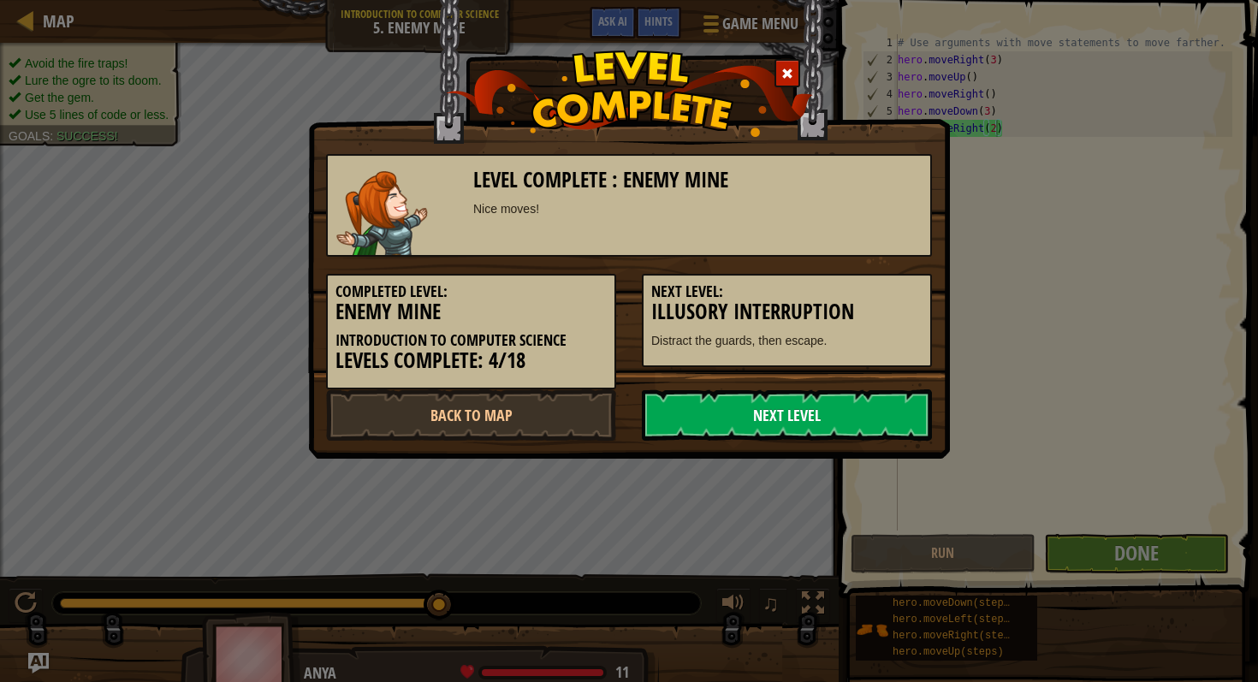
click at [815, 397] on link "Next Level" at bounding box center [787, 414] width 290 height 51
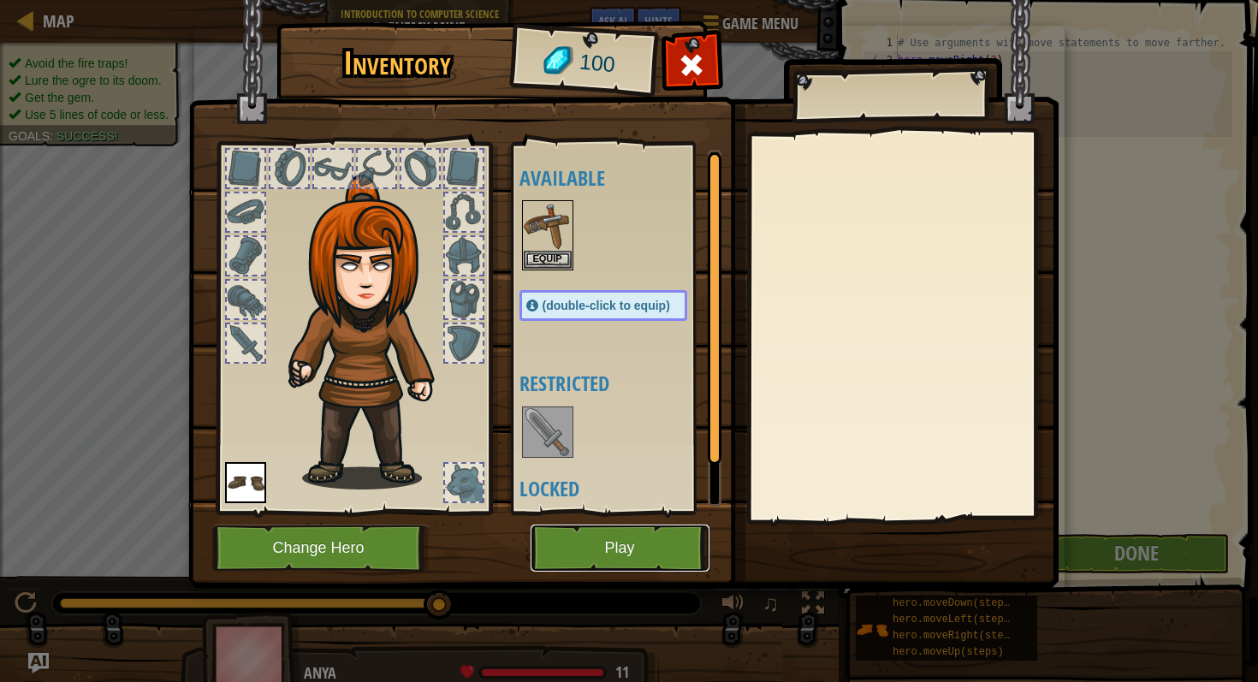
click at [631, 554] on button "Play" at bounding box center [620, 548] width 179 height 47
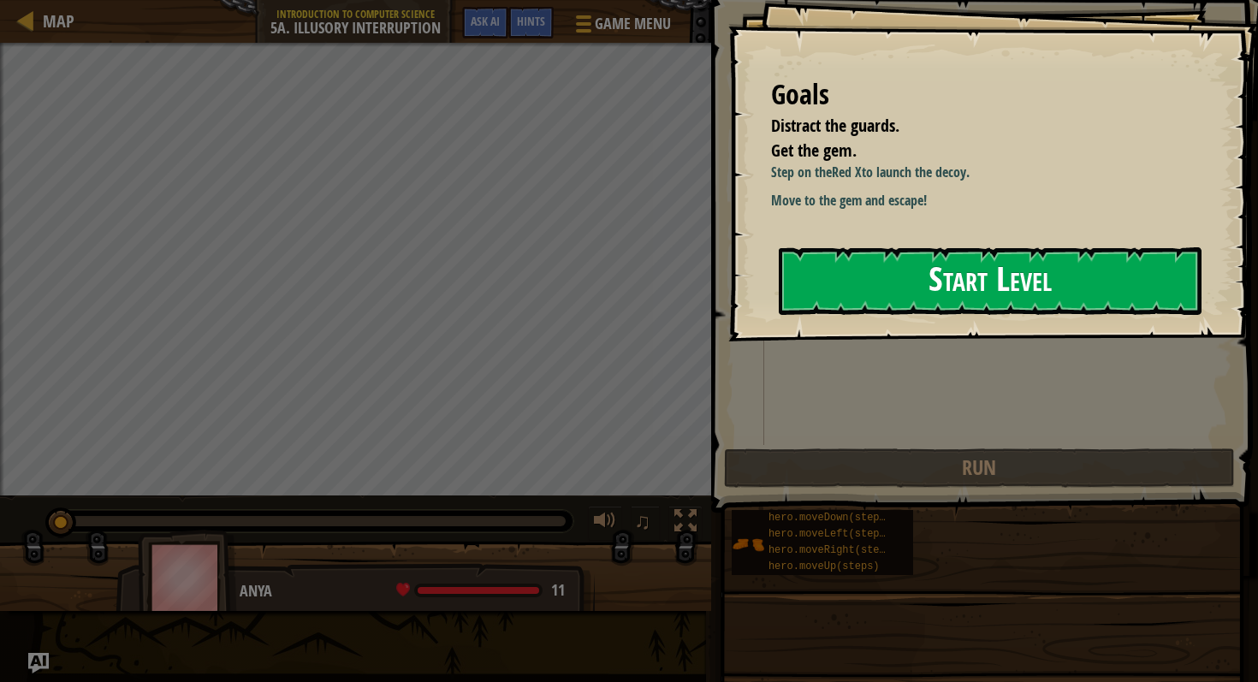
click at [826, 288] on button "Start Level" at bounding box center [990, 281] width 423 height 68
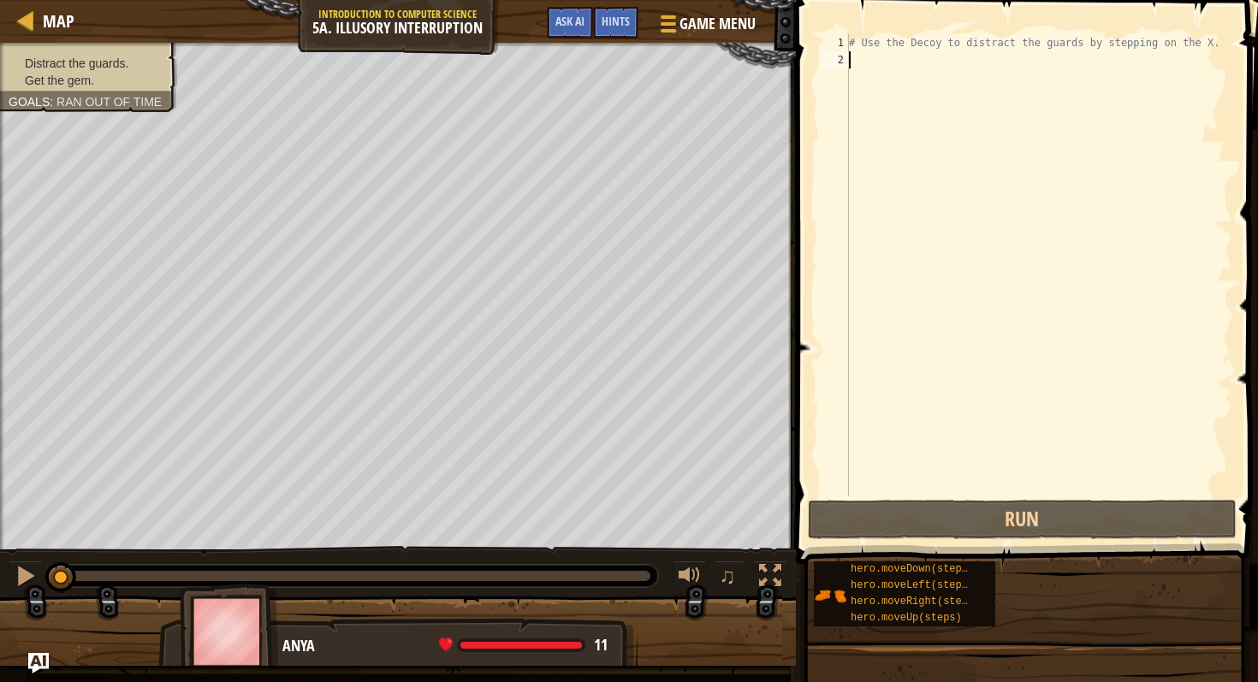
type textarea "h"
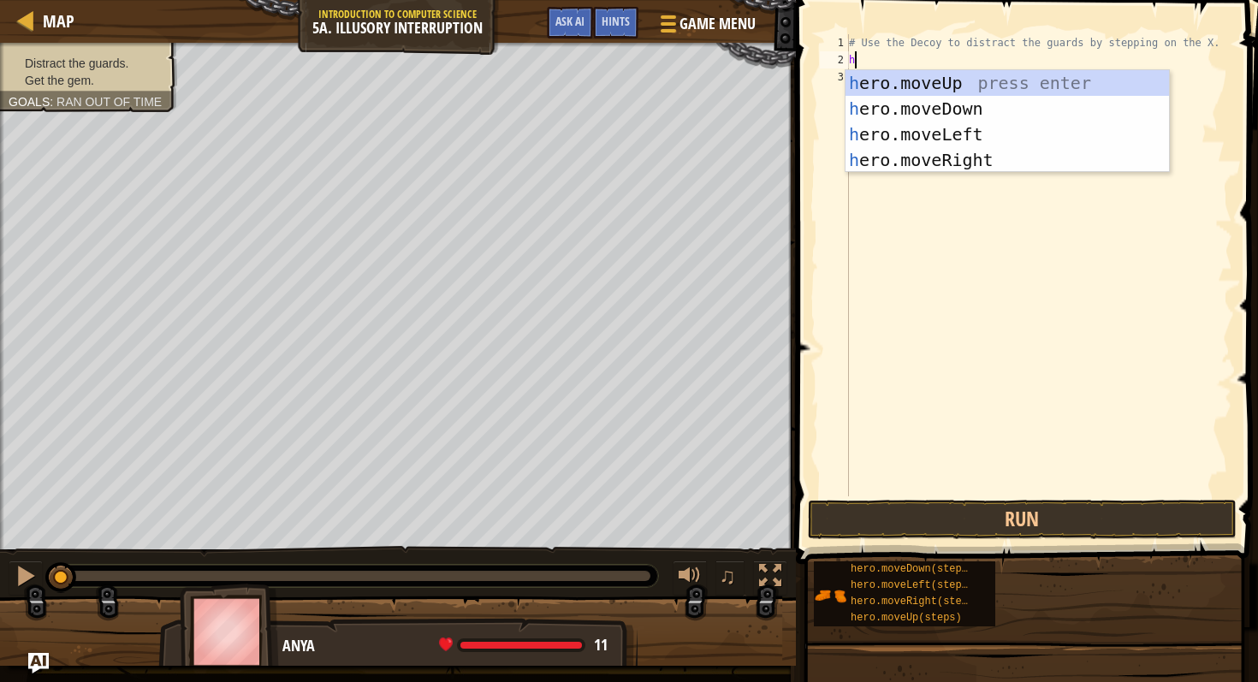
scroll to position [8, 0]
click at [958, 157] on div "h ero.moveUp press enter h ero.moveDown press enter h ero.moveLeft press enter …" at bounding box center [1008, 147] width 324 height 154
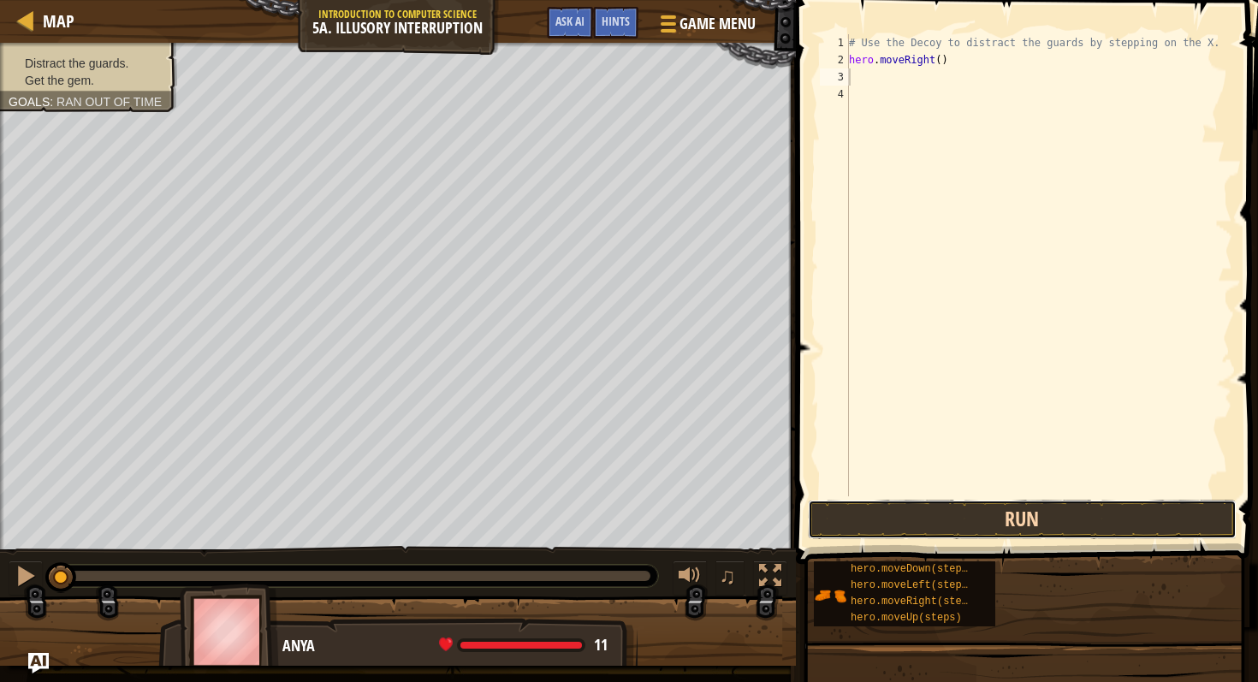
click at [1002, 519] on button "Run" at bounding box center [1022, 519] width 429 height 39
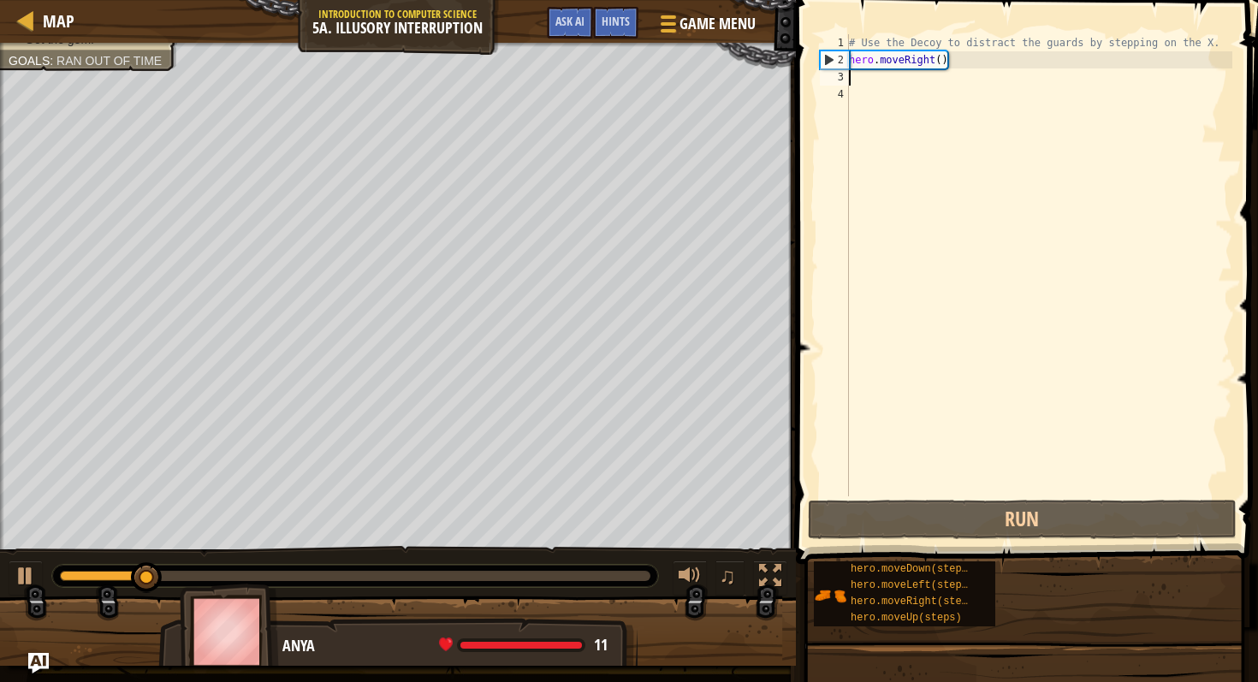
type textarea "h"
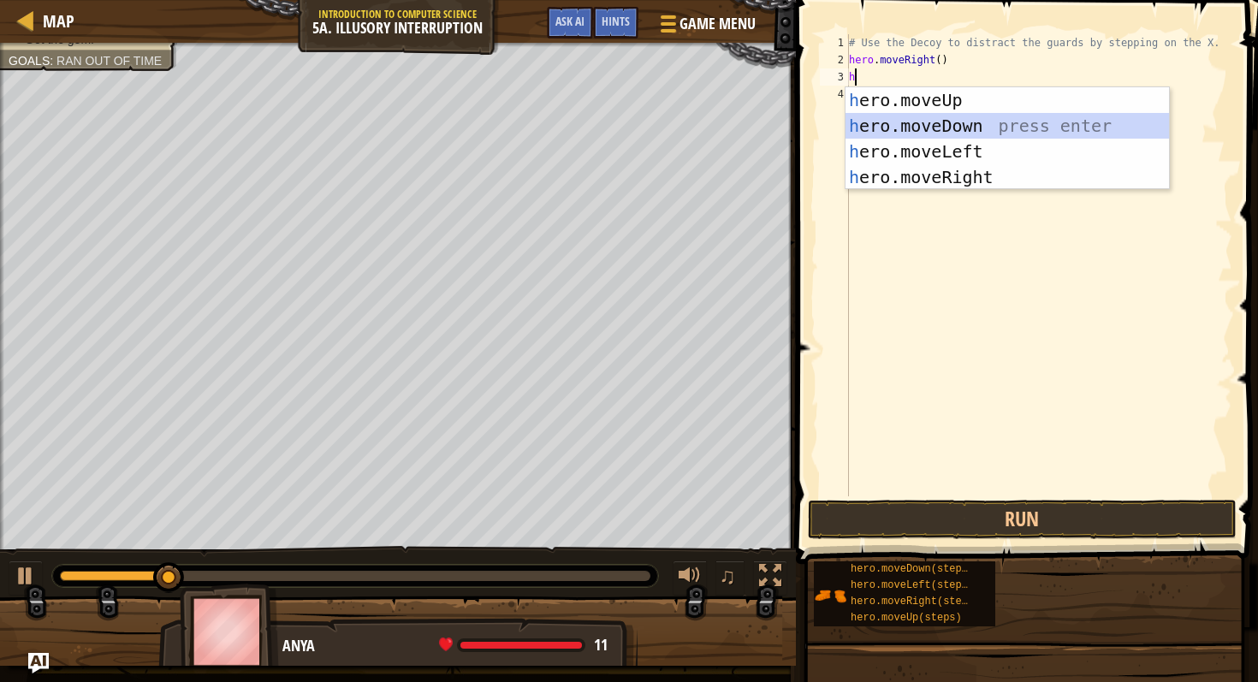
click at [903, 118] on div "h ero.moveUp press enter h ero.moveDown press enter h ero.moveLeft press enter …" at bounding box center [1008, 164] width 324 height 154
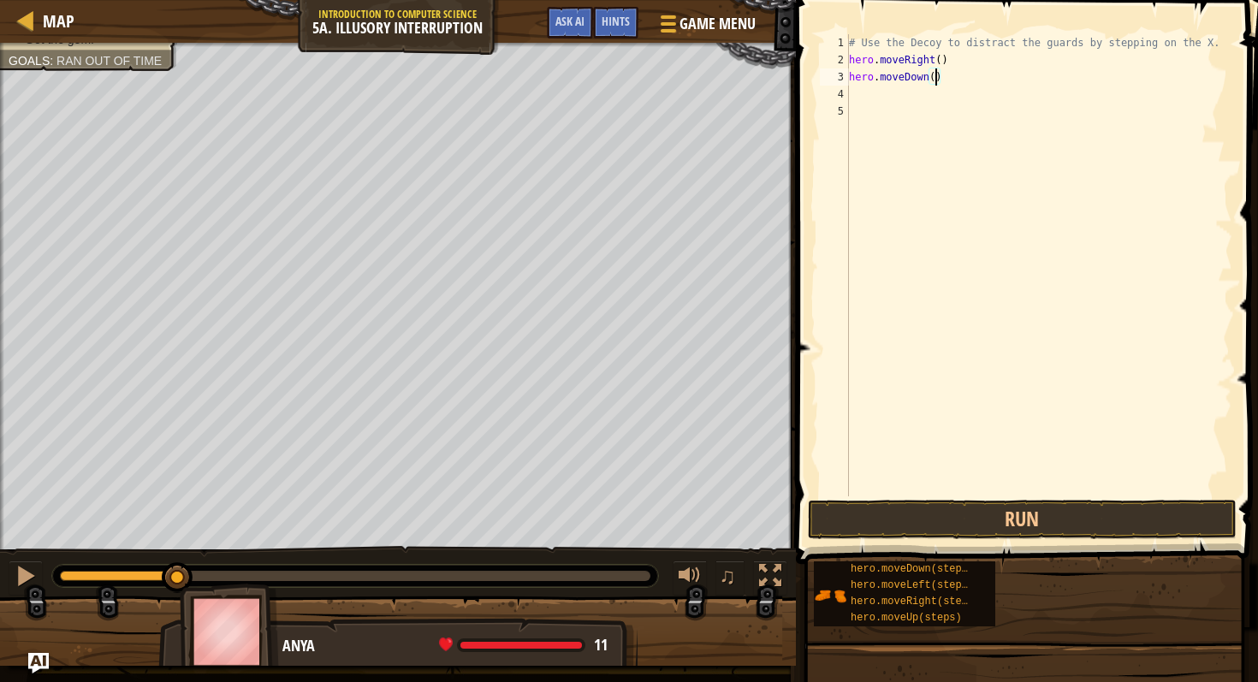
click at [935, 77] on div "# Use the Decoy to distract the guards by stepping on the X. hero . moveRight (…" at bounding box center [1039, 282] width 387 height 496
click at [965, 508] on button "Run" at bounding box center [1022, 519] width 429 height 39
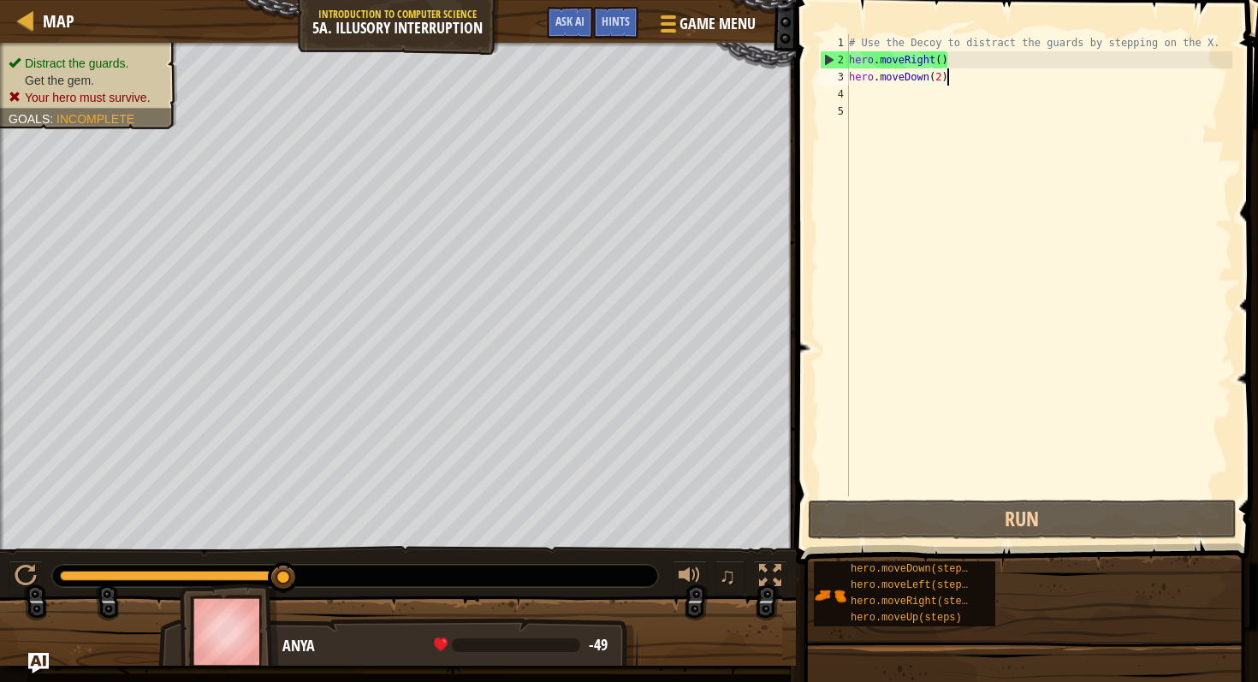
click at [958, 78] on div "# Use the Decoy to distract the guards by stepping on the X. hero . moveRight (…" at bounding box center [1039, 282] width 387 height 496
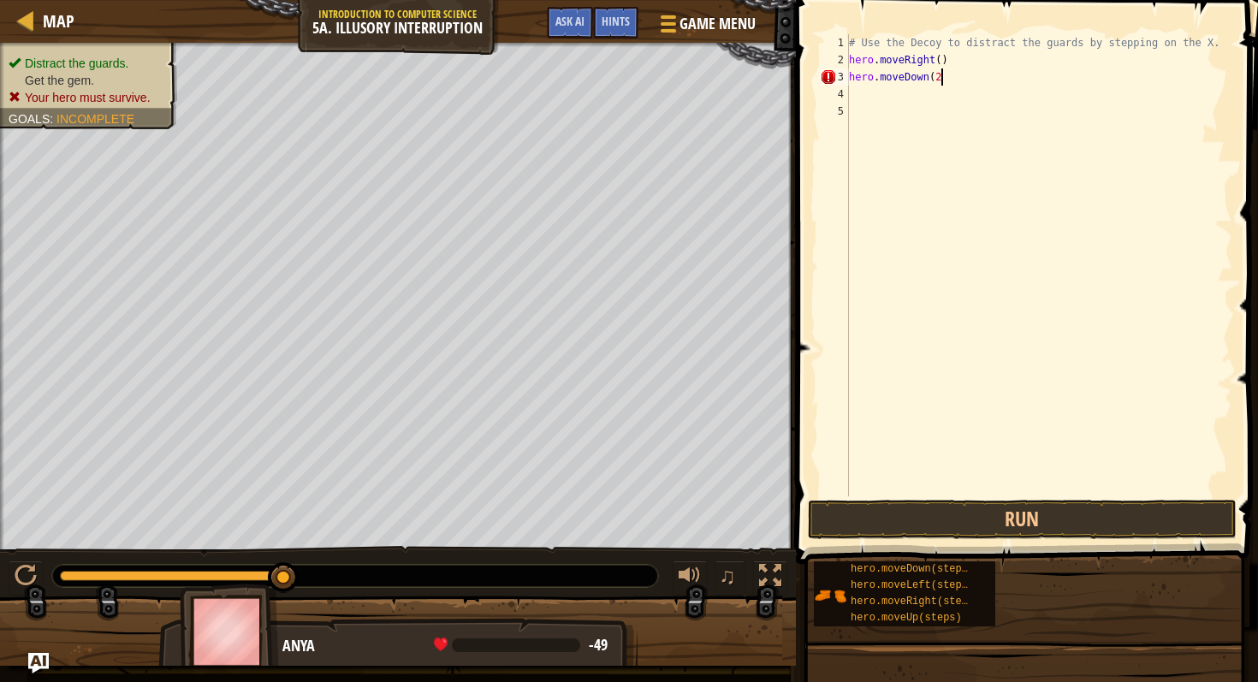
type textarea "hero.moveDown(2)"
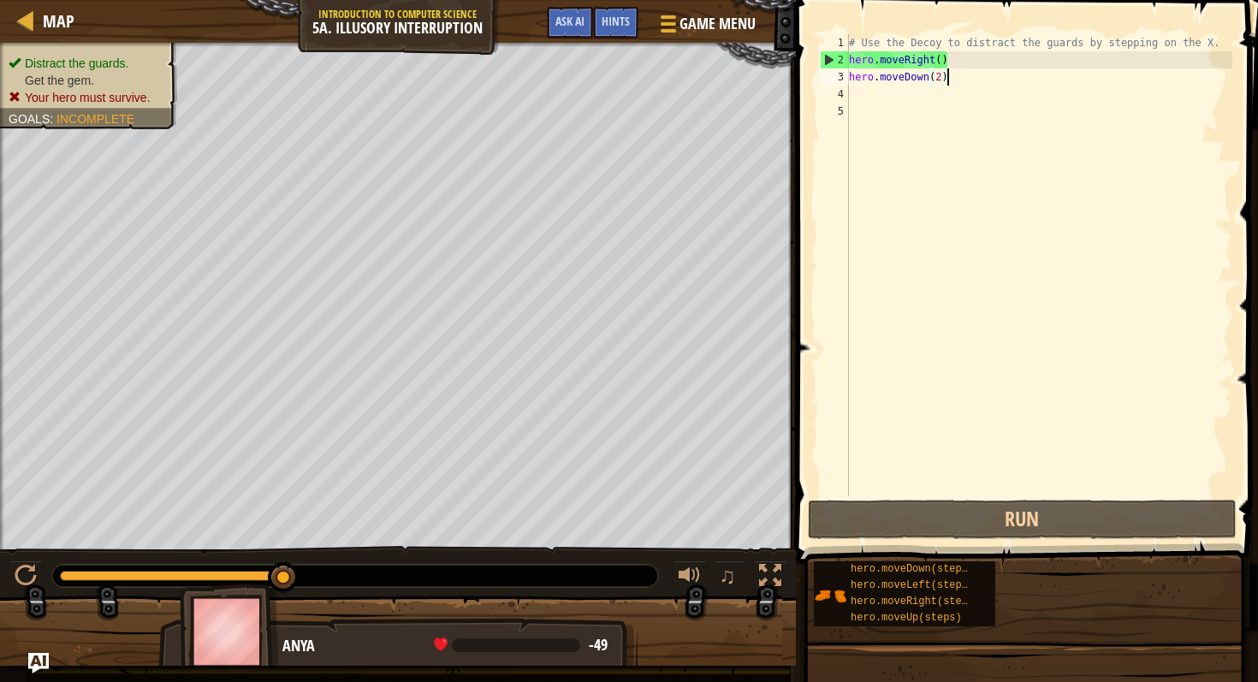
click at [866, 93] on div "# Use the Decoy to distract the guards by stepping on the X. hero . moveRight (…" at bounding box center [1039, 282] width 387 height 496
type textarea "h"
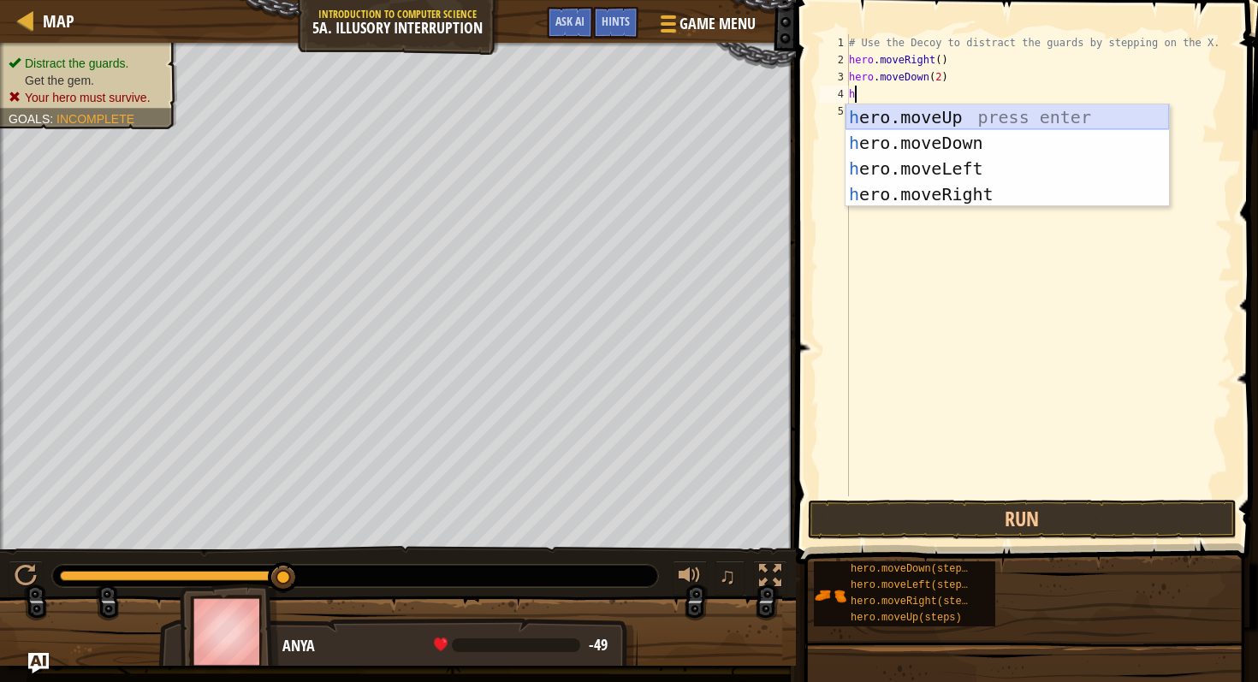
click at [930, 111] on div "h ero.moveUp press enter h ero.moveDown press enter h ero.moveLeft press enter …" at bounding box center [1008, 181] width 324 height 154
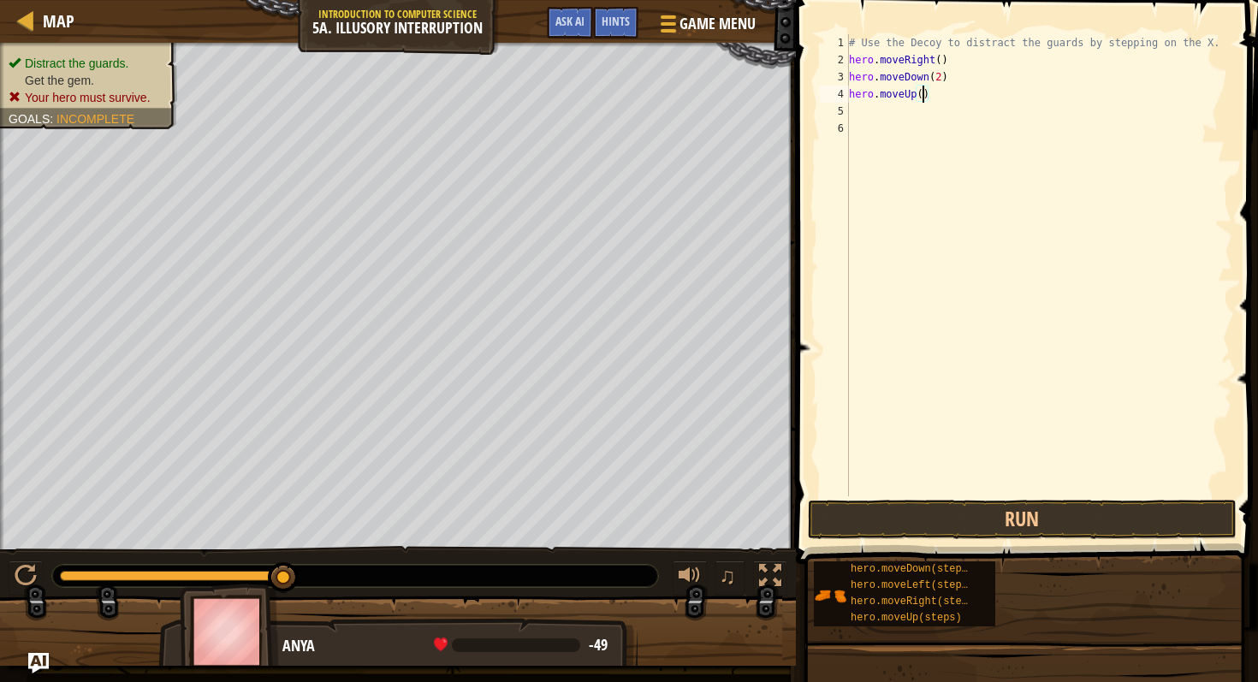
click at [923, 98] on div "# Use the Decoy to distract the guards by stepping on the X. hero . moveRight (…" at bounding box center [1039, 282] width 387 height 496
type textarea "hero.moveUp(2)"
click at [857, 104] on div "# Use the Decoy to distract the guards by stepping on the X. hero . moveRight (…" at bounding box center [1039, 282] width 387 height 496
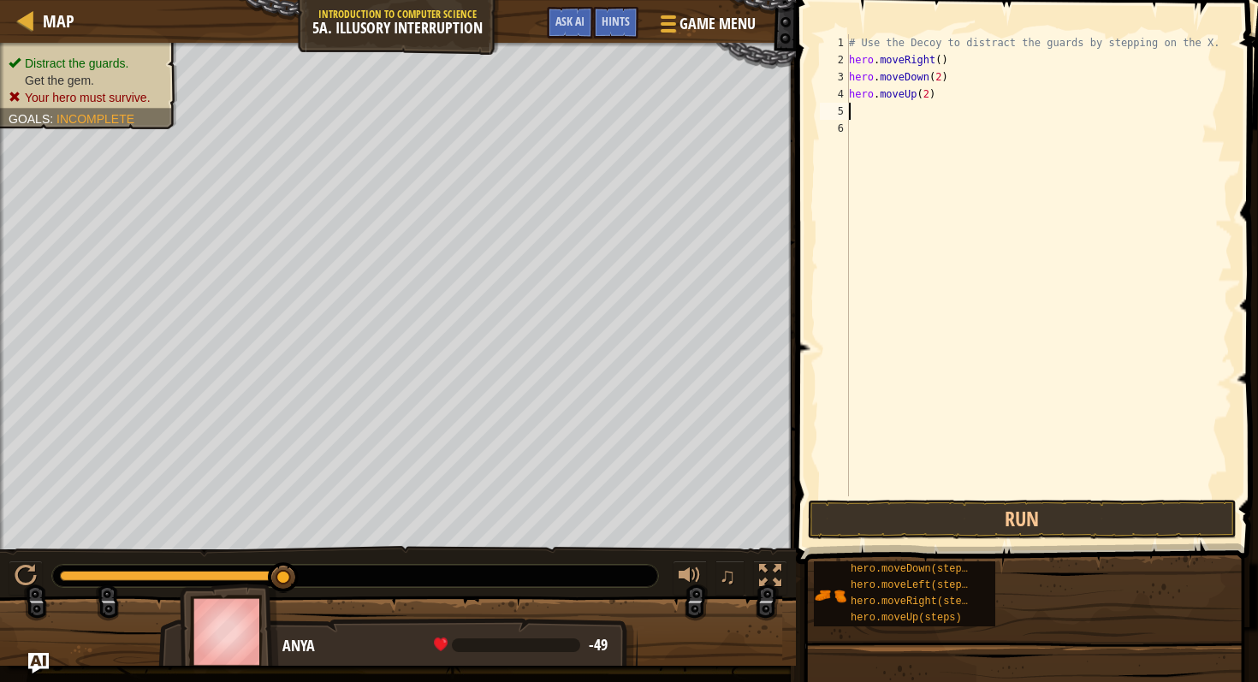
type textarea "h"
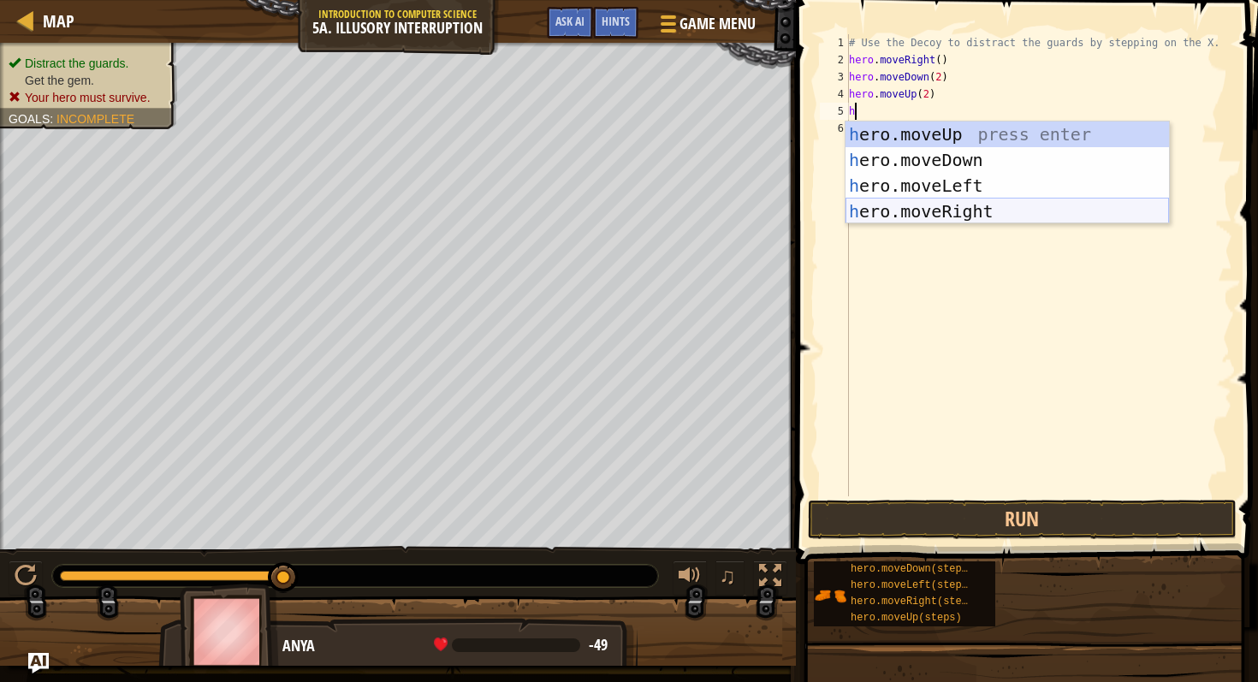
click at [923, 209] on div "h ero.moveUp press enter h ero.moveDown press enter h ero.moveLeft press enter …" at bounding box center [1008, 199] width 324 height 154
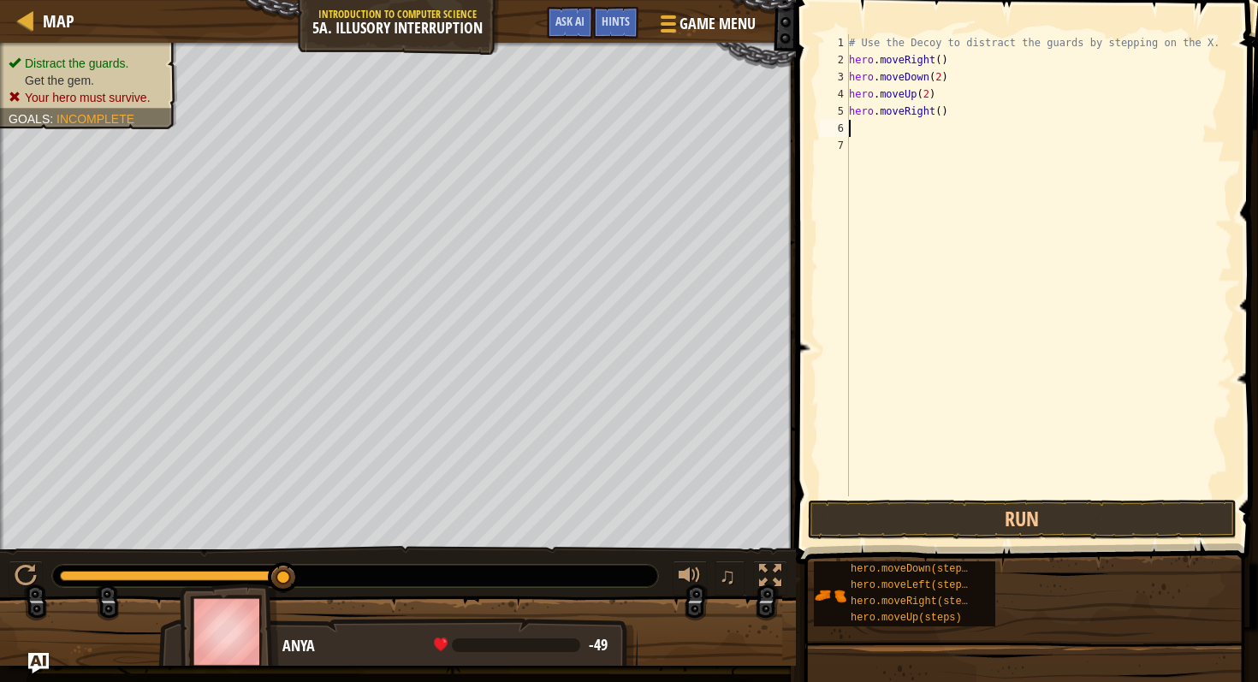
click at [941, 112] on div "# Use the Decoy to distract the guards by stepping on the X. hero . moveRight (…" at bounding box center [1039, 282] width 387 height 496
type textarea "hero.moveRight(3)"
click at [1008, 497] on span at bounding box center [1029, 257] width 476 height 615
click at [1009, 508] on button "Run" at bounding box center [1022, 519] width 429 height 39
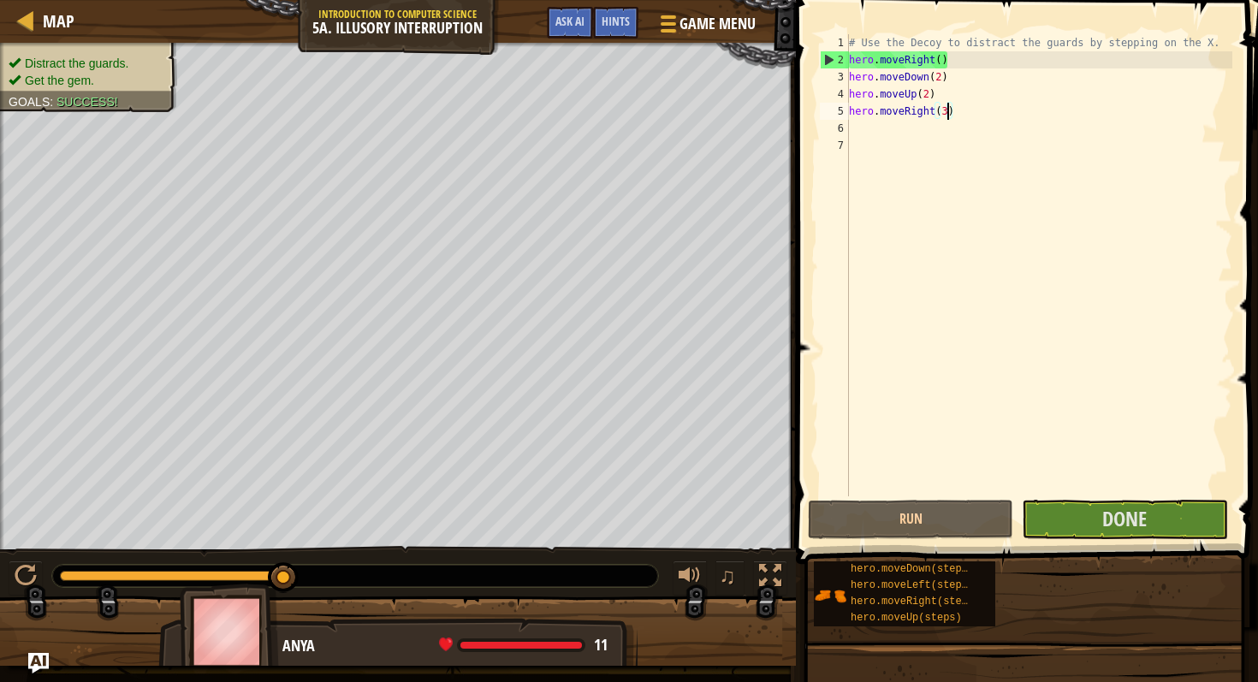
click at [1147, 494] on div "# Use the Decoy to distract the guards by stepping on the X. hero . moveRight (…" at bounding box center [1039, 282] width 387 height 496
click at [1146, 530] on span "Done" at bounding box center [1124, 518] width 45 height 27
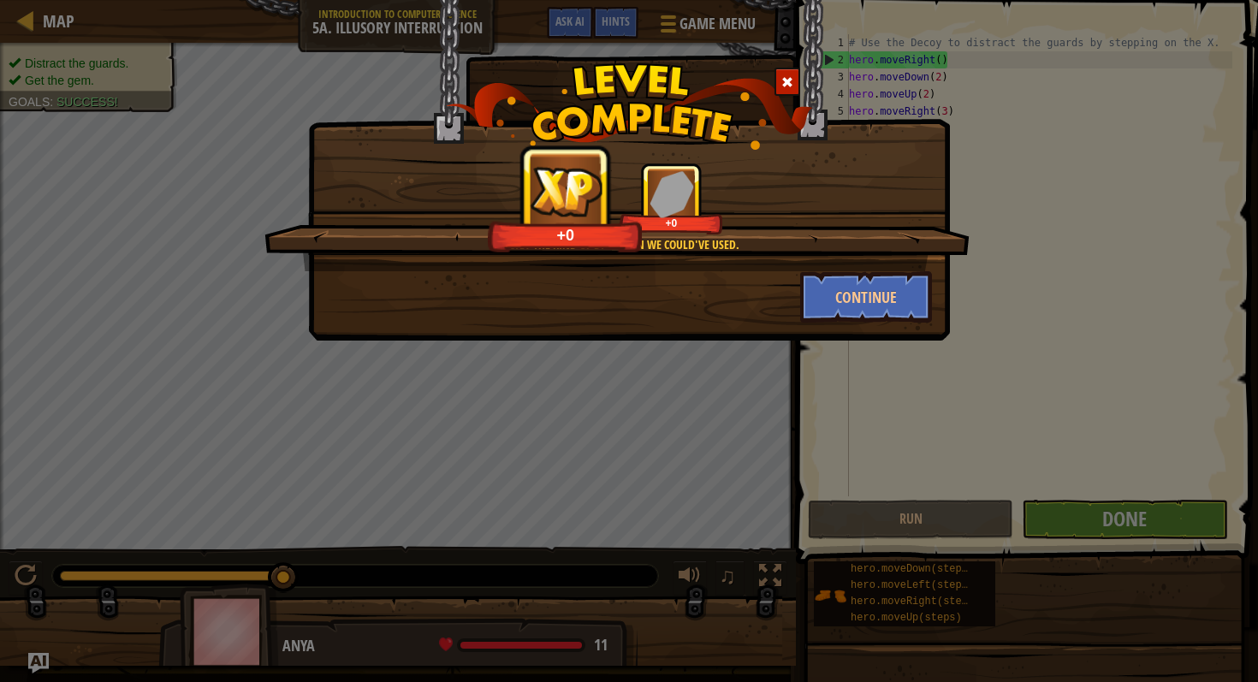
click at [882, 270] on div "Exactly the kind of diversion we could've used. +0 +0" at bounding box center [616, 217] width 705 height 109
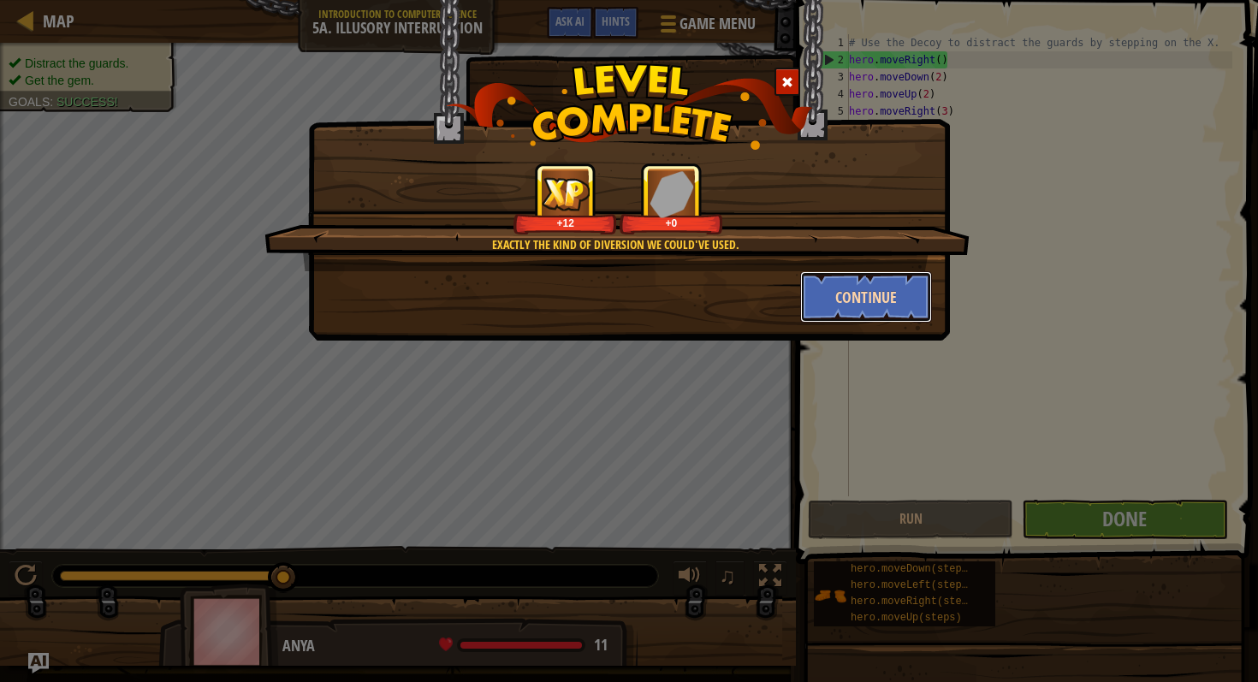
click at [888, 275] on button "Continue" at bounding box center [866, 296] width 133 height 51
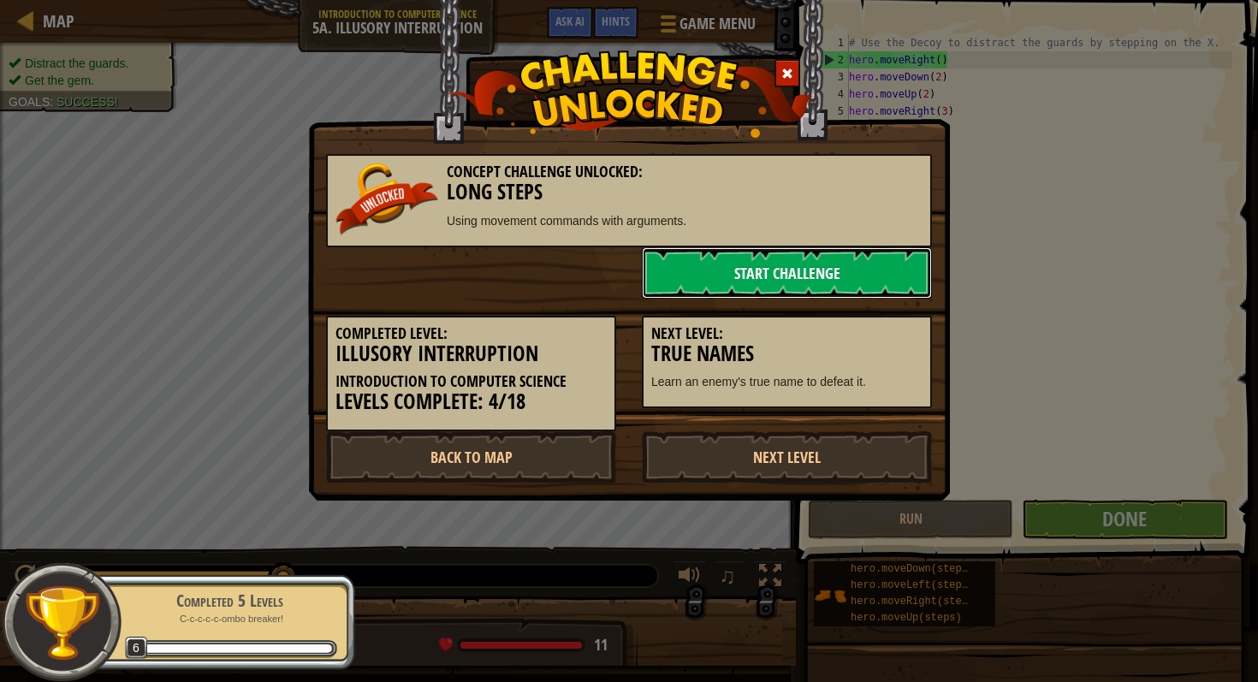
click at [800, 248] on link "Start Challenge" at bounding box center [787, 272] width 290 height 51
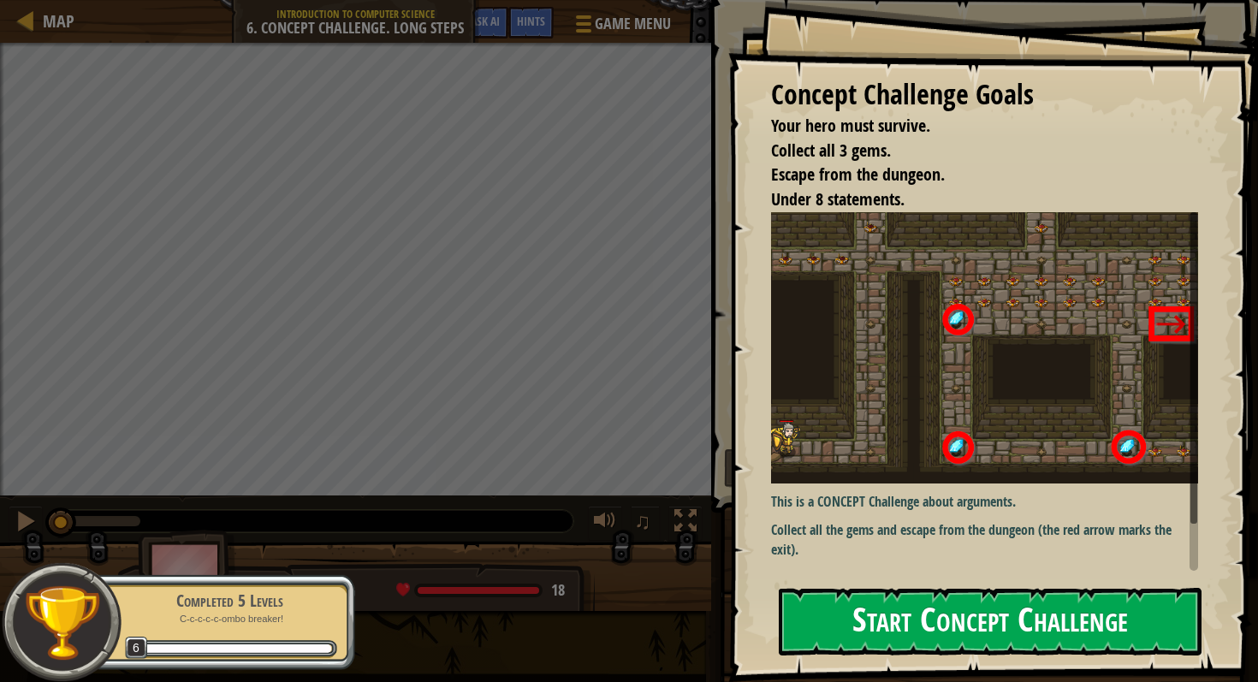
click at [909, 627] on button "Start Concept Challenge" at bounding box center [990, 622] width 423 height 68
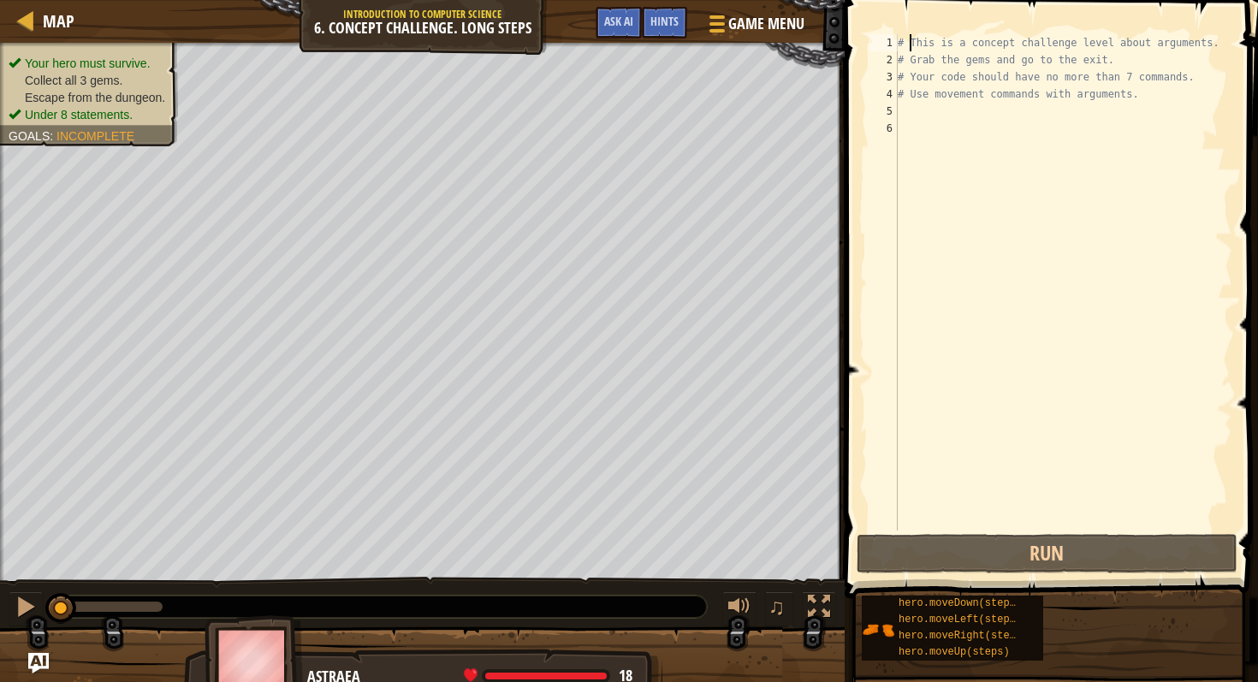
click at [912, 43] on div "# This is a concept challenge level about arguments. # Grab the gems and go to …" at bounding box center [1063, 299] width 338 height 531
type textarea "# This is a concept challenge level about arguments."
click at [912, 106] on div "# This is a concept challenge level about arguments. # Grab the gems and go to …" at bounding box center [1063, 299] width 338 height 531
type textarea "h"
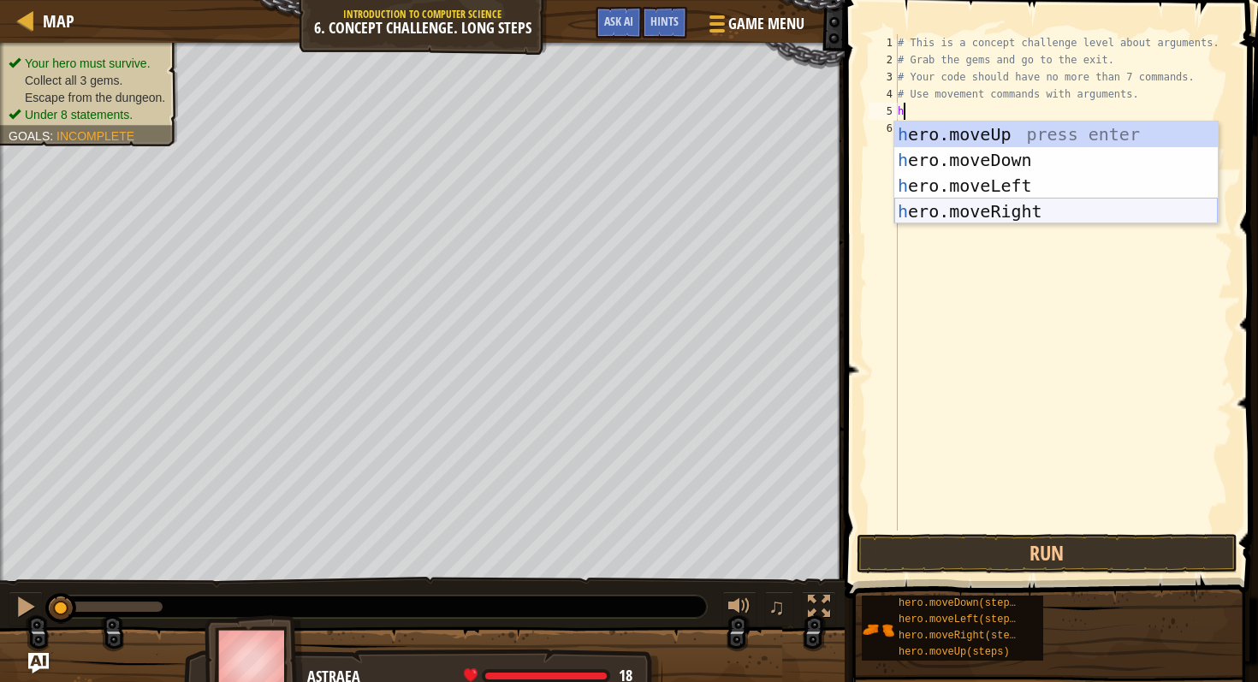
click at [965, 206] on div "h ero.moveUp press enter h ero.moveDown press enter h ero.moveLeft press enter …" at bounding box center [1056, 199] width 324 height 154
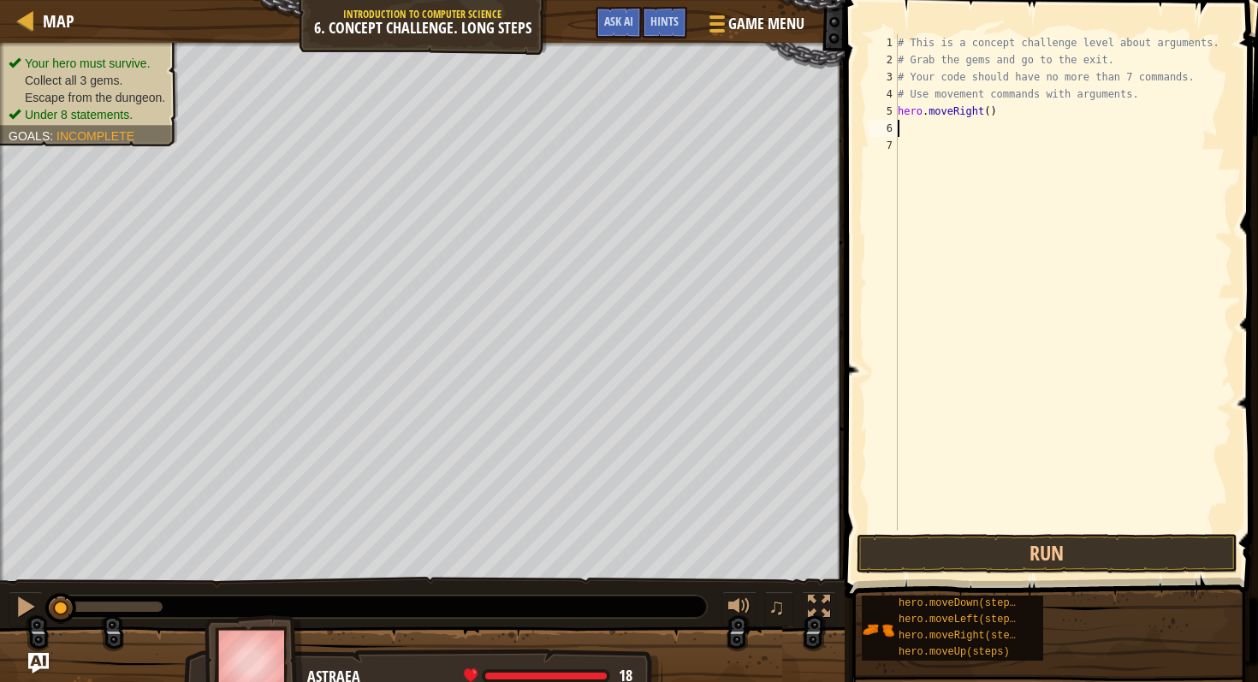
click at [988, 111] on div "# This is a concept challenge level about arguments. # Grab the gems and go to …" at bounding box center [1063, 299] width 338 height 531
type textarea "hero.moveRight()"
click at [912, 126] on div "# This is a concept challenge level about arguments. # Grab the gems and go to …" at bounding box center [1063, 299] width 338 height 531
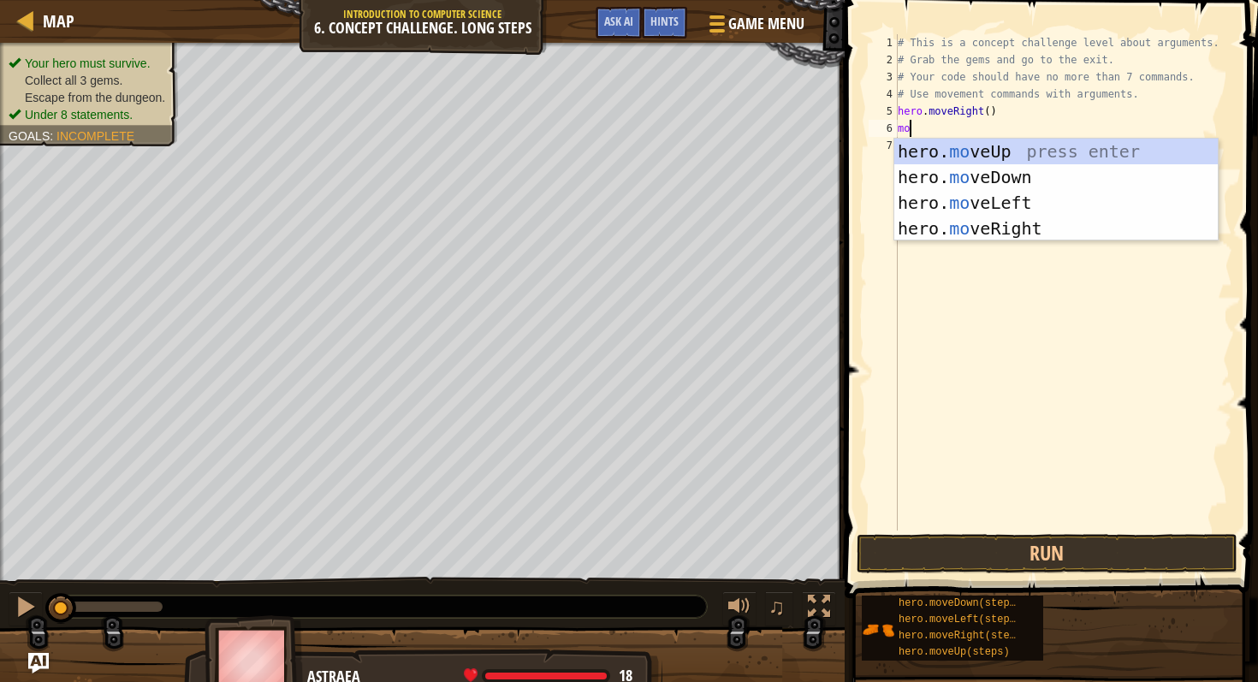
type textarea "m"
click at [947, 146] on div "hero. m oveUp press enter hero. m oveDown press enter hero. m oveLeft press ent…" at bounding box center [1056, 216] width 324 height 154
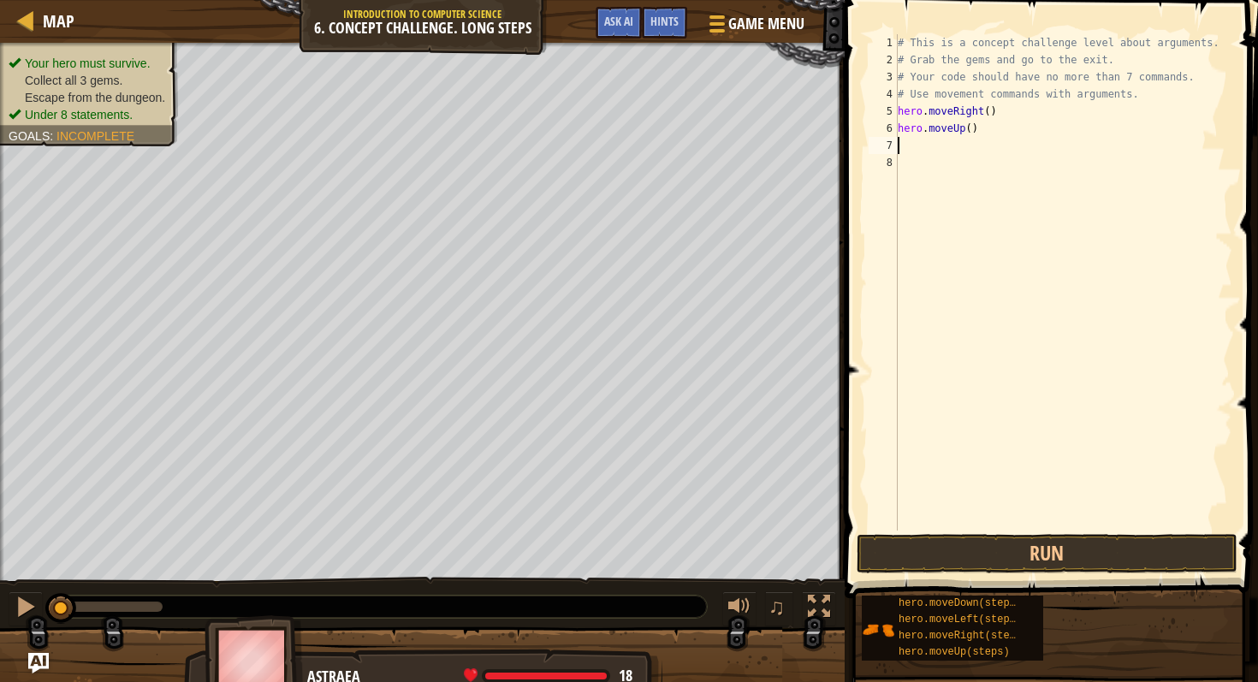
click at [971, 129] on div "# This is a concept challenge level about arguments. # Grab the gems and go to …" at bounding box center [1063, 299] width 338 height 531
type textarea "hero.moveUp(3)"
click at [903, 145] on div "# This is a concept challenge level about arguments. # Grab the gems and go to …" at bounding box center [1063, 299] width 338 height 531
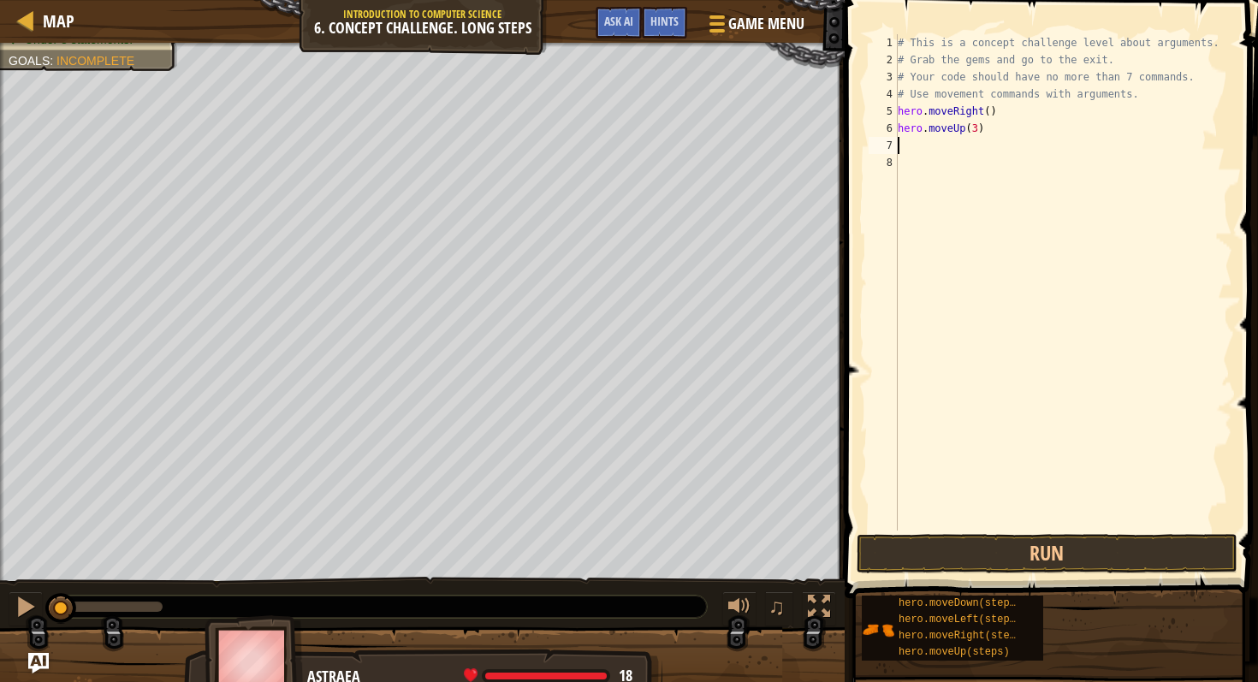
type textarea "h"
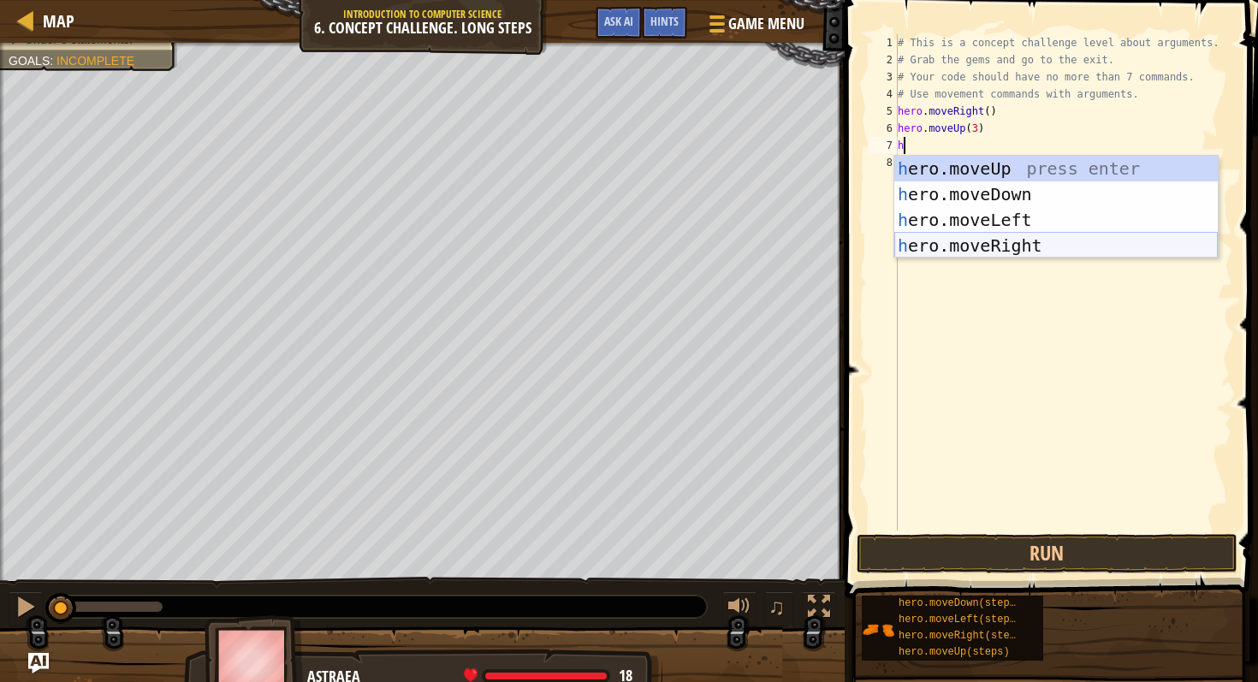
click at [930, 239] on div "h ero.moveUp press enter h ero.moveDown press enter h ero.moveLeft press enter …" at bounding box center [1056, 233] width 324 height 154
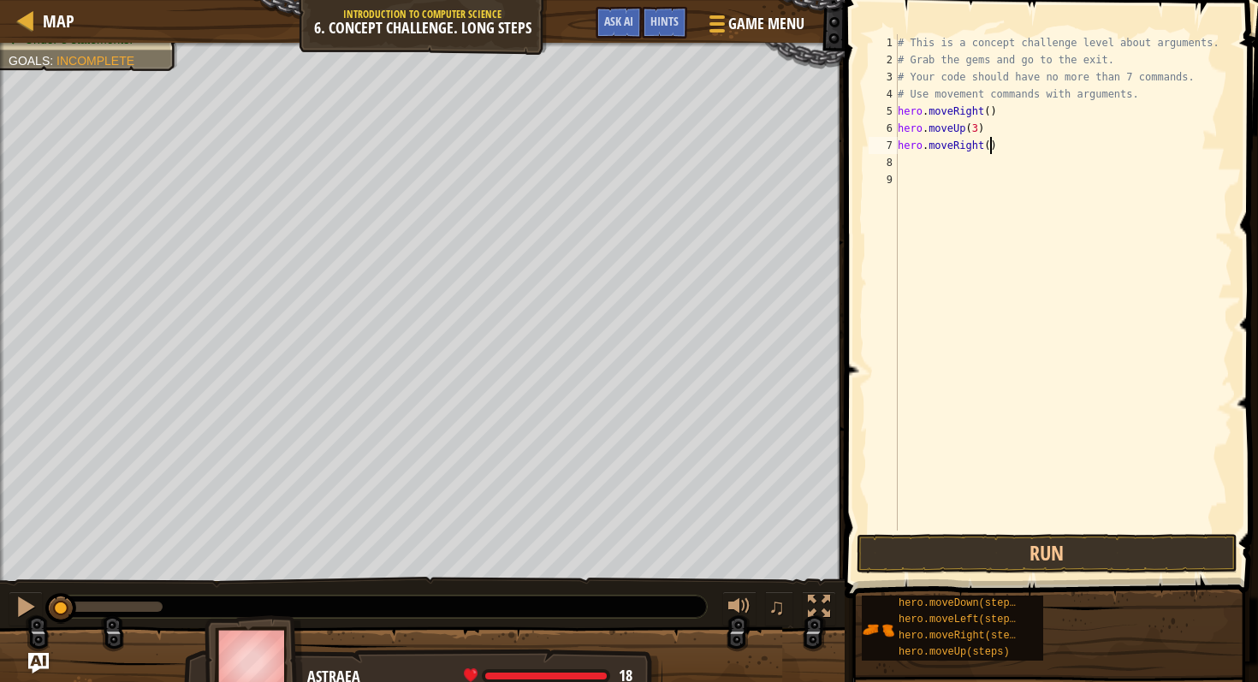
click at [990, 145] on div "# This is a concept challenge level about arguments. # Grab the gems and go to …" at bounding box center [1063, 299] width 338 height 531
type textarea "hero.moveRight(2)"
click at [915, 160] on div "# This is a concept challenge level about arguments. # Grab the gems and go to …" at bounding box center [1063, 299] width 338 height 531
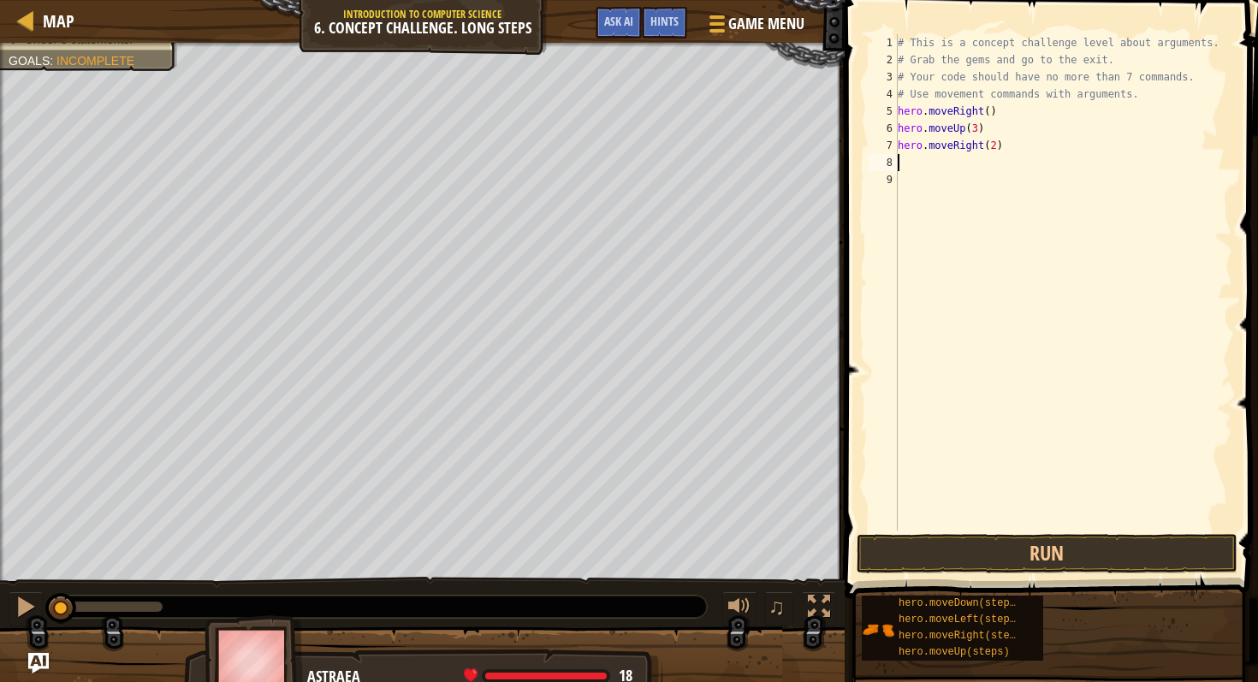
type textarea "h"
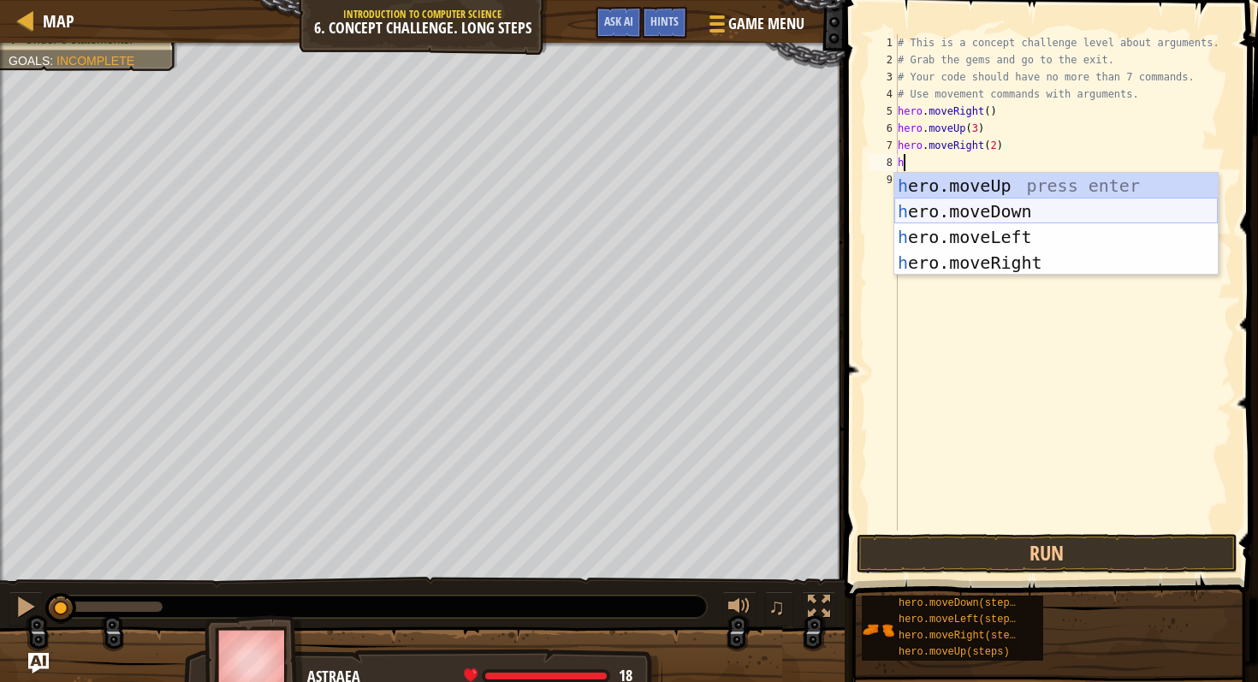
click at [979, 202] on div "h ero.moveUp press enter h ero.moveDown press enter h ero.moveLeft press enter …" at bounding box center [1056, 250] width 324 height 154
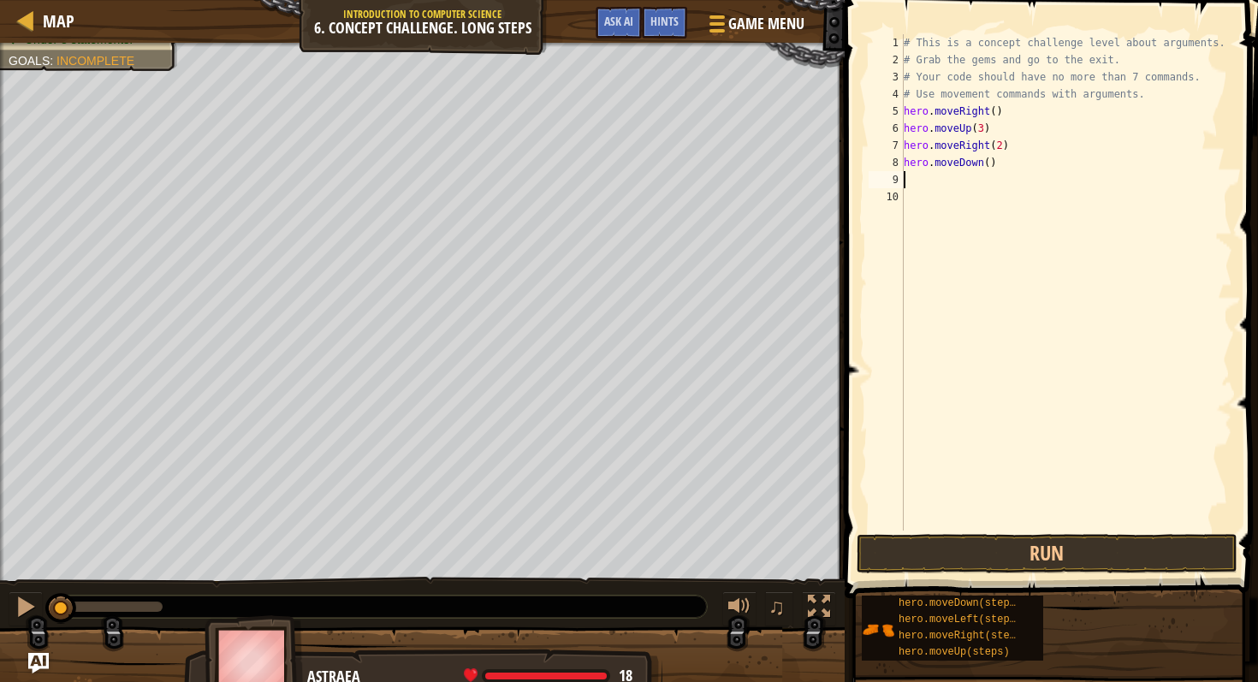
click at [989, 160] on div "# This is a concept challenge level about arguments. # Grab the gems and go to …" at bounding box center [1066, 299] width 333 height 531
type textarea "hero.moveDown(3)"
click at [940, 175] on div "# This is a concept challenge level about arguments. # Grab the gems and go to …" at bounding box center [1066, 299] width 333 height 531
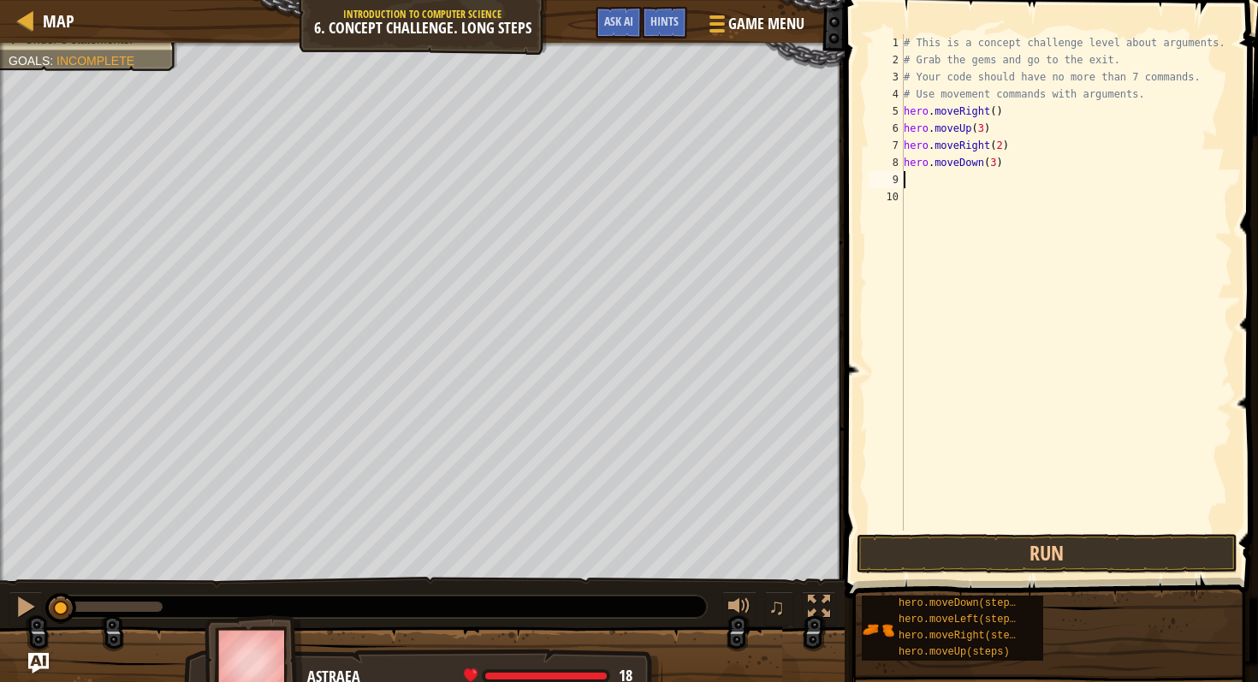
type textarea "h"
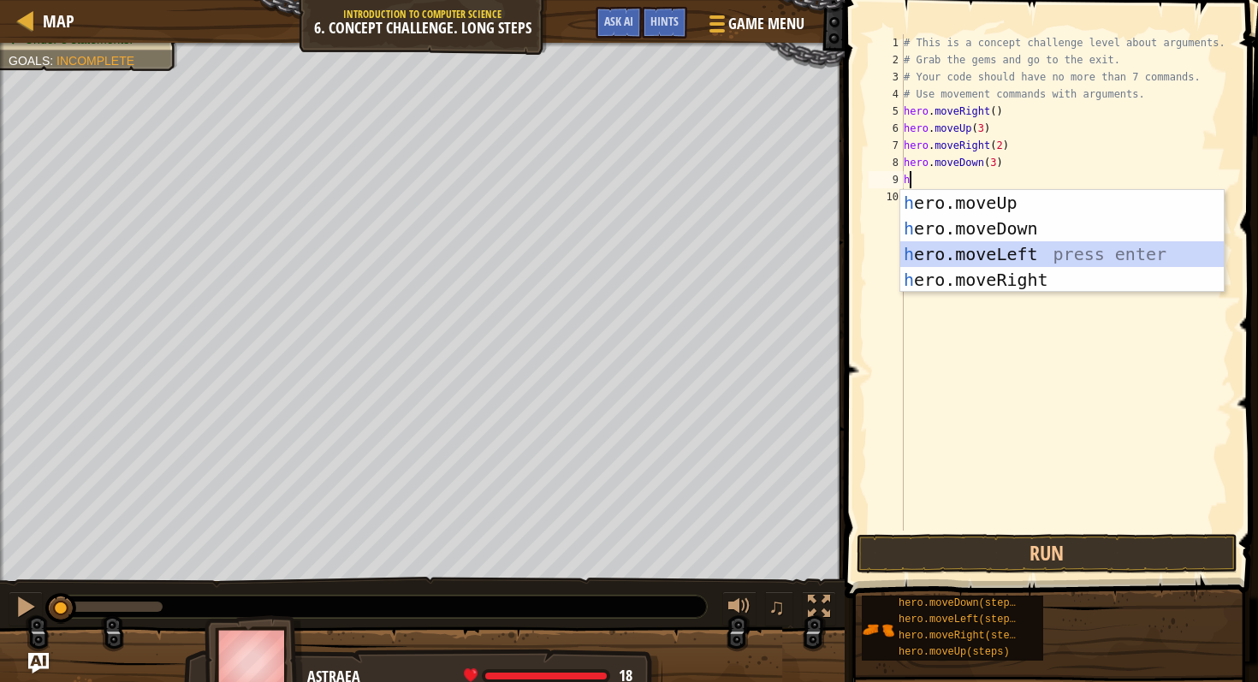
click at [1015, 257] on div "h ero.moveUp press enter h ero.moveDown press enter h ero.moveLeft press enter …" at bounding box center [1062, 267] width 324 height 154
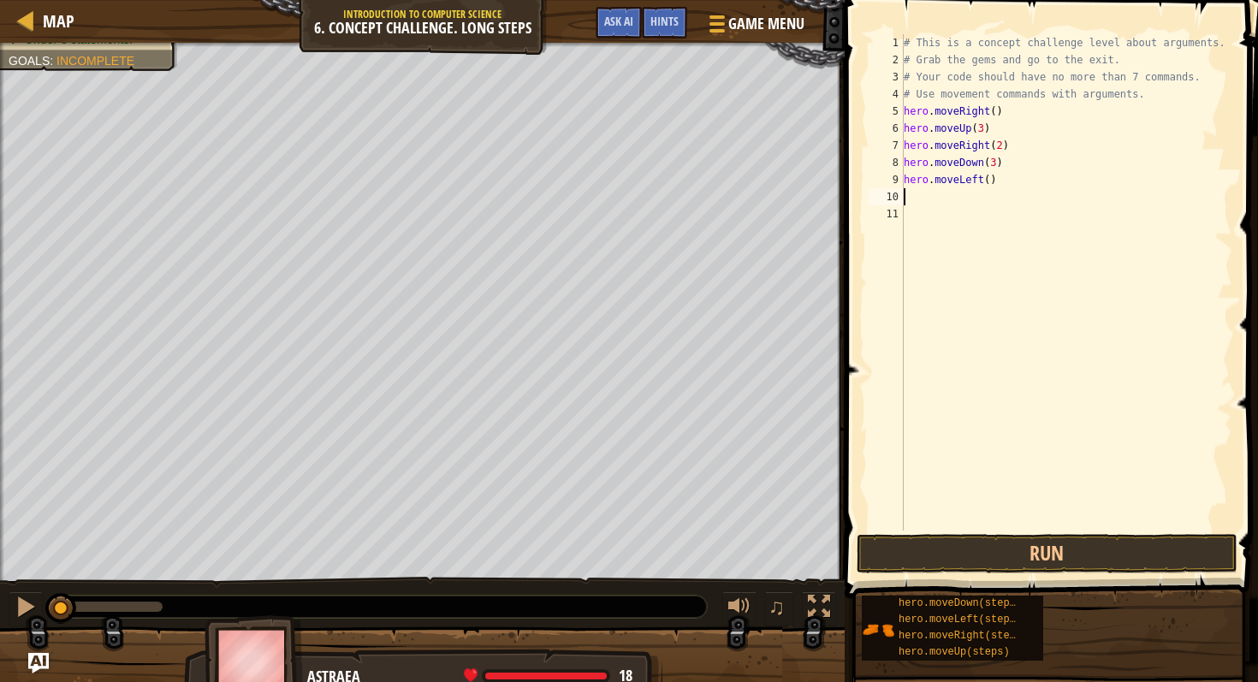
type textarea "h"
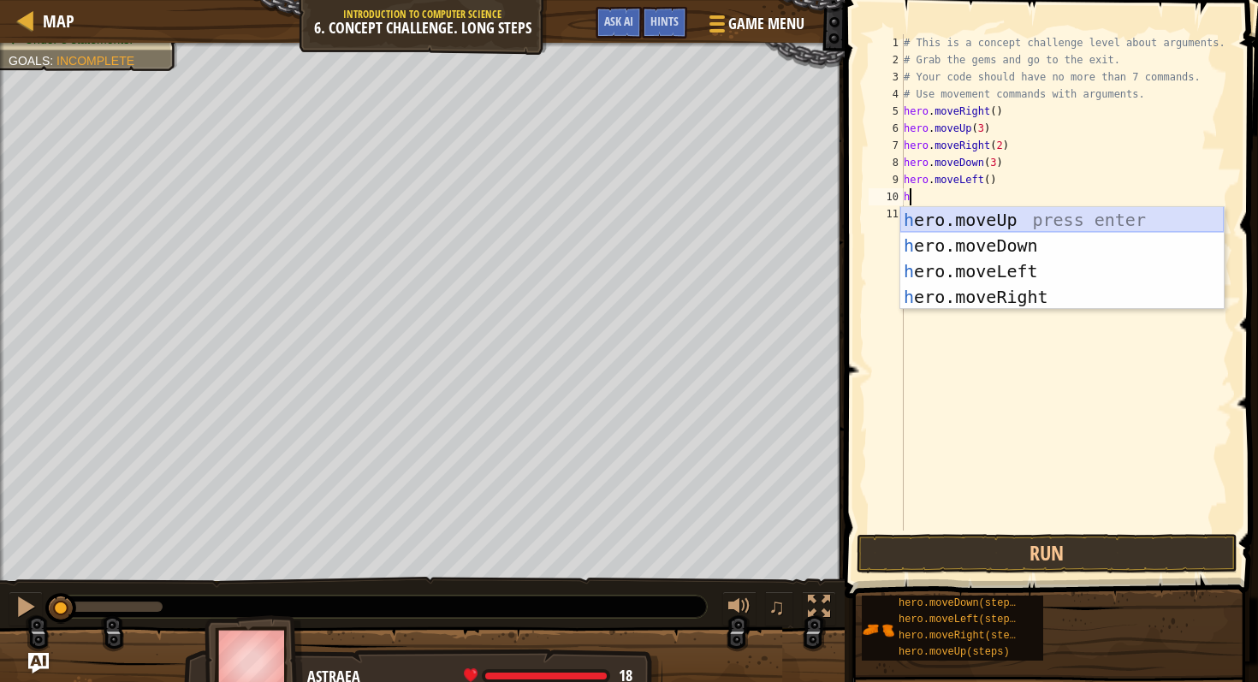
click at [981, 213] on div "h ero.moveUp press enter h ero.moveDown press enter h ero.moveLeft press enter …" at bounding box center [1062, 284] width 324 height 154
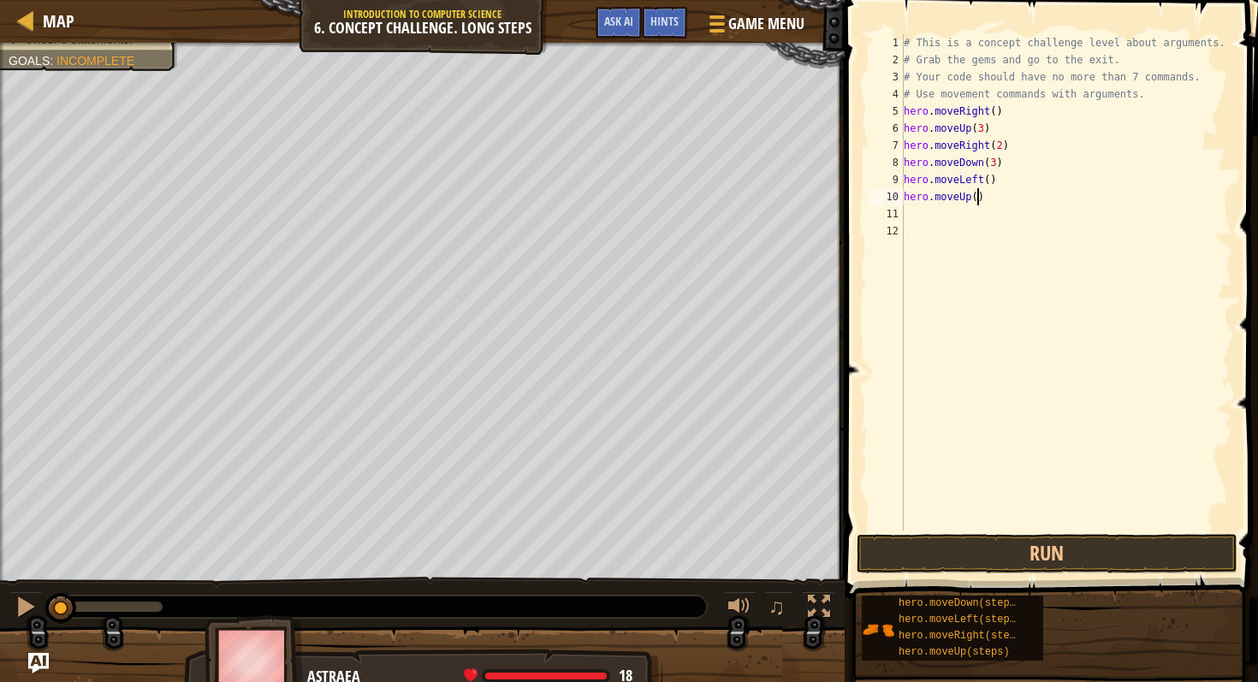
click at [976, 198] on div "# This is a concept challenge level about arguments. # Grab the gems and go to …" at bounding box center [1066, 299] width 333 height 531
type textarea "hero.moveUp(2)"
click at [914, 218] on div "# This is a concept challenge level about arguments. # Grab the gems and go to …" at bounding box center [1066, 299] width 333 height 531
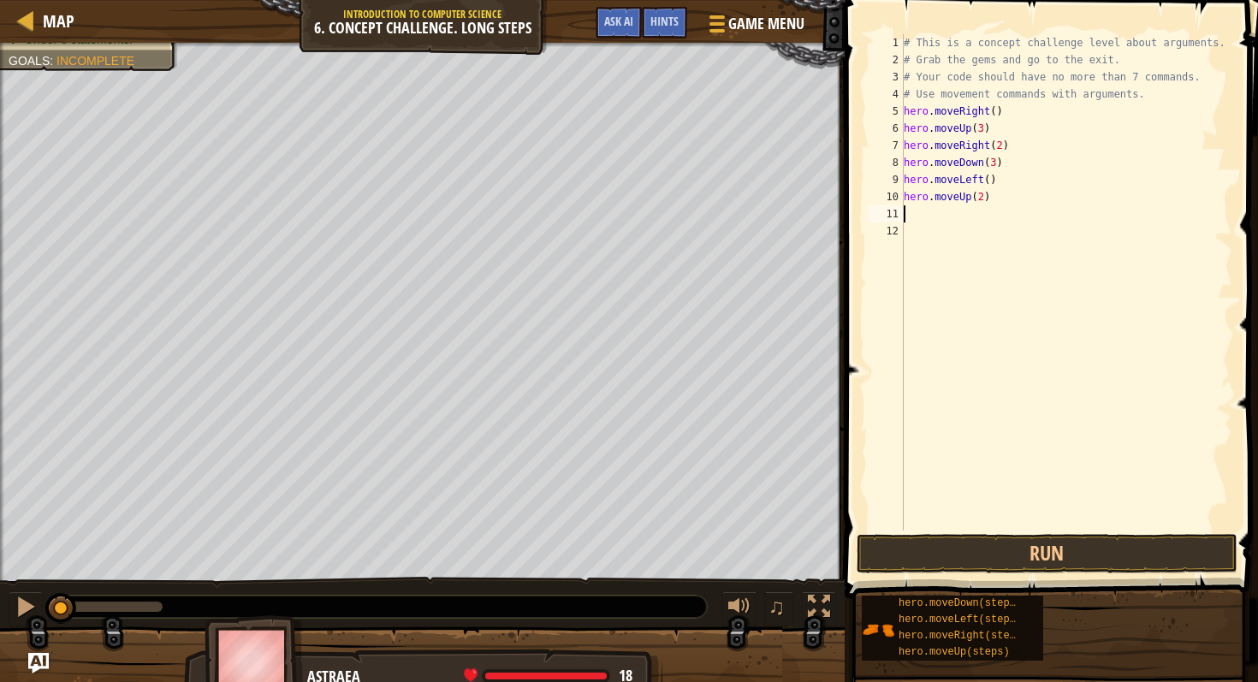
type textarea "h"
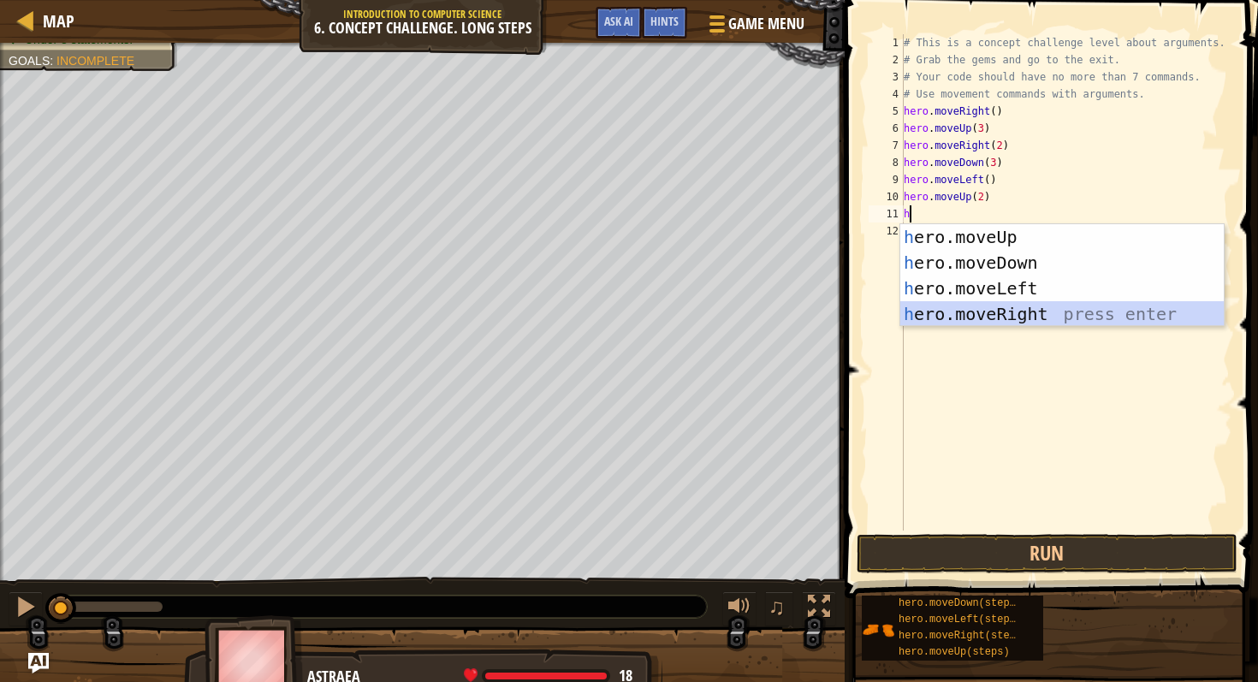
click at [982, 304] on div "h ero.moveUp press enter h ero.moveDown press enter h ero.moveLeft press enter …" at bounding box center [1062, 301] width 324 height 154
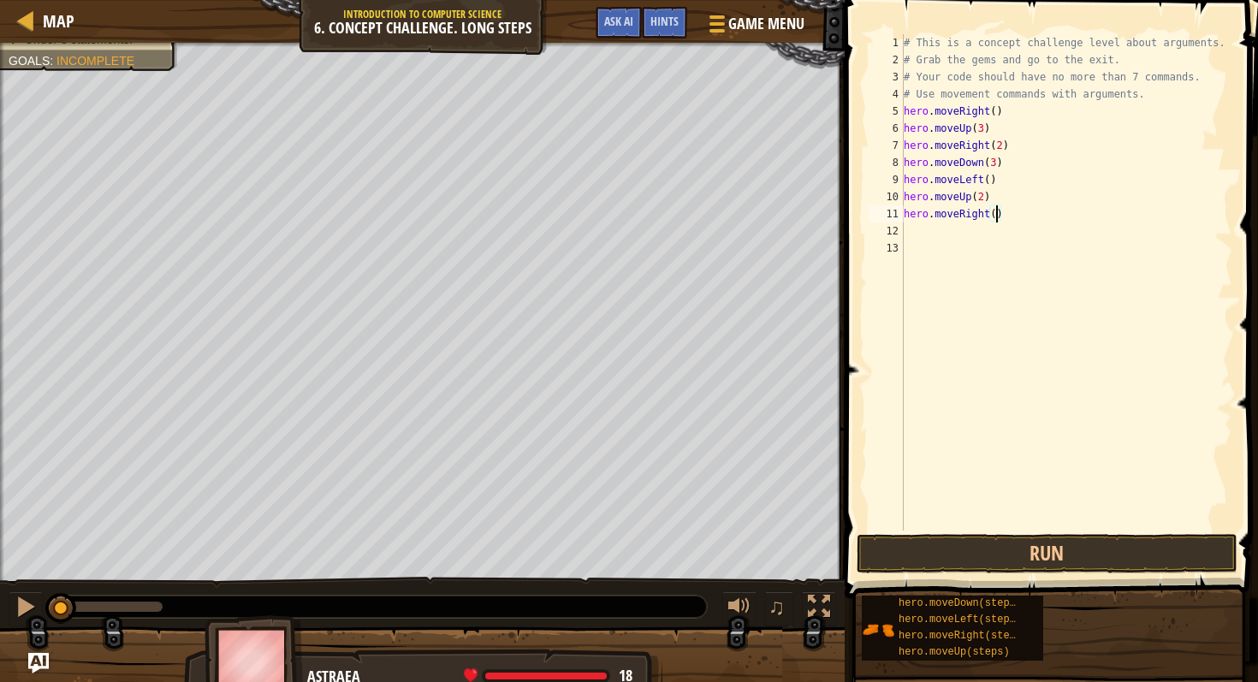
click at [998, 217] on div "# This is a concept challenge level about arguments. # Grab the gems and go to …" at bounding box center [1066, 299] width 333 height 531
type textarea "hero.moveRight(3)"
click at [1054, 536] on button "Run" at bounding box center [1047, 553] width 381 height 39
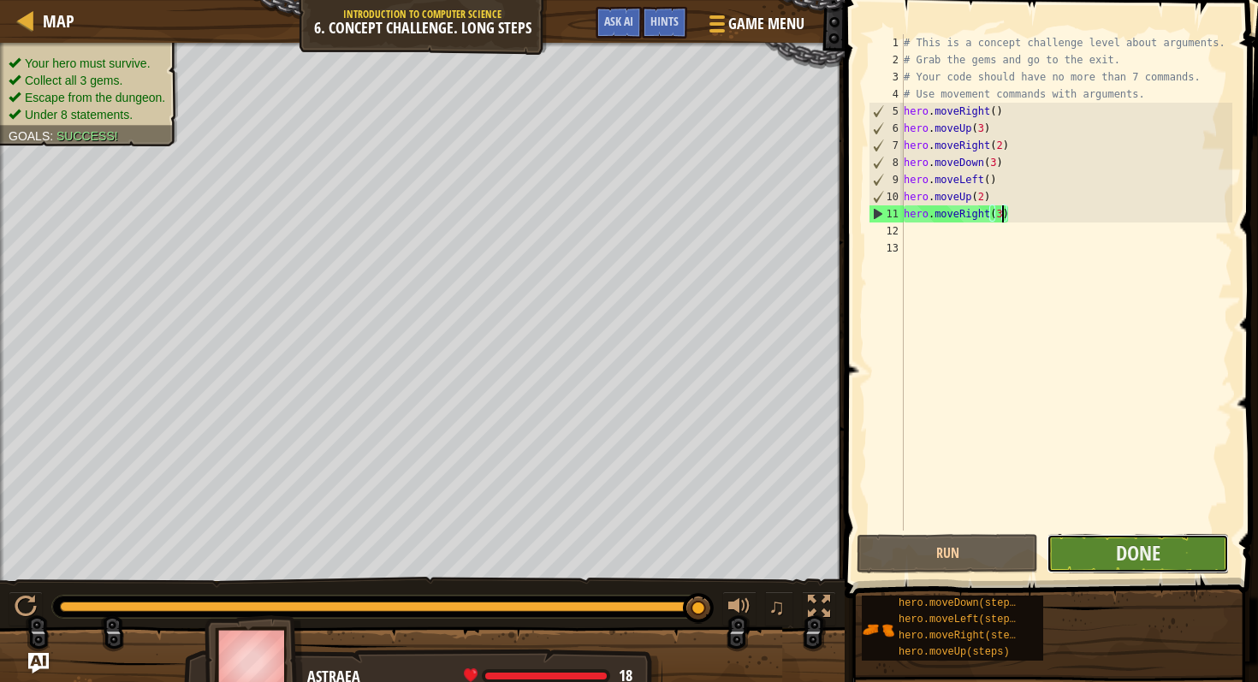
click at [1178, 559] on button "Done" at bounding box center [1137, 553] width 181 height 39
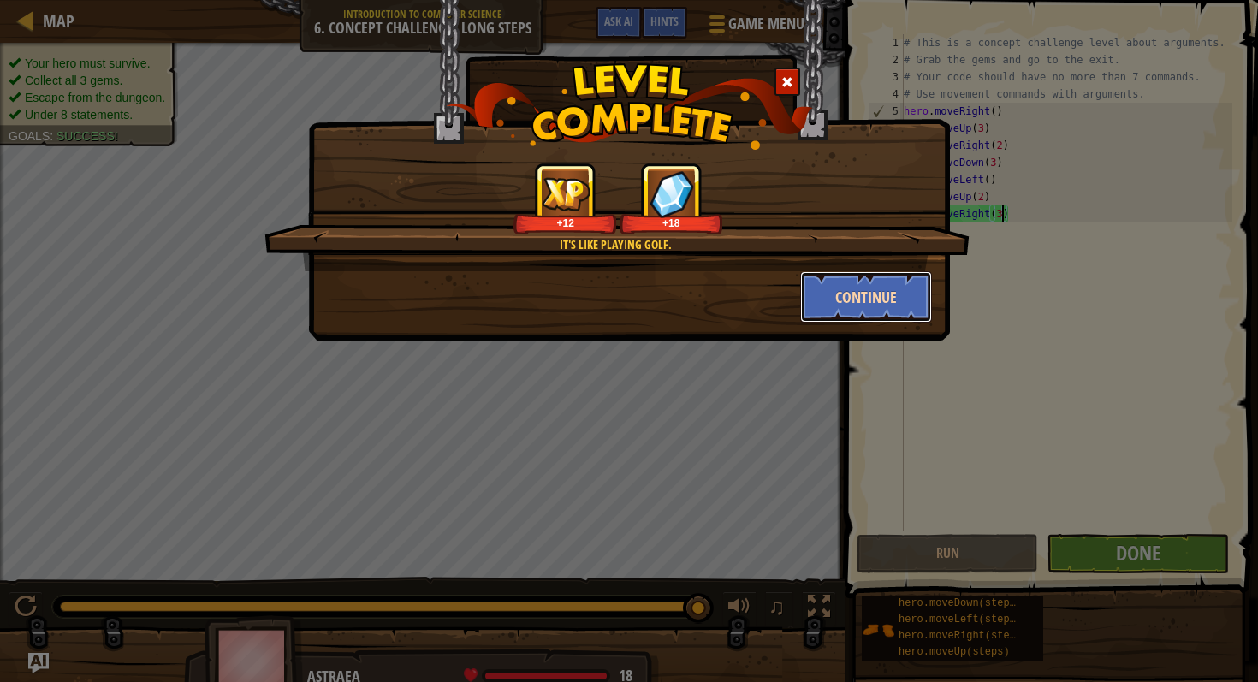
click at [864, 278] on button "Continue" at bounding box center [866, 296] width 133 height 51
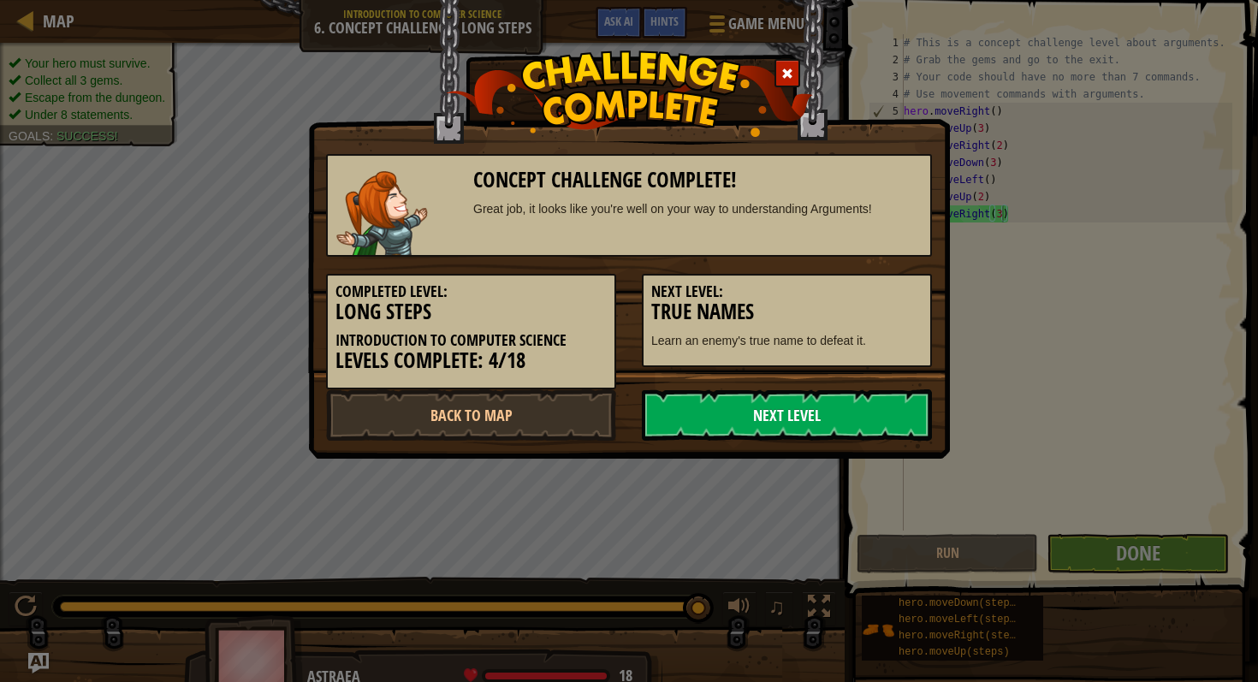
click at [799, 407] on link "Next Level" at bounding box center [787, 414] width 290 height 51
click at [779, 421] on link "Next Level" at bounding box center [787, 414] width 290 height 51
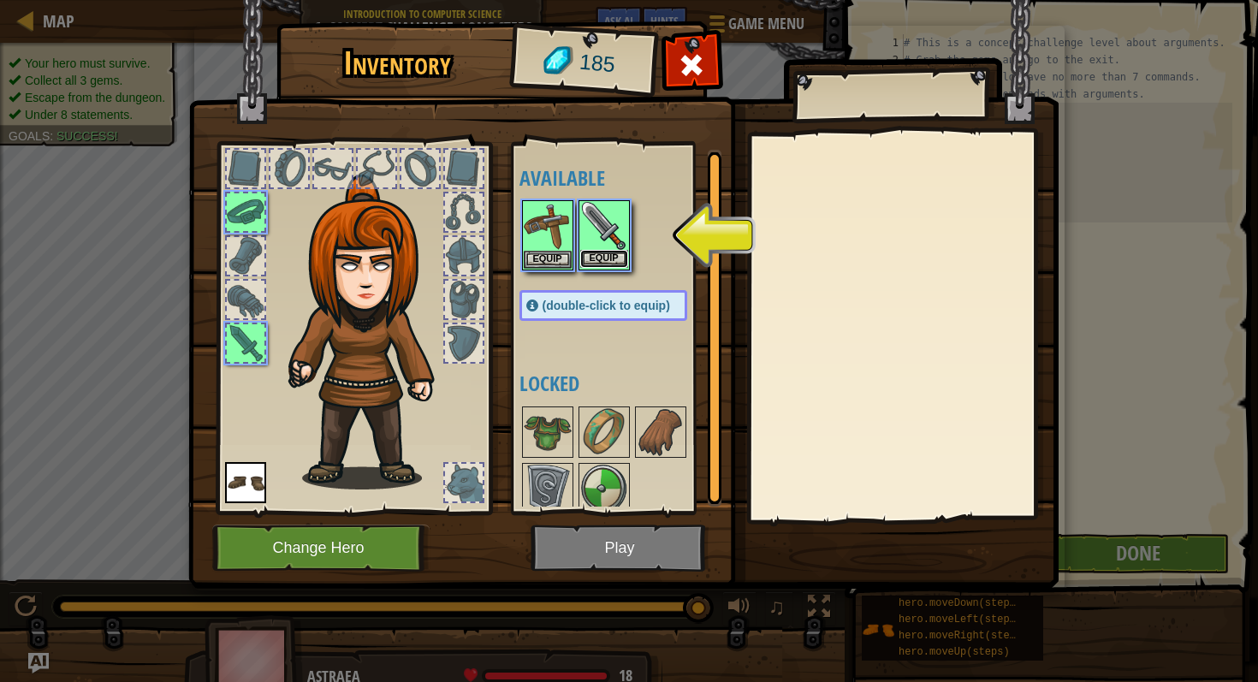
click at [595, 255] on button "Equip" at bounding box center [604, 259] width 48 height 18
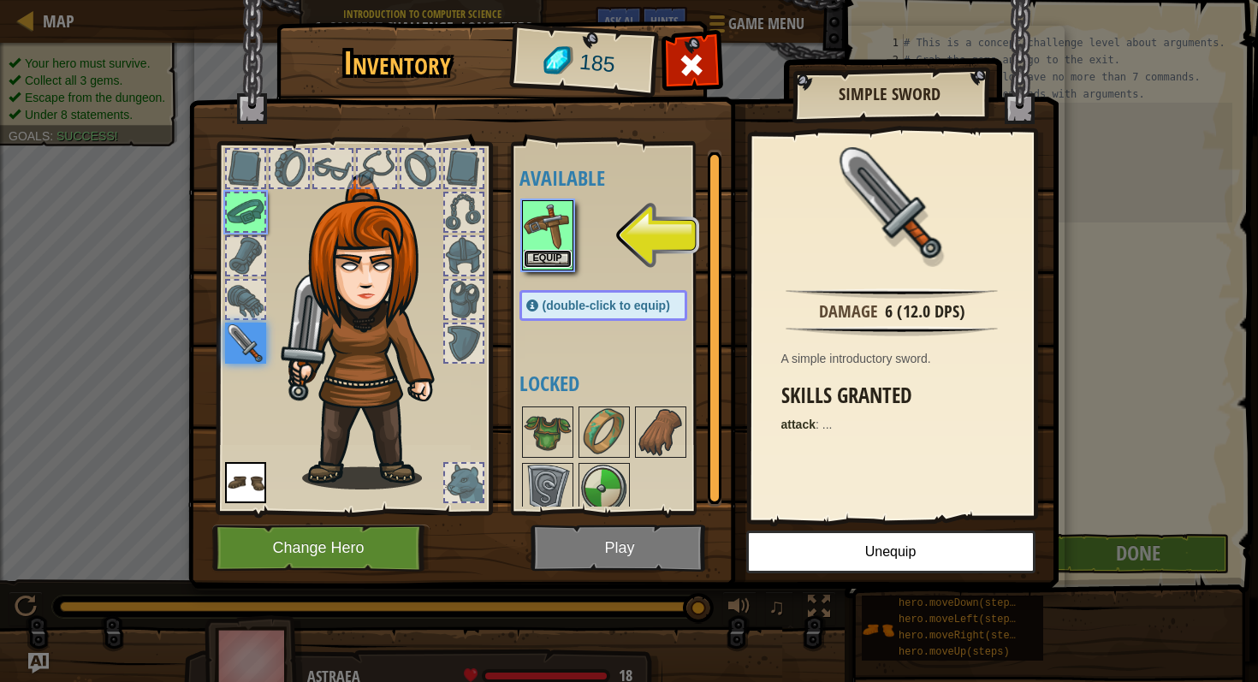
click at [566, 253] on button "Equip" at bounding box center [548, 259] width 48 height 18
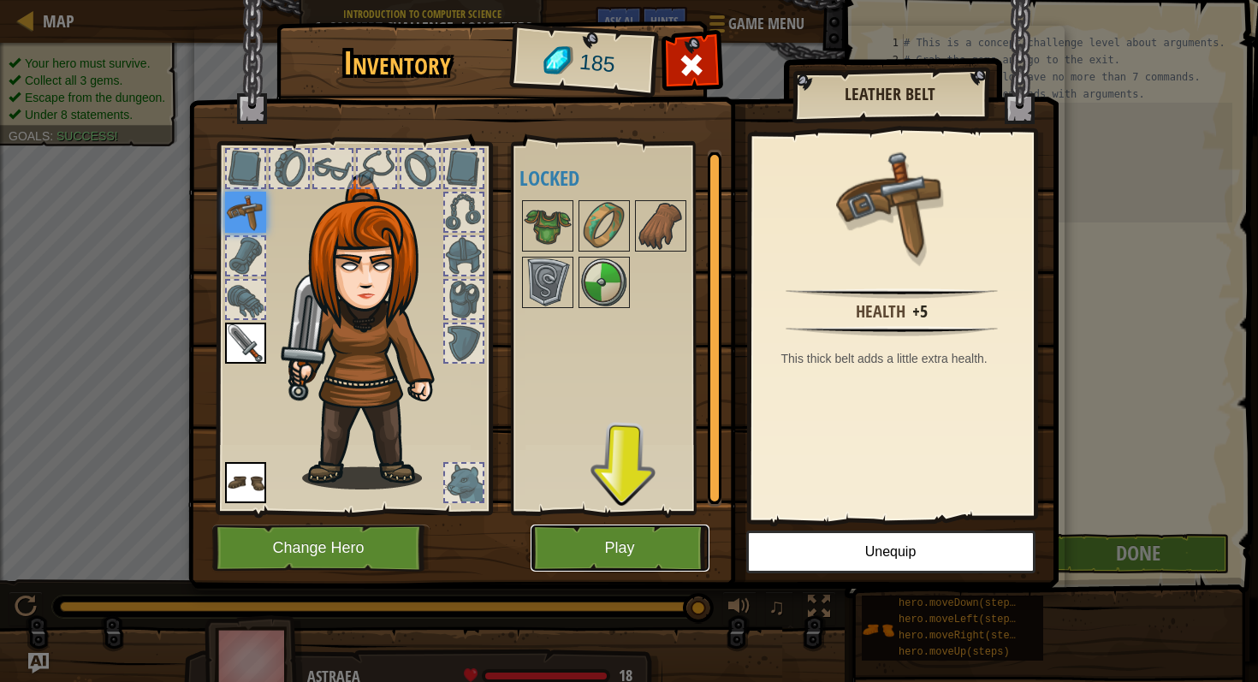
click at [661, 555] on button "Play" at bounding box center [620, 548] width 179 height 47
